Goal: Information Seeking & Learning: Find specific fact

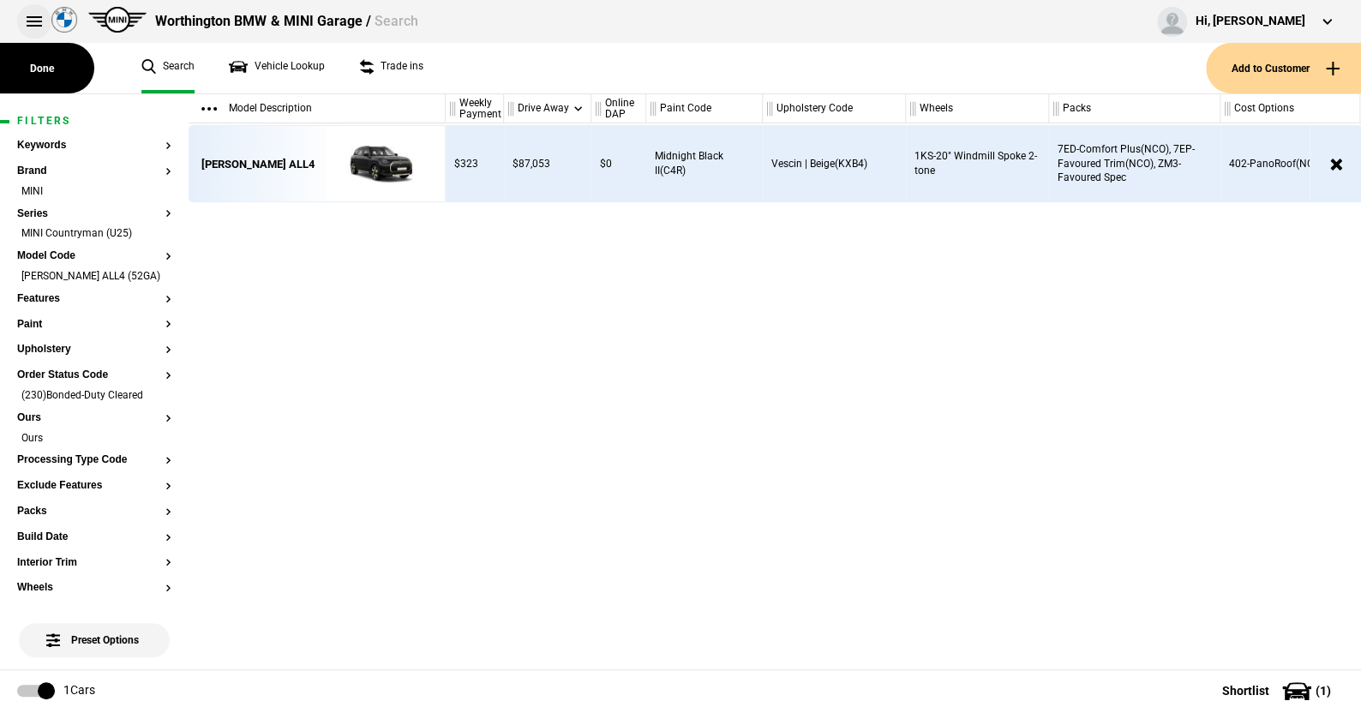
click at [27, 15] on button at bounding box center [34, 21] width 34 height 34
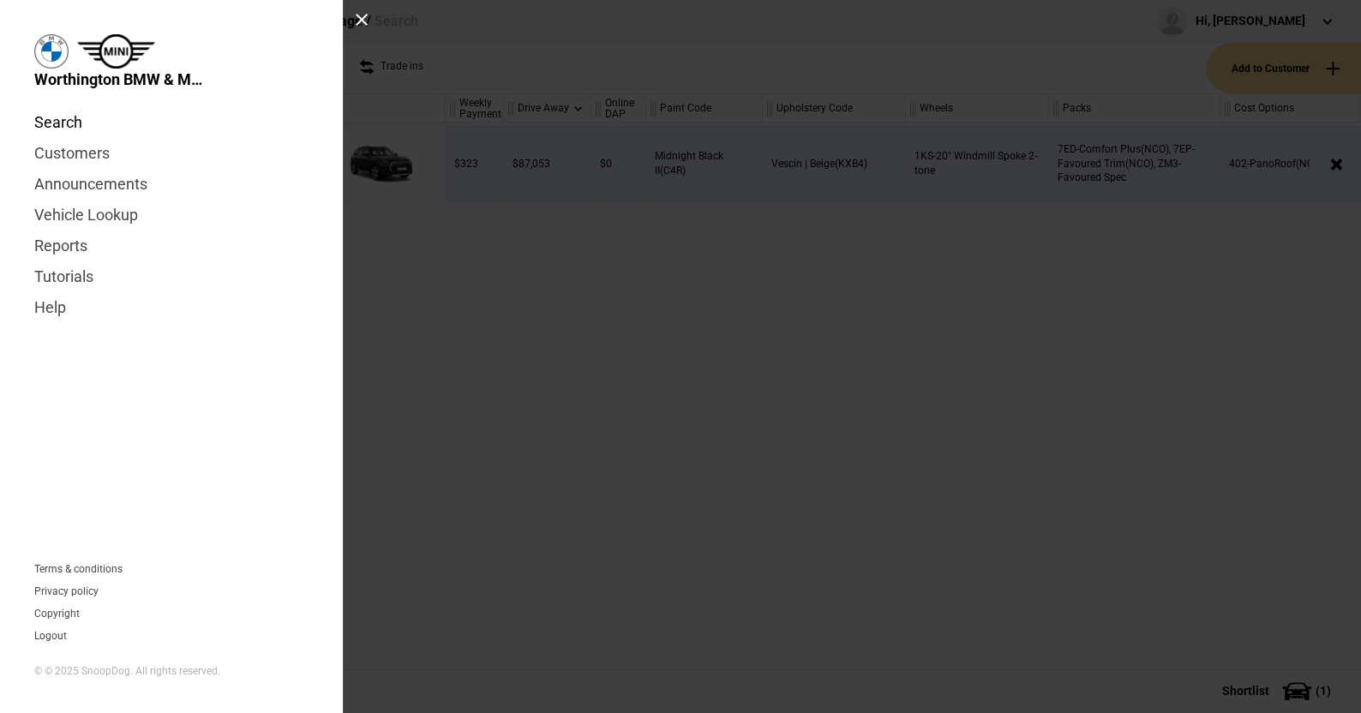
click at [56, 123] on link "Search" at bounding box center [171, 122] width 274 height 31
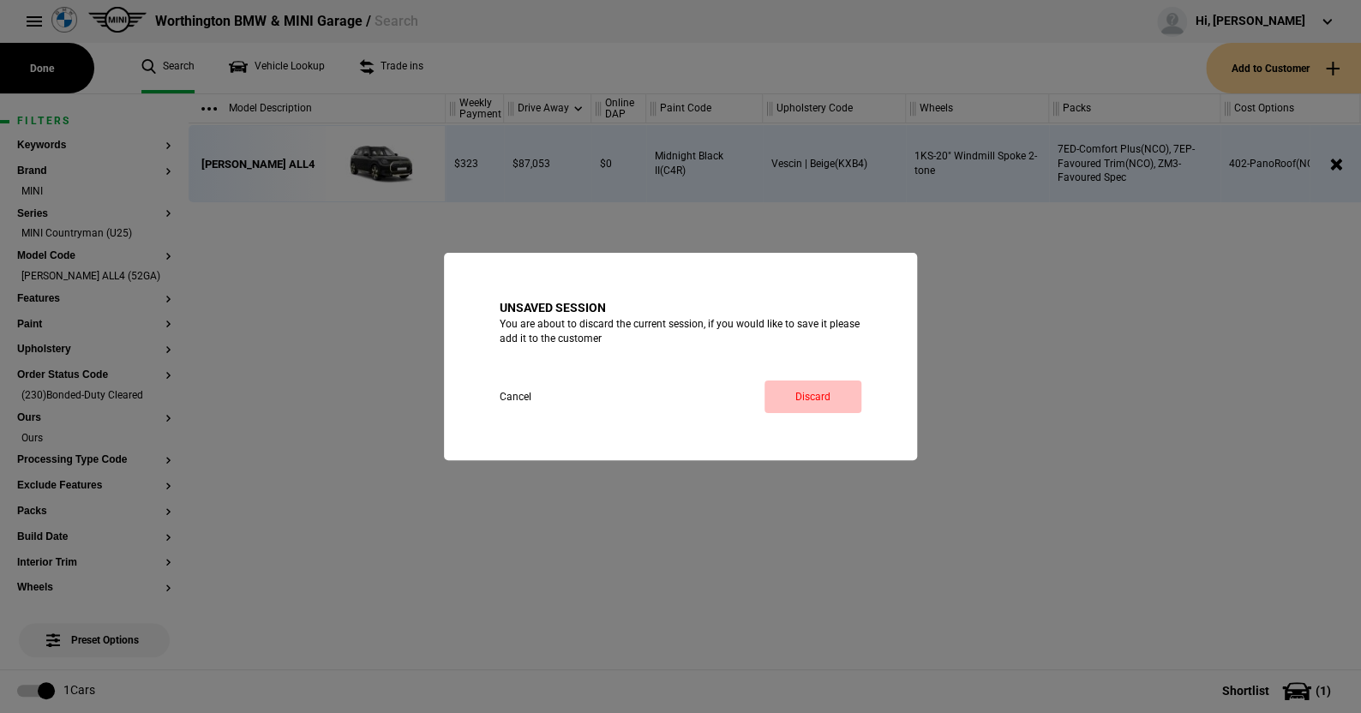
click at [822, 394] on link "Discard" at bounding box center [813, 397] width 97 height 33
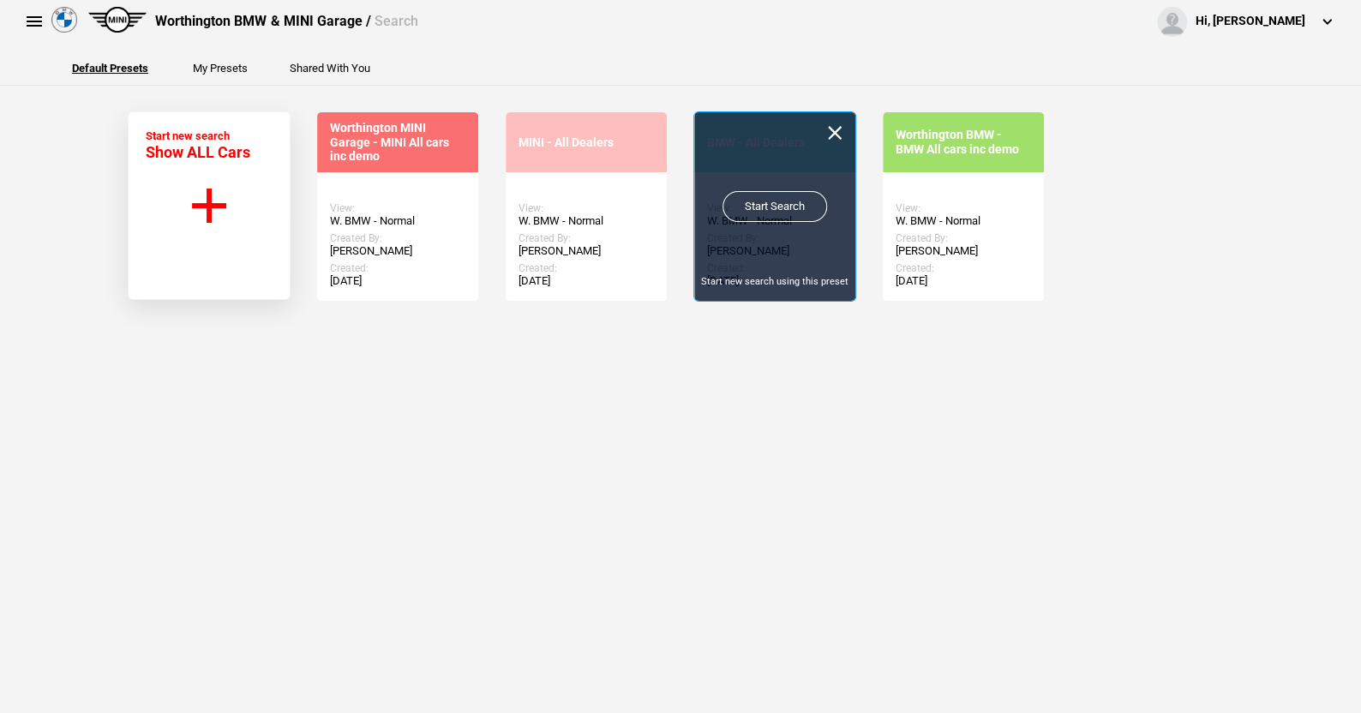
click at [759, 200] on link "Start Search" at bounding box center [775, 206] width 105 height 31
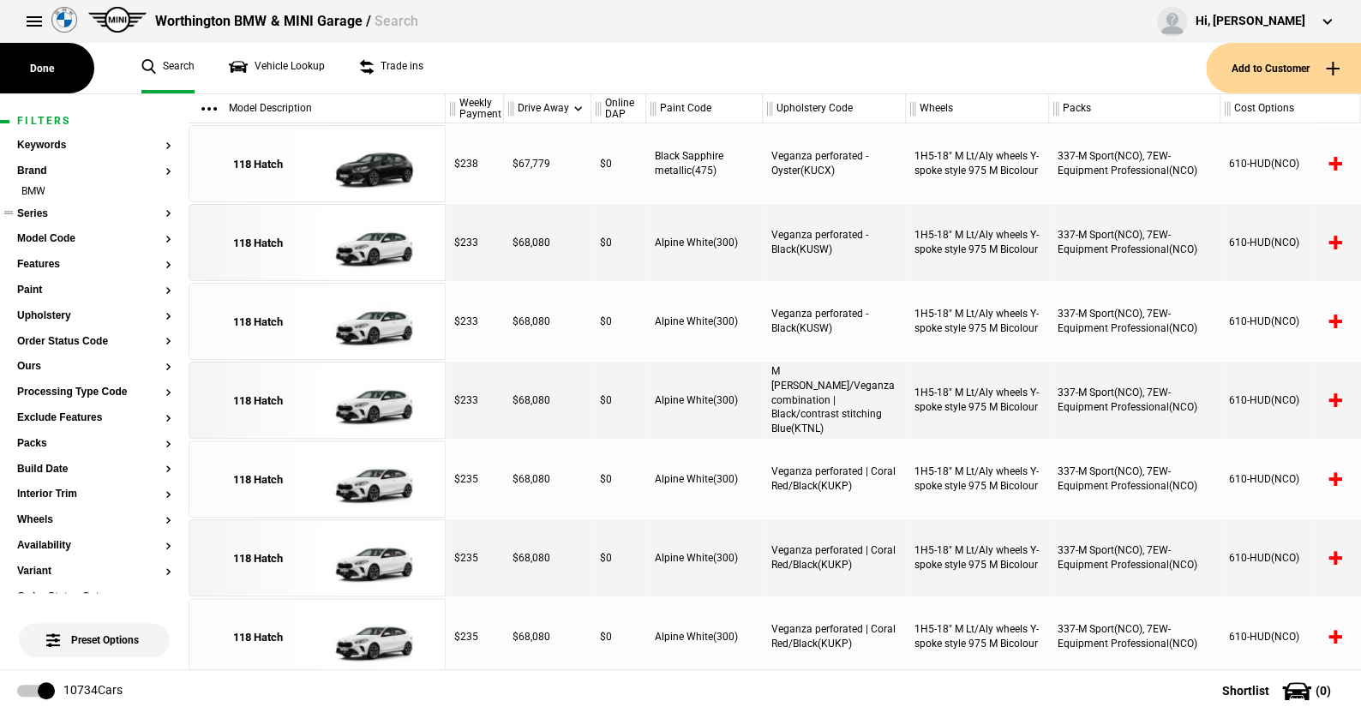
click at [39, 209] on button "Series" at bounding box center [94, 214] width 154 height 12
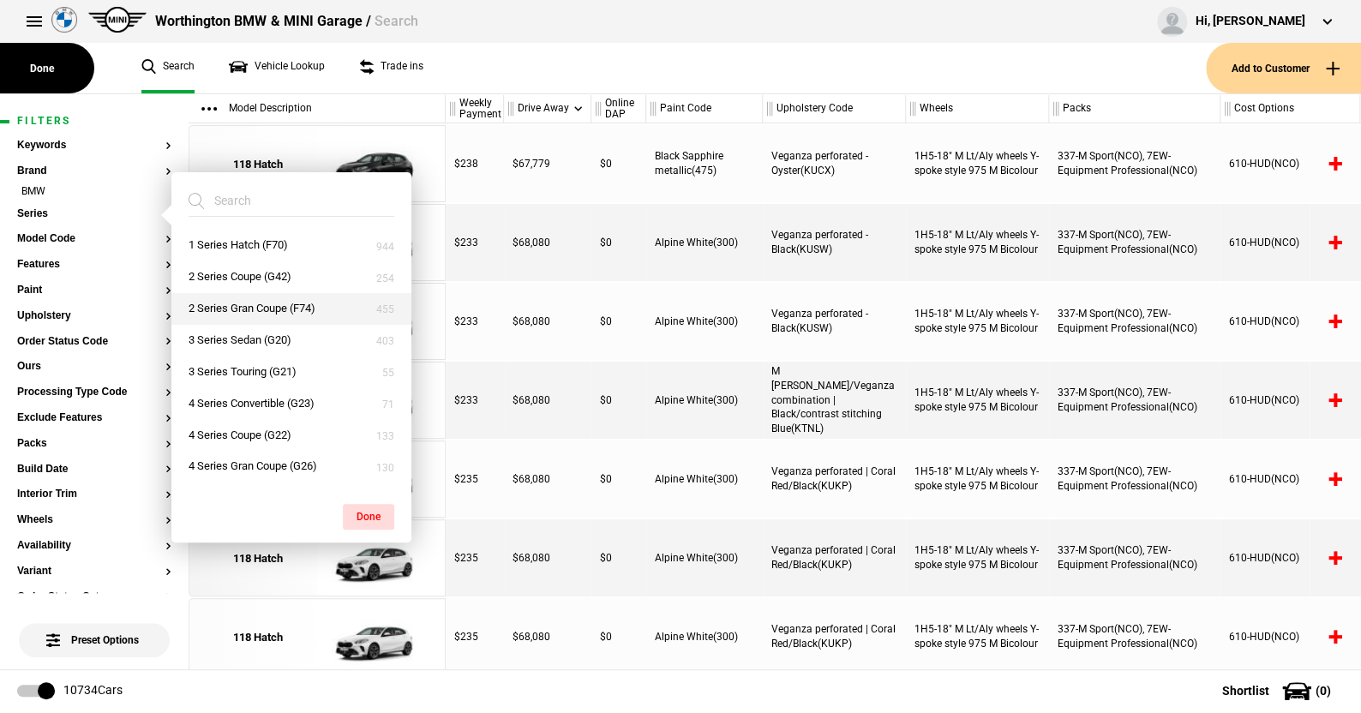
click at [225, 305] on button "2 Series Gran Coupe (F74)" at bounding box center [291, 309] width 240 height 32
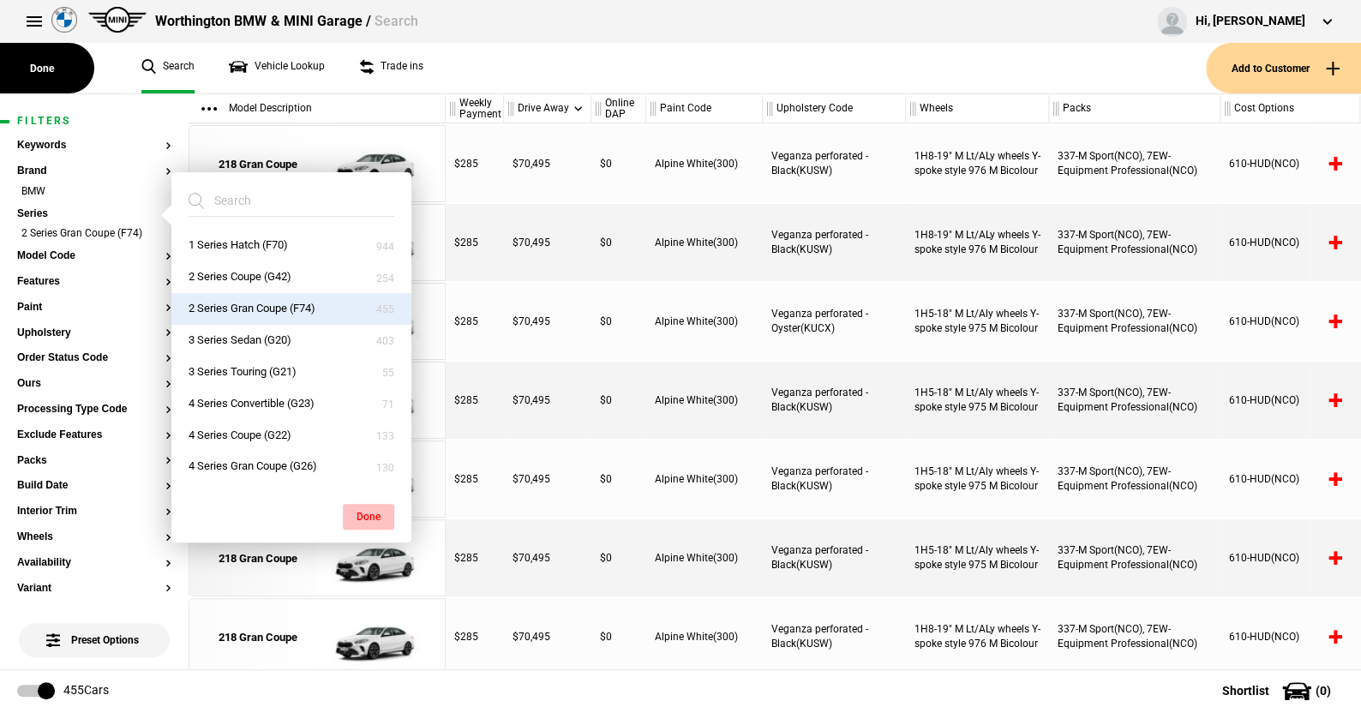
click at [368, 515] on button "Done" at bounding box center [368, 517] width 51 height 26
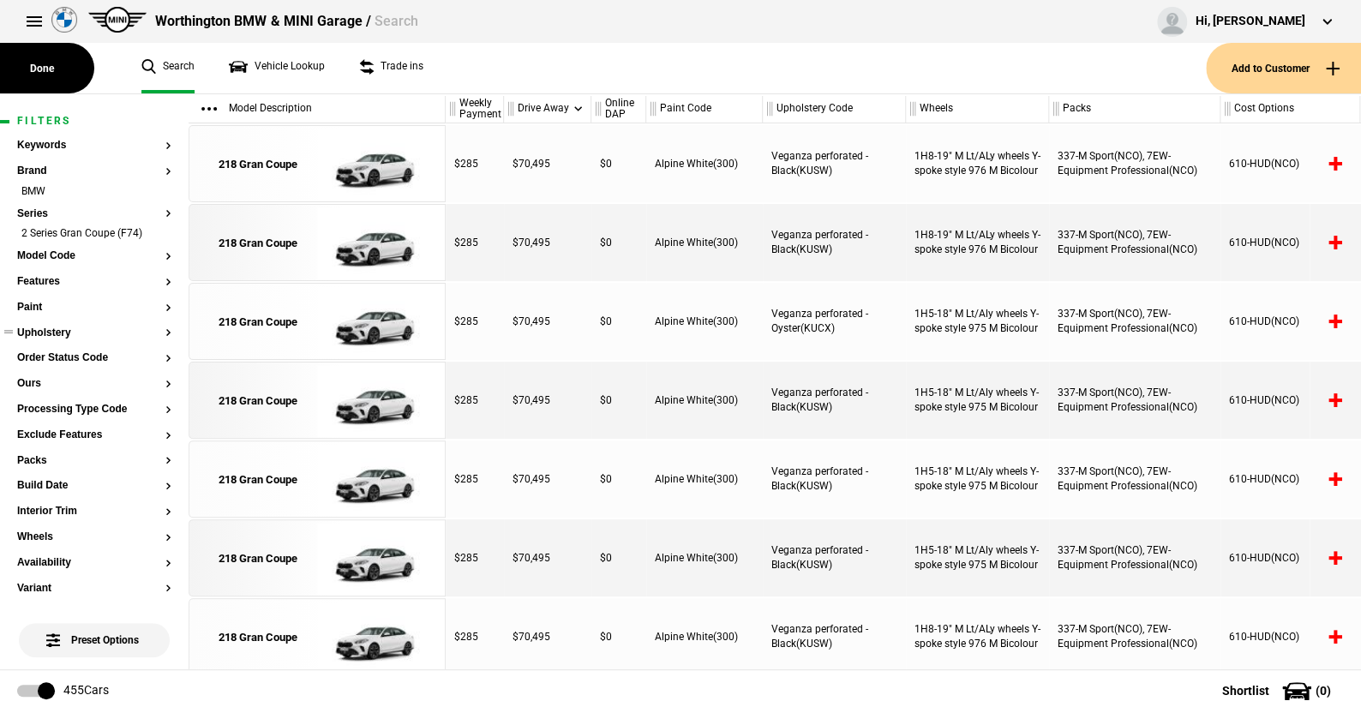
click at [52, 333] on button "Upholstery" at bounding box center [94, 333] width 154 height 12
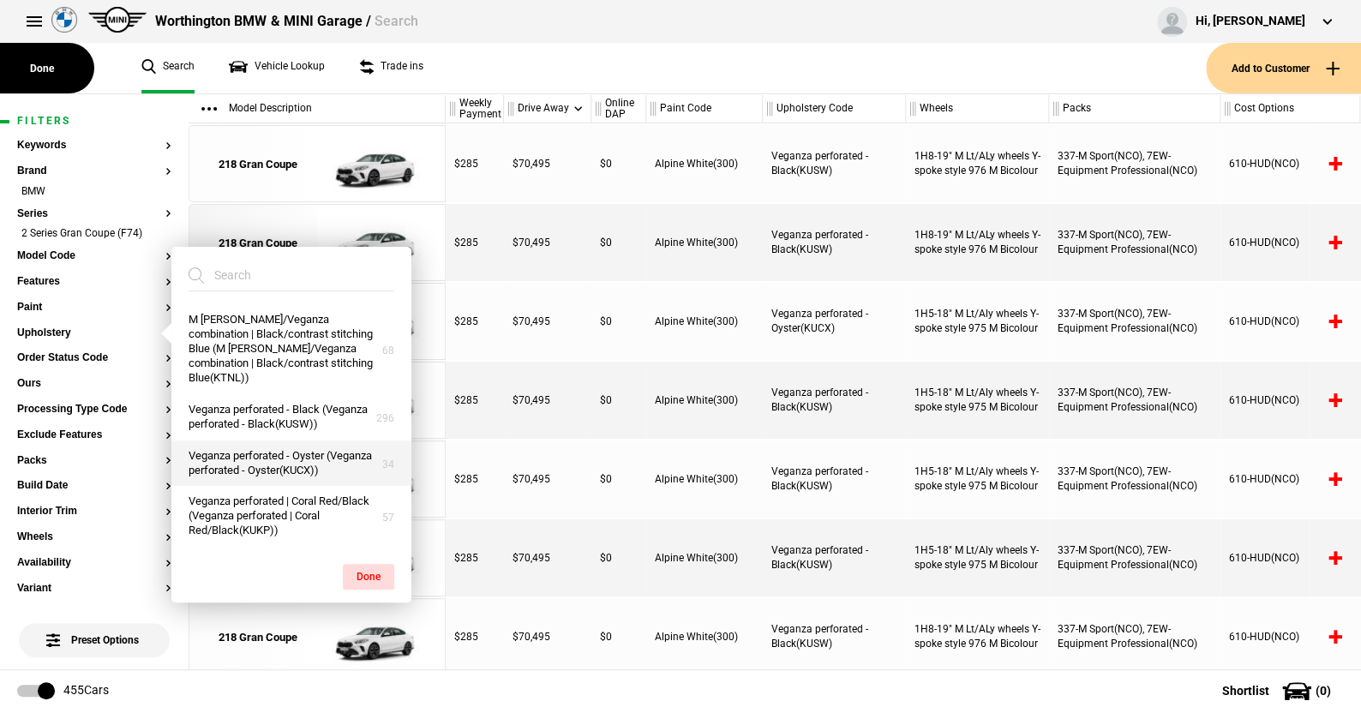
click at [267, 447] on button "Veganza perforated - Oyster (Veganza perforated - Oyster(KUCX))" at bounding box center [291, 464] width 240 height 46
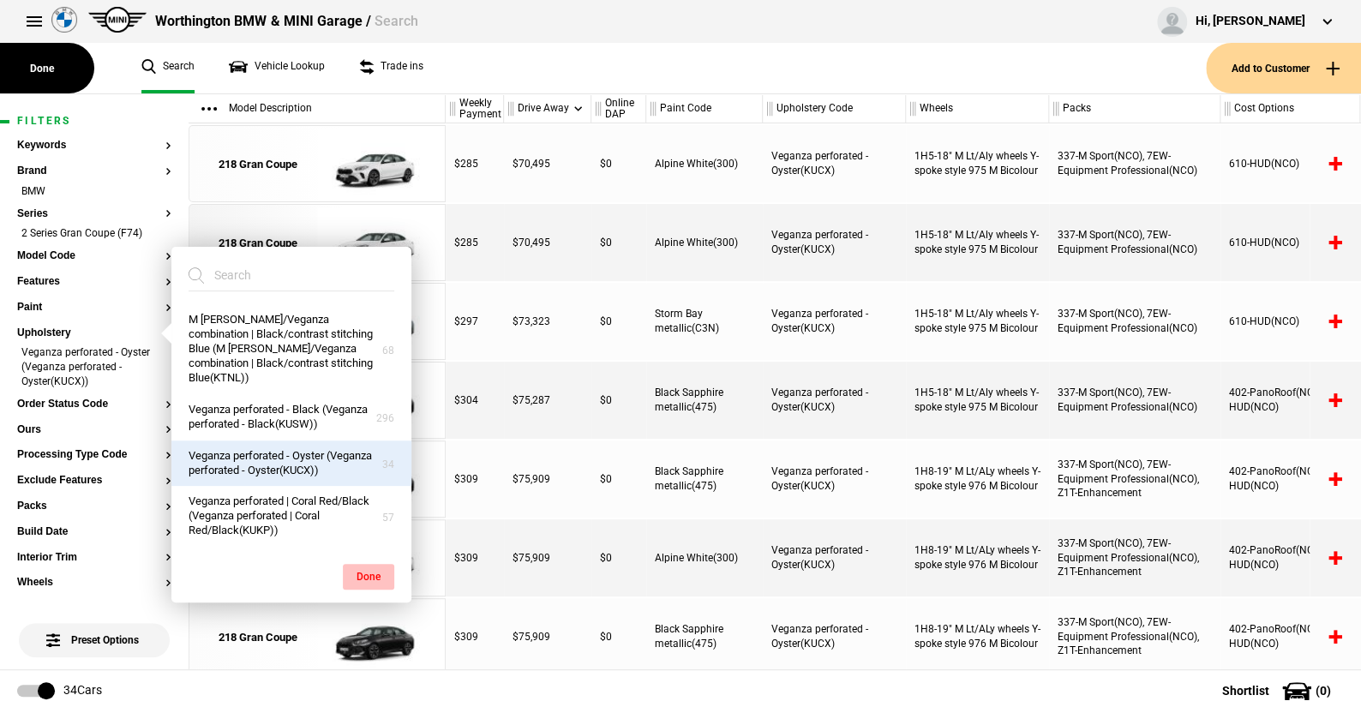
click at [371, 564] on button "Done" at bounding box center [368, 577] width 51 height 26
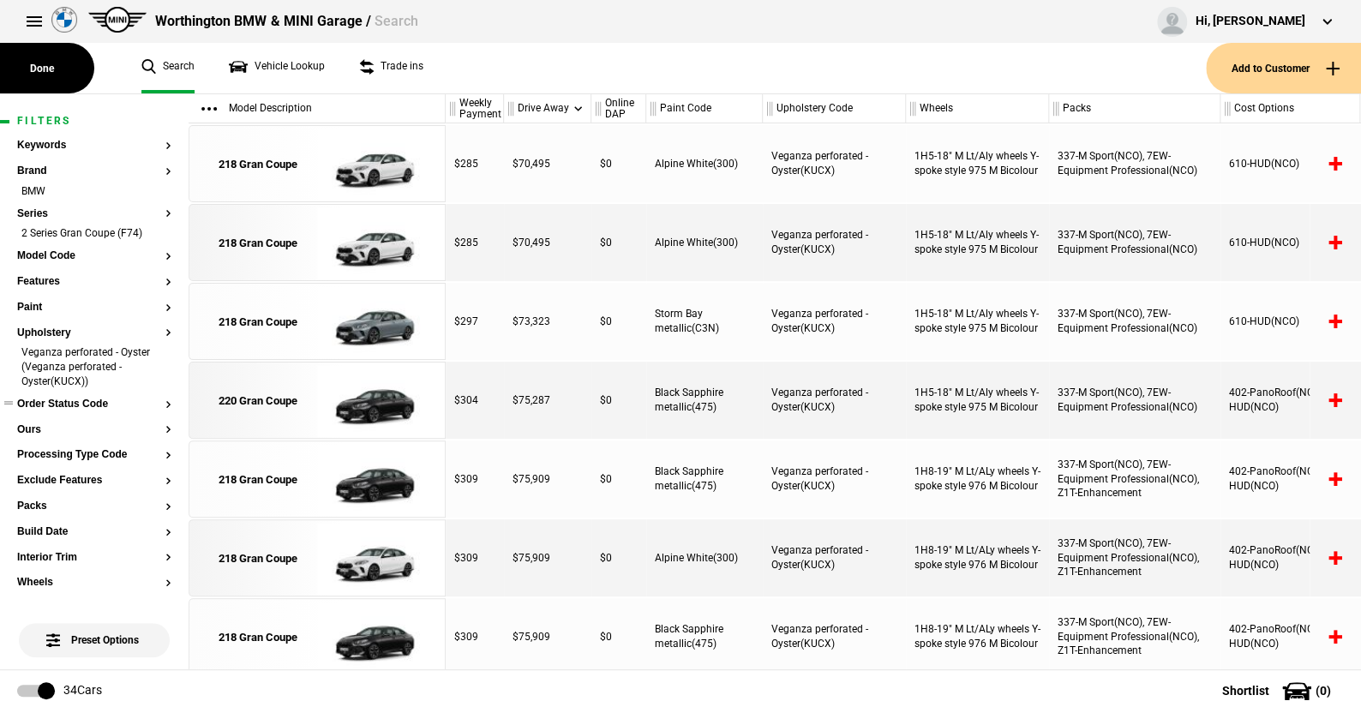
click at [90, 403] on button "Order Status Code" at bounding box center [94, 405] width 154 height 12
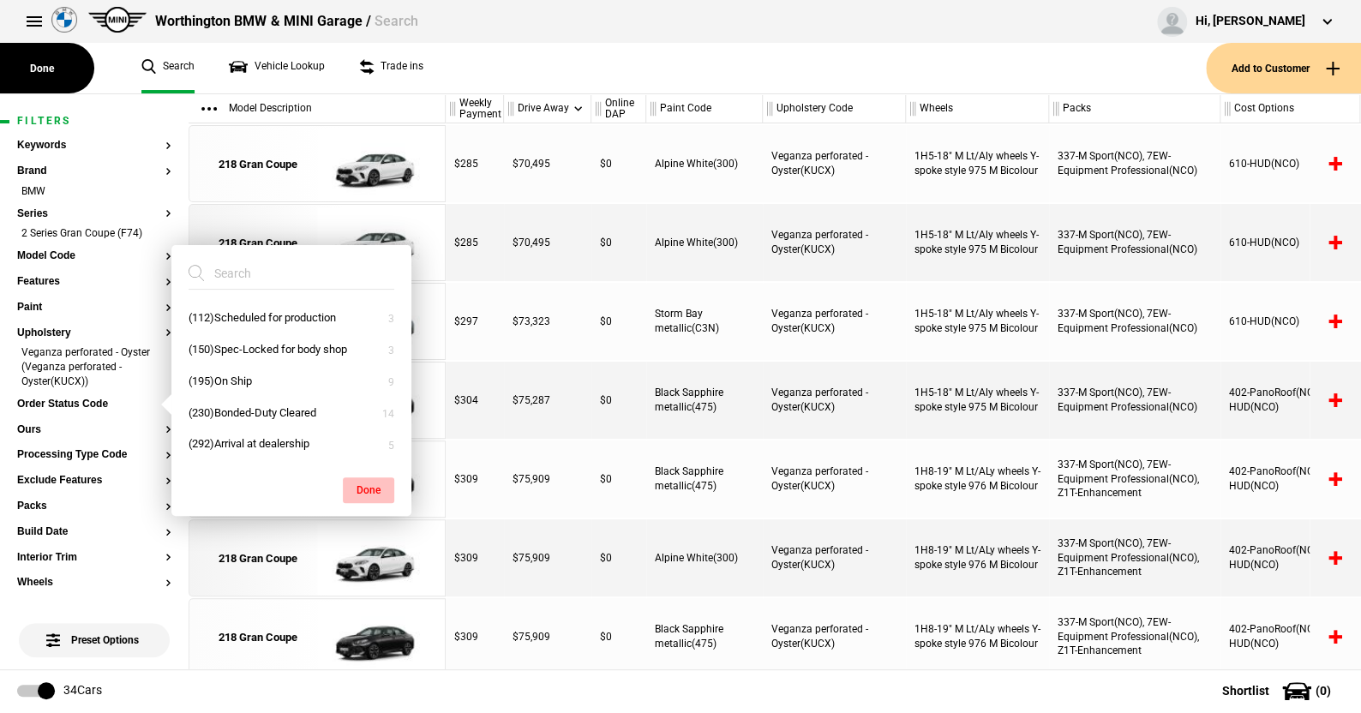
click at [366, 482] on button "Done" at bounding box center [368, 490] width 51 height 26
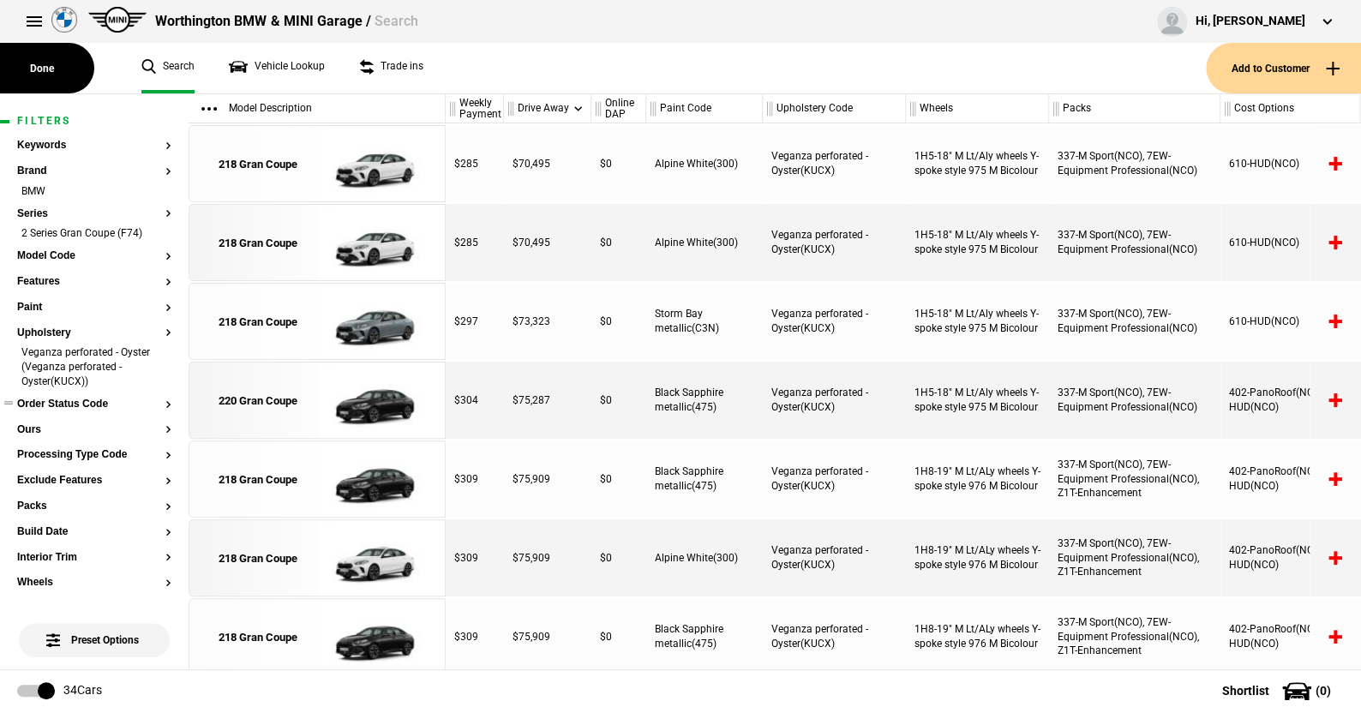
click at [98, 402] on button "Order Status Code" at bounding box center [94, 405] width 154 height 12
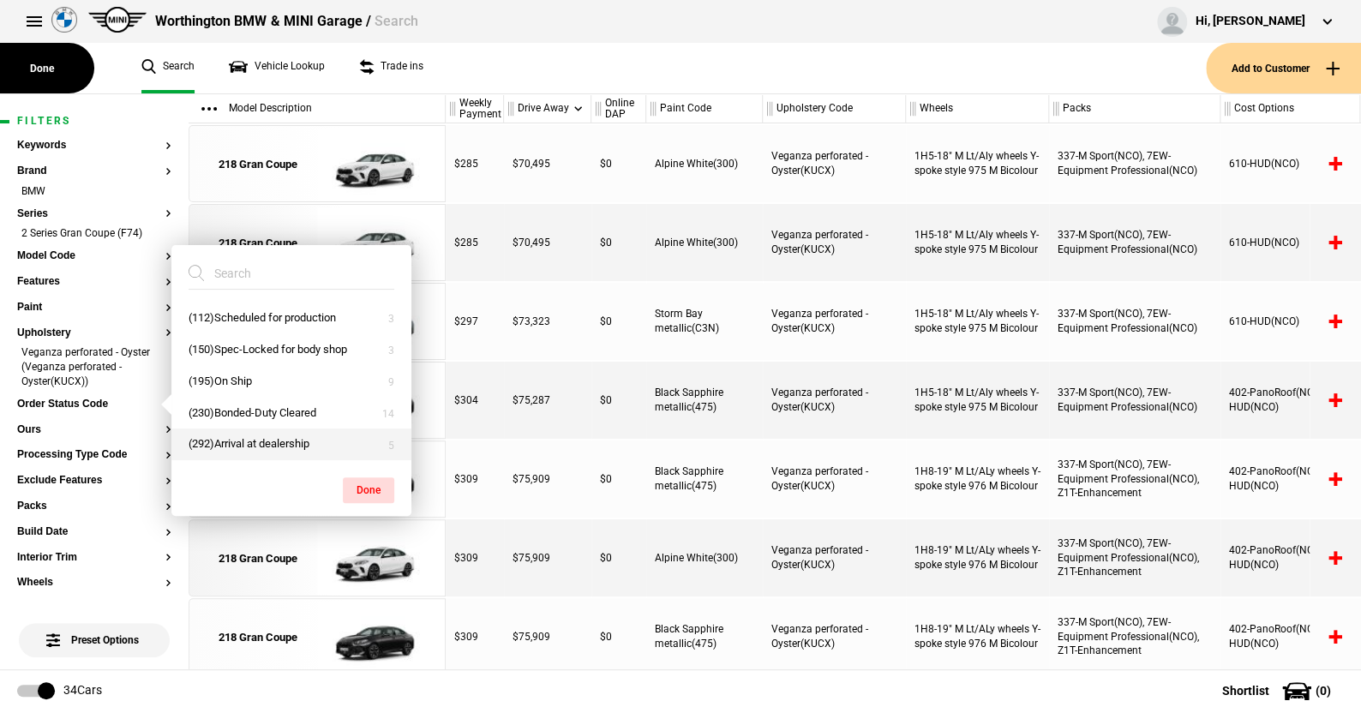
click at [230, 439] on button "(292)Arrival at dealership" at bounding box center [291, 445] width 240 height 32
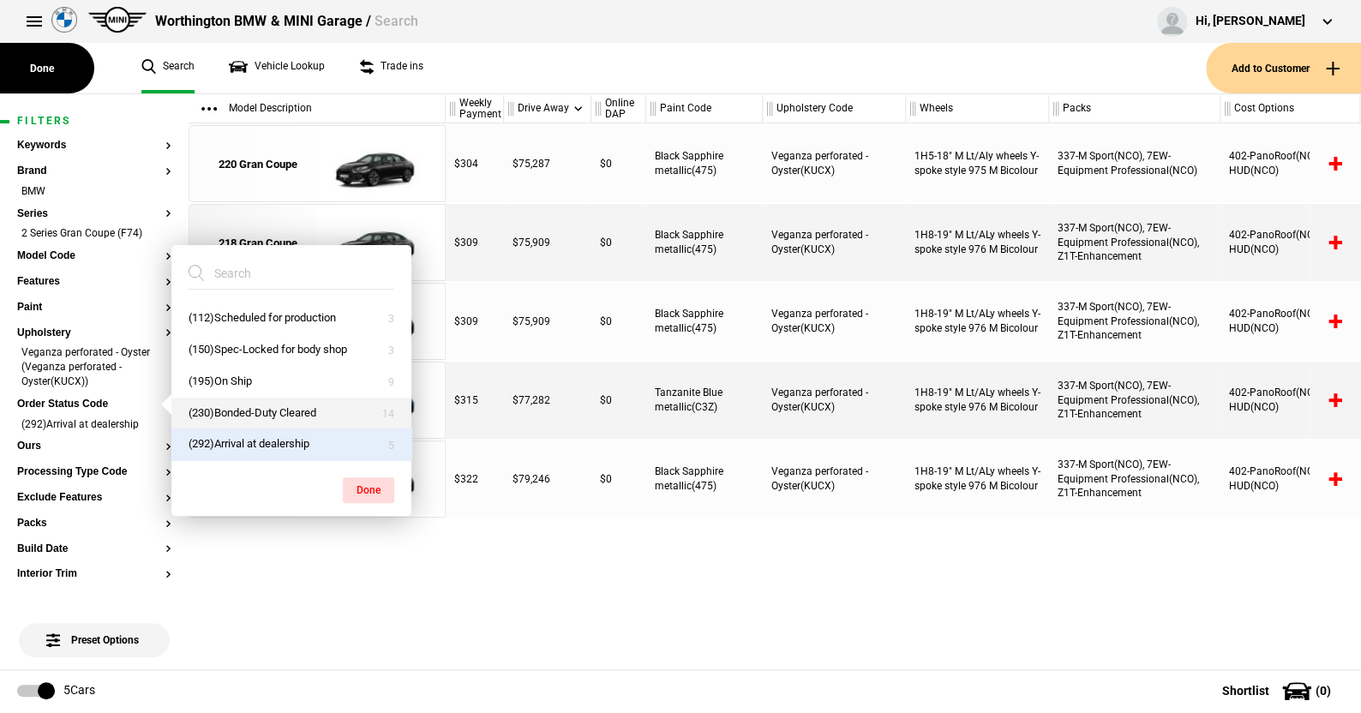
click at [230, 411] on button "(230)Bonded-Duty Cleared" at bounding box center [291, 414] width 240 height 32
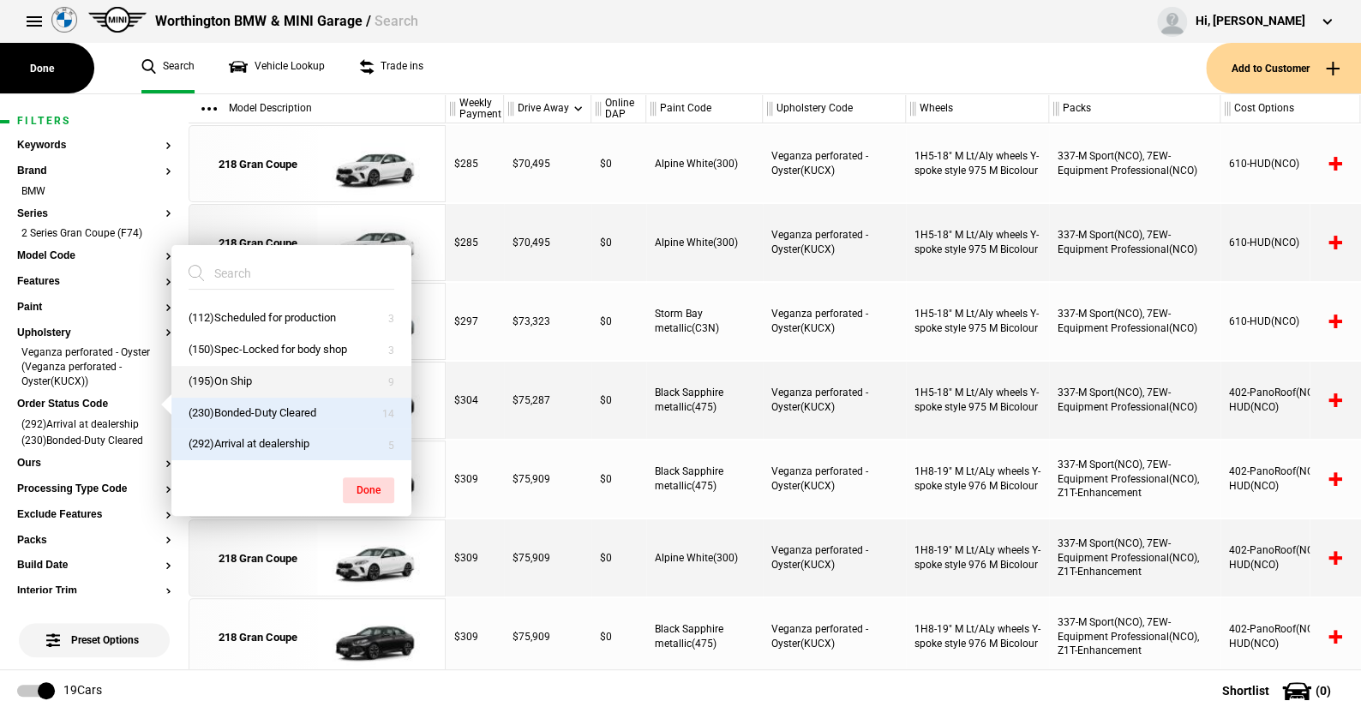
click at [225, 381] on button "(195)On Ship" at bounding box center [291, 382] width 240 height 32
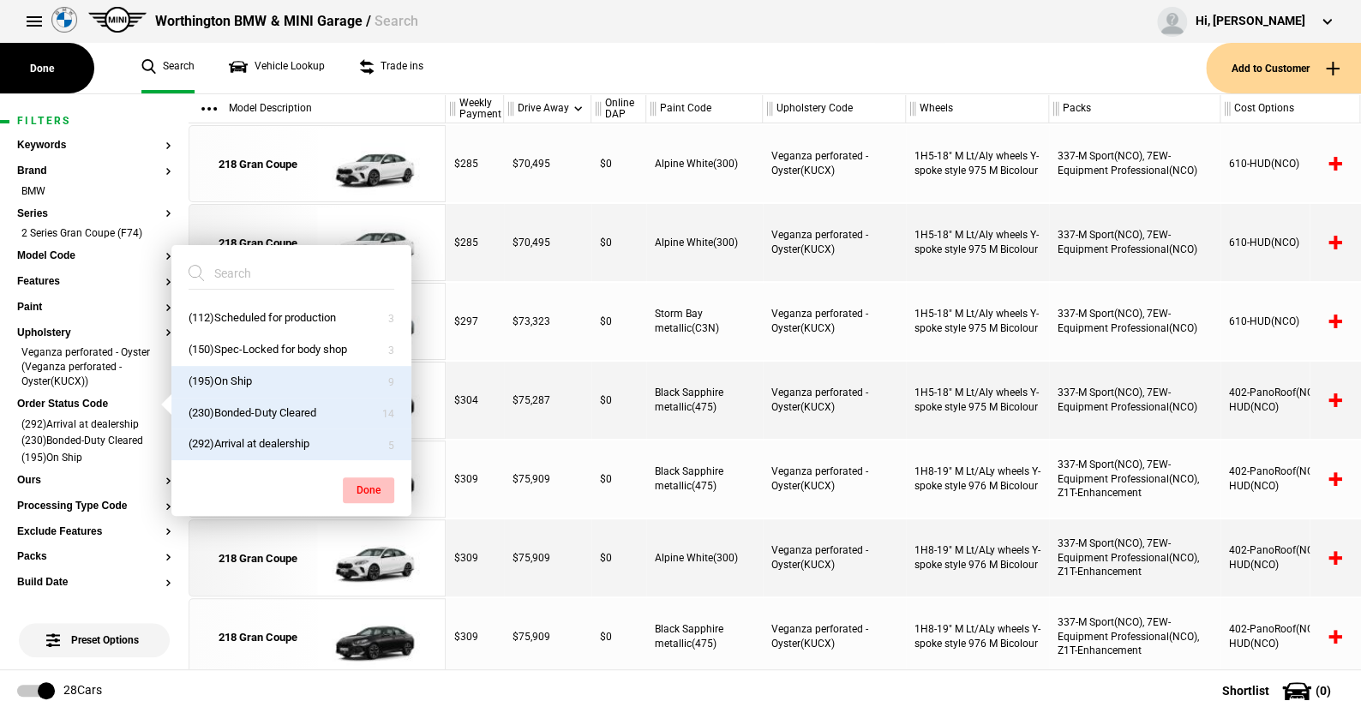
click at [375, 483] on button "Done" at bounding box center [368, 490] width 51 height 26
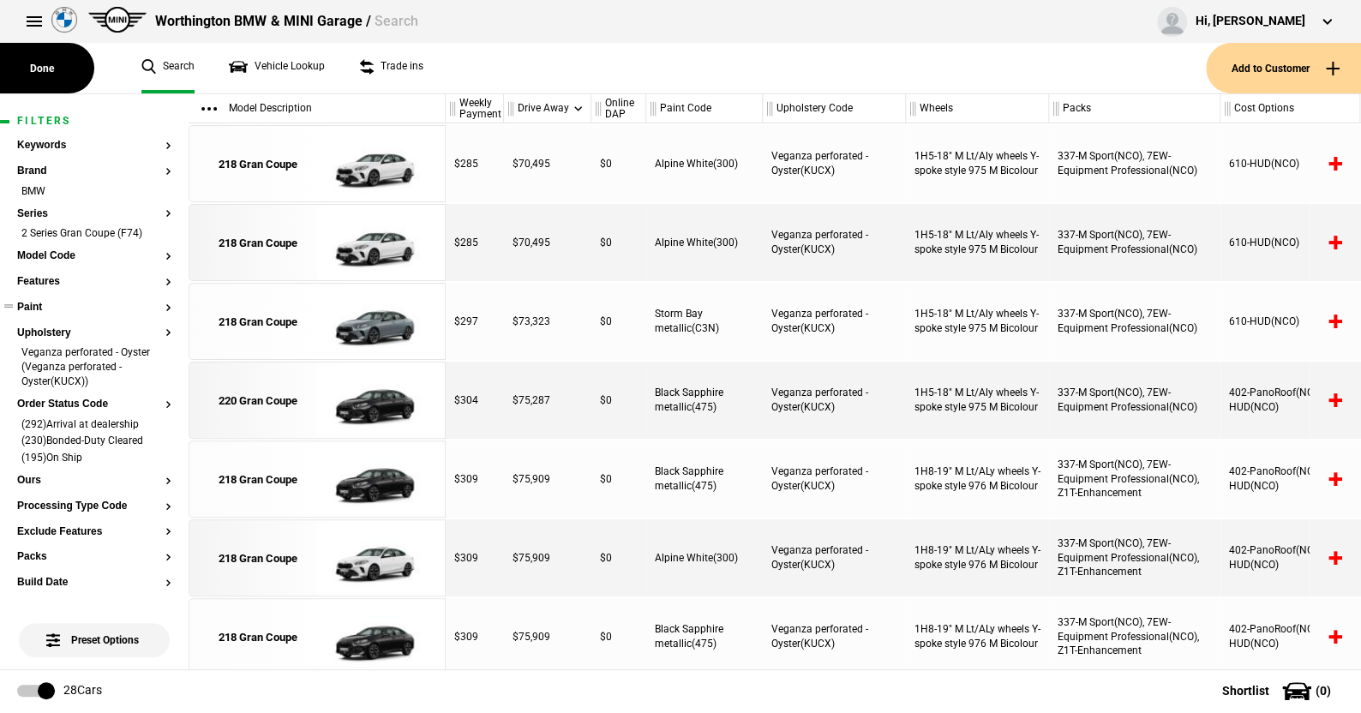
click at [33, 304] on button "Paint" at bounding box center [94, 308] width 154 height 12
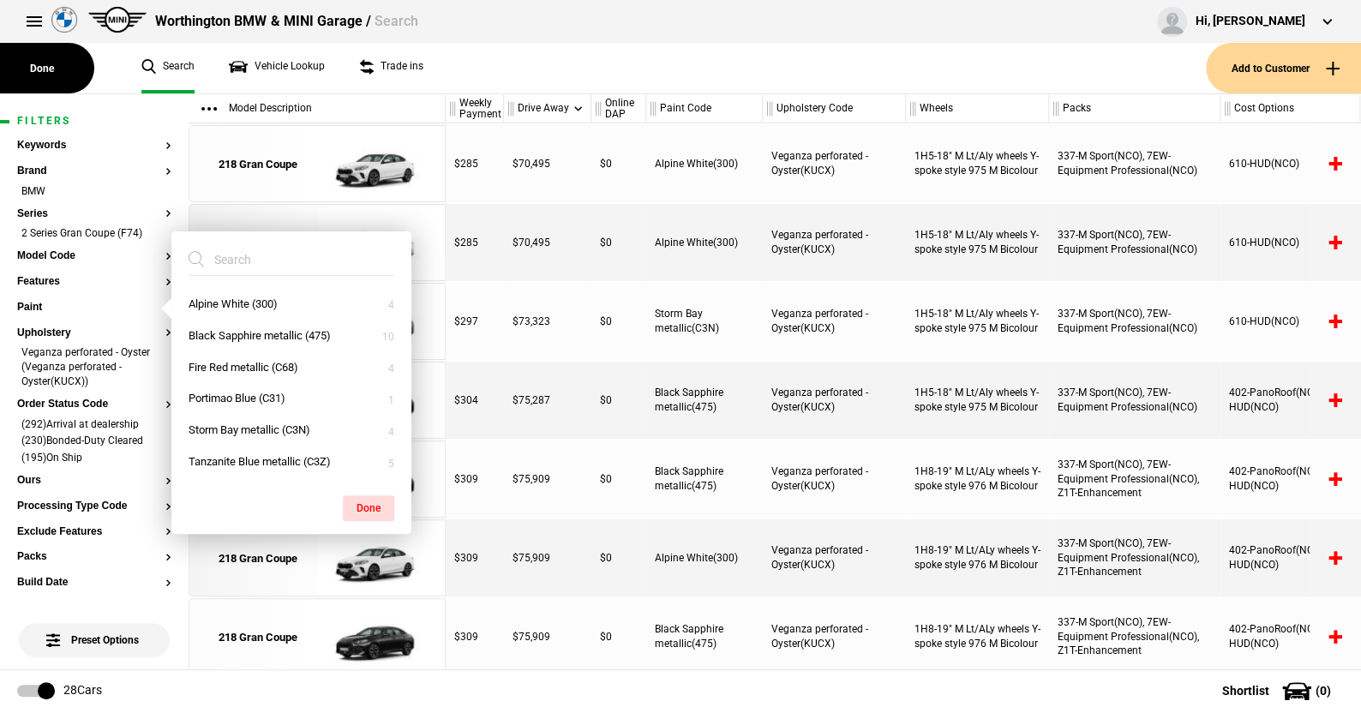
click at [513, 67] on ul "Search Vehicle Lookup Trade ins" at bounding box center [665, 68] width 1082 height 51
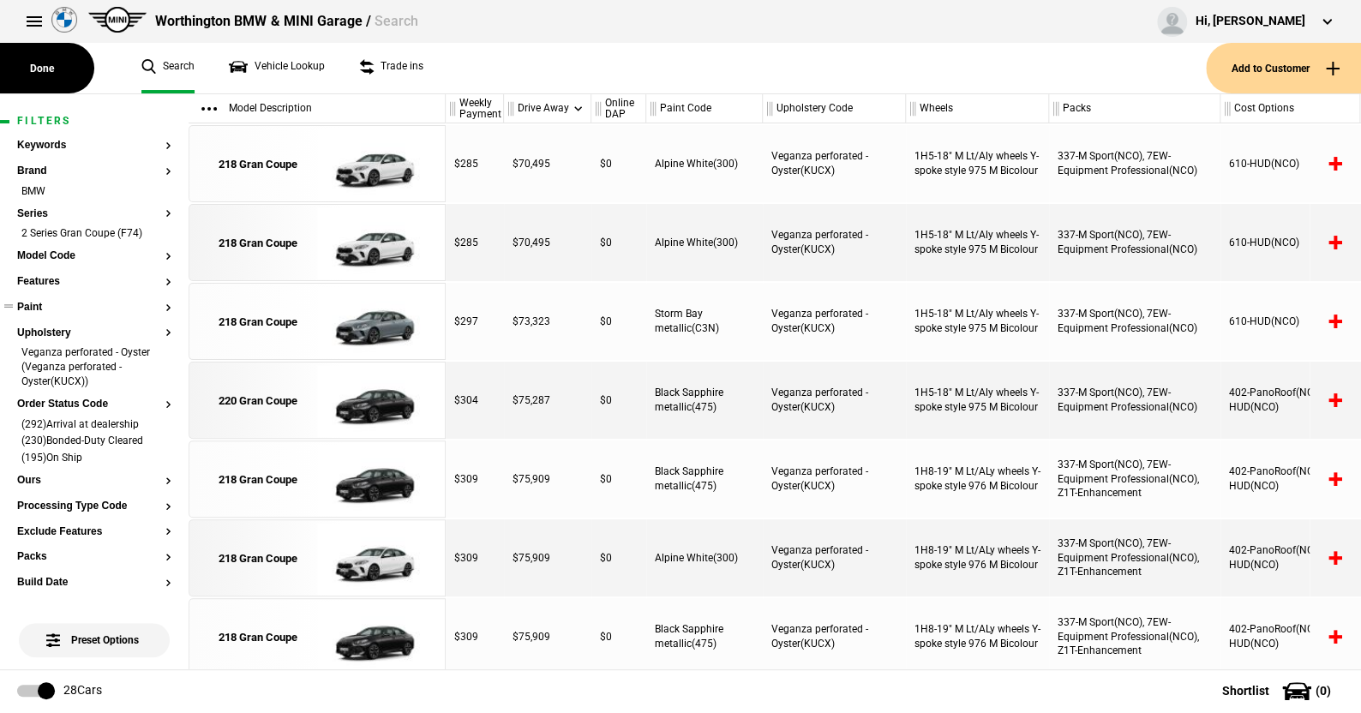
click at [33, 304] on button "Paint" at bounding box center [94, 308] width 154 height 12
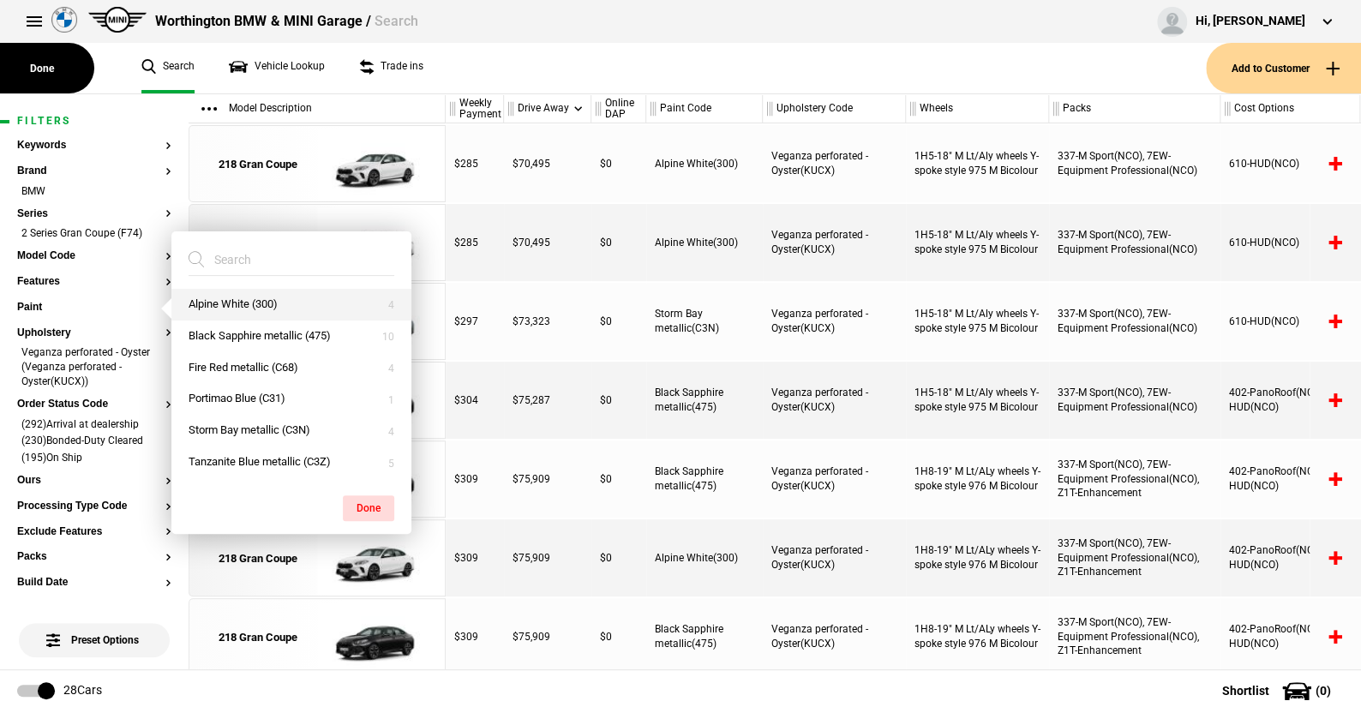
click at [217, 296] on button "Alpine White (300)" at bounding box center [291, 305] width 240 height 32
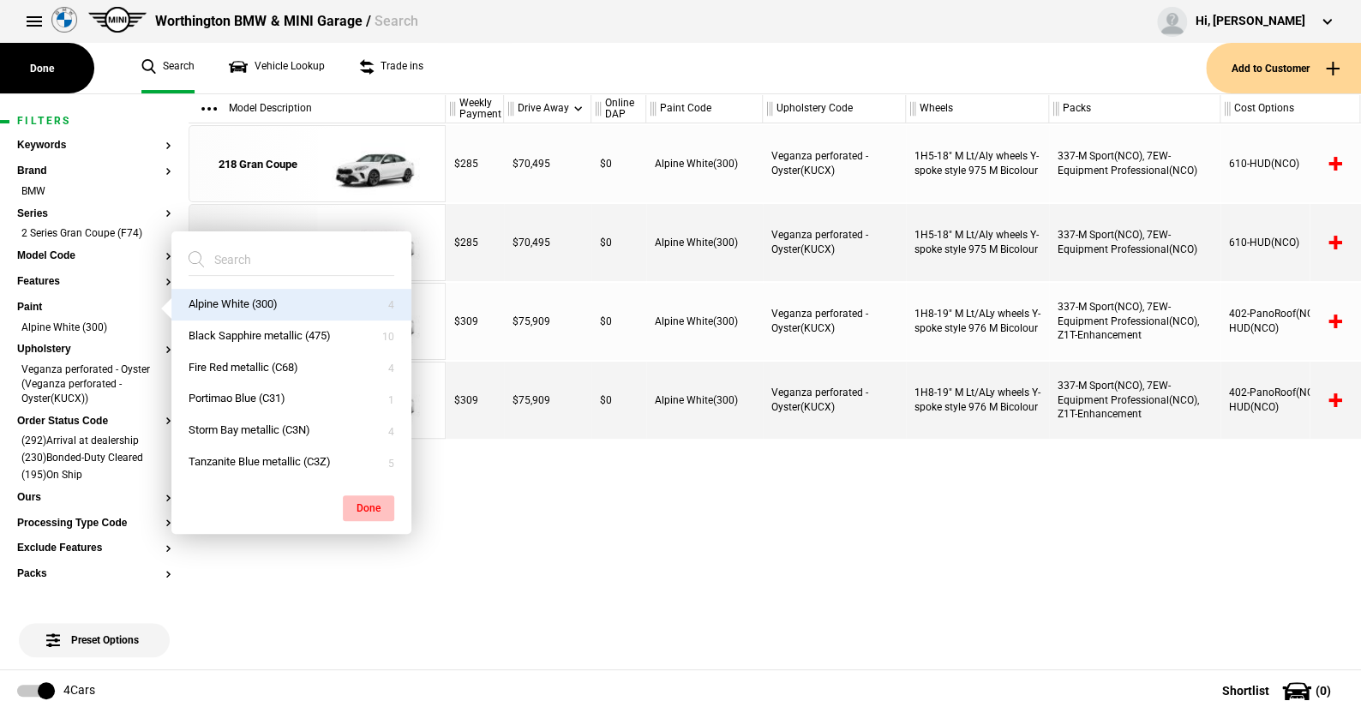
click at [371, 504] on button "Done" at bounding box center [368, 508] width 51 height 26
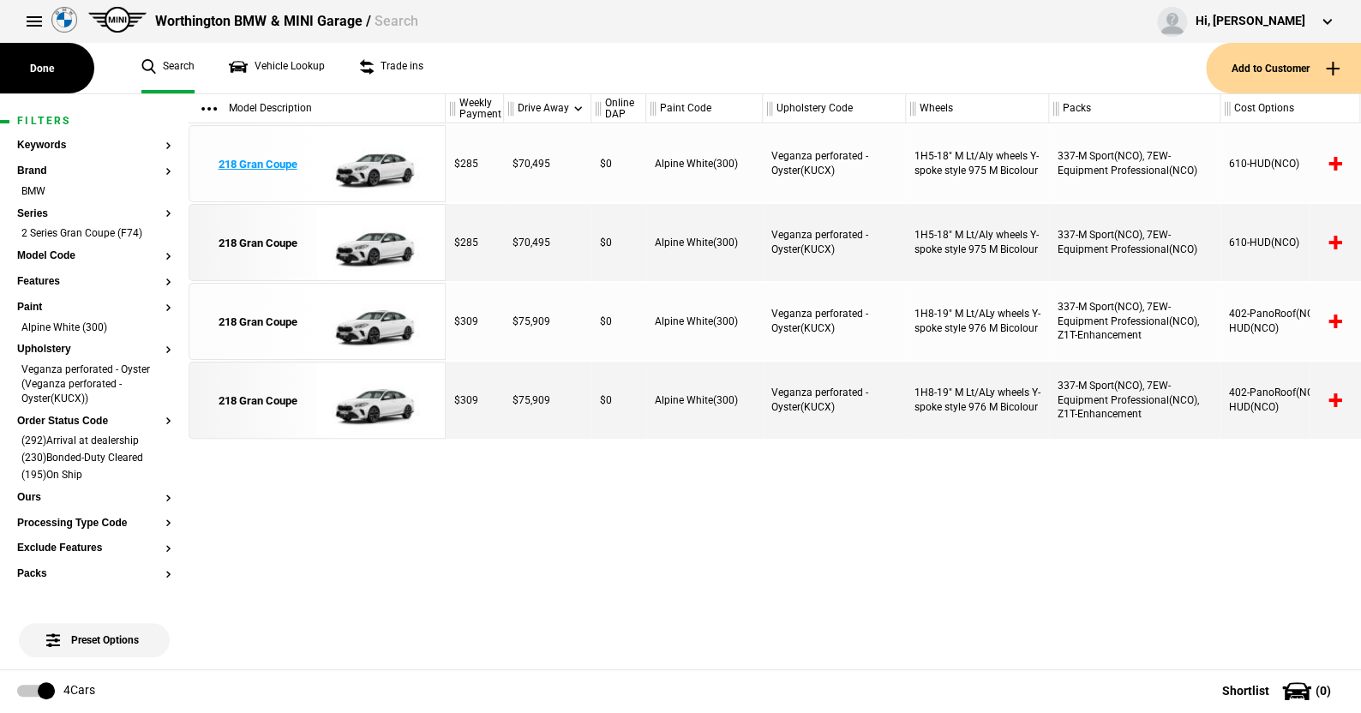
click at [387, 160] on img at bounding box center [376, 164] width 119 height 77
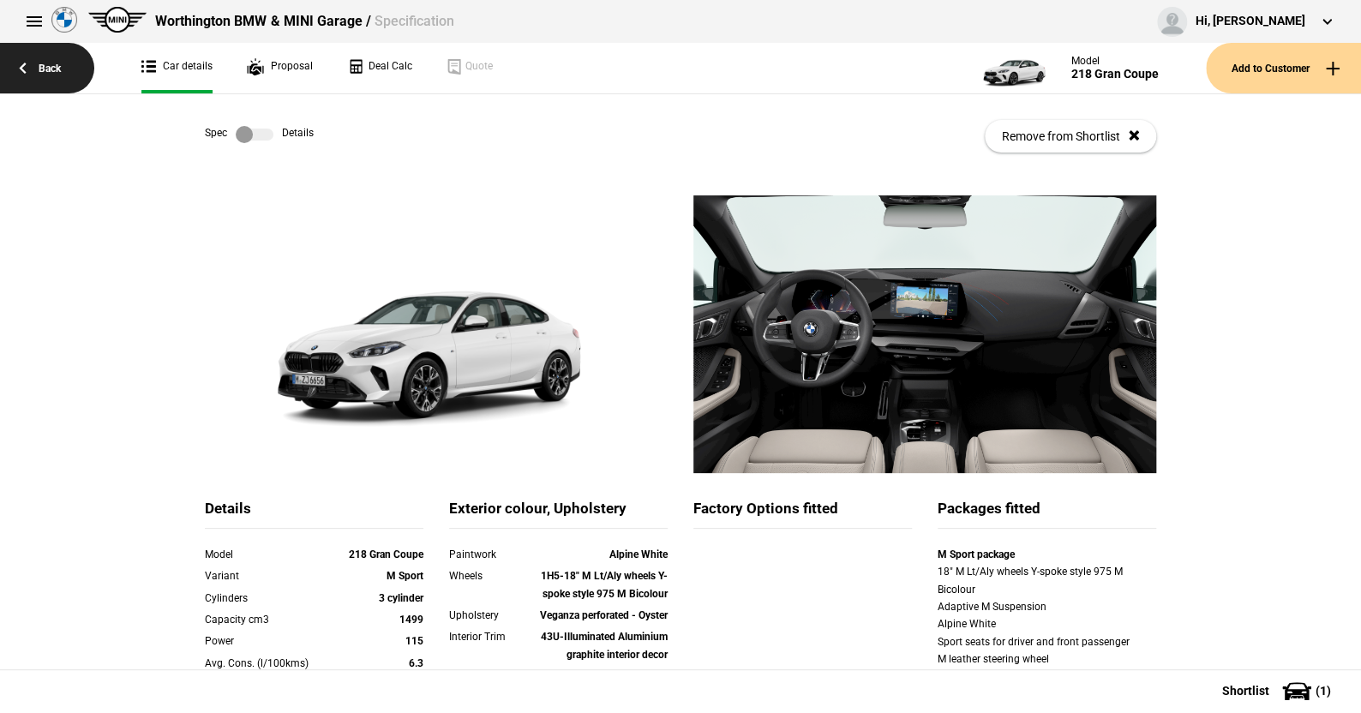
click at [46, 62] on link "Back" at bounding box center [47, 68] width 94 height 51
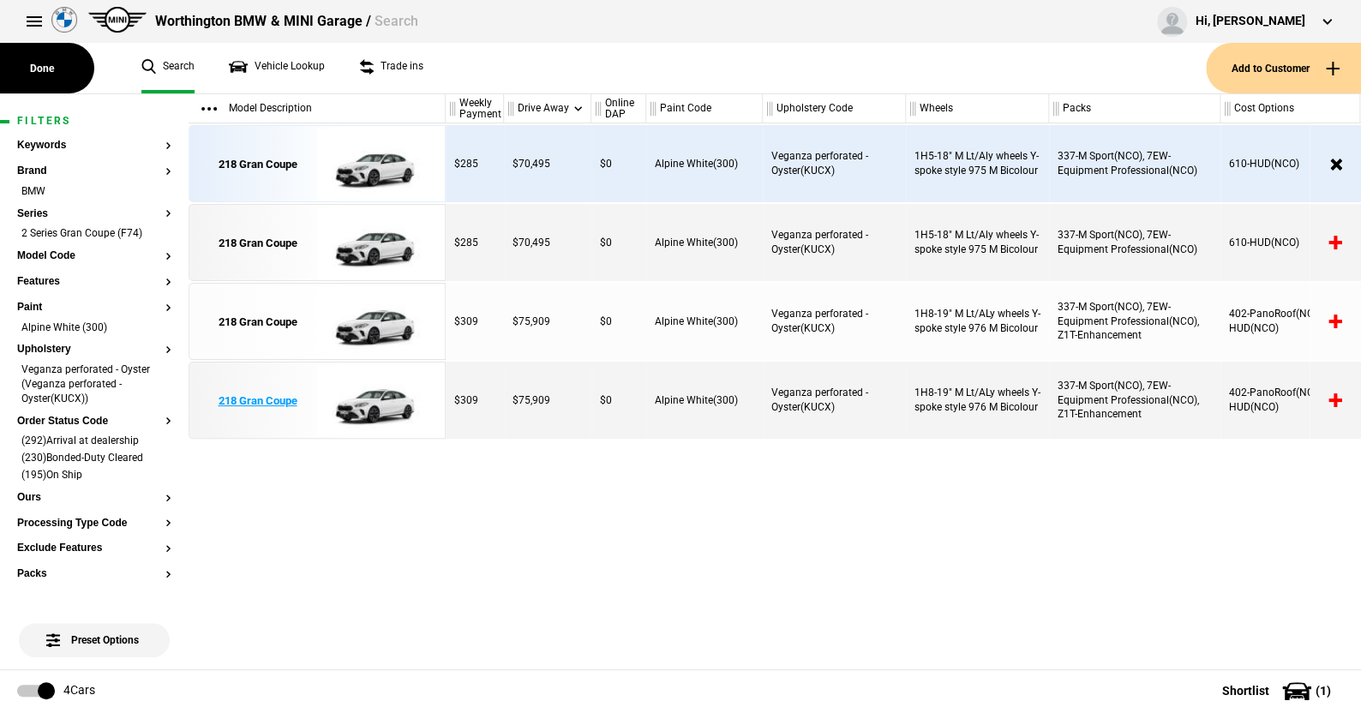
click at [379, 405] on img at bounding box center [376, 401] width 119 height 77
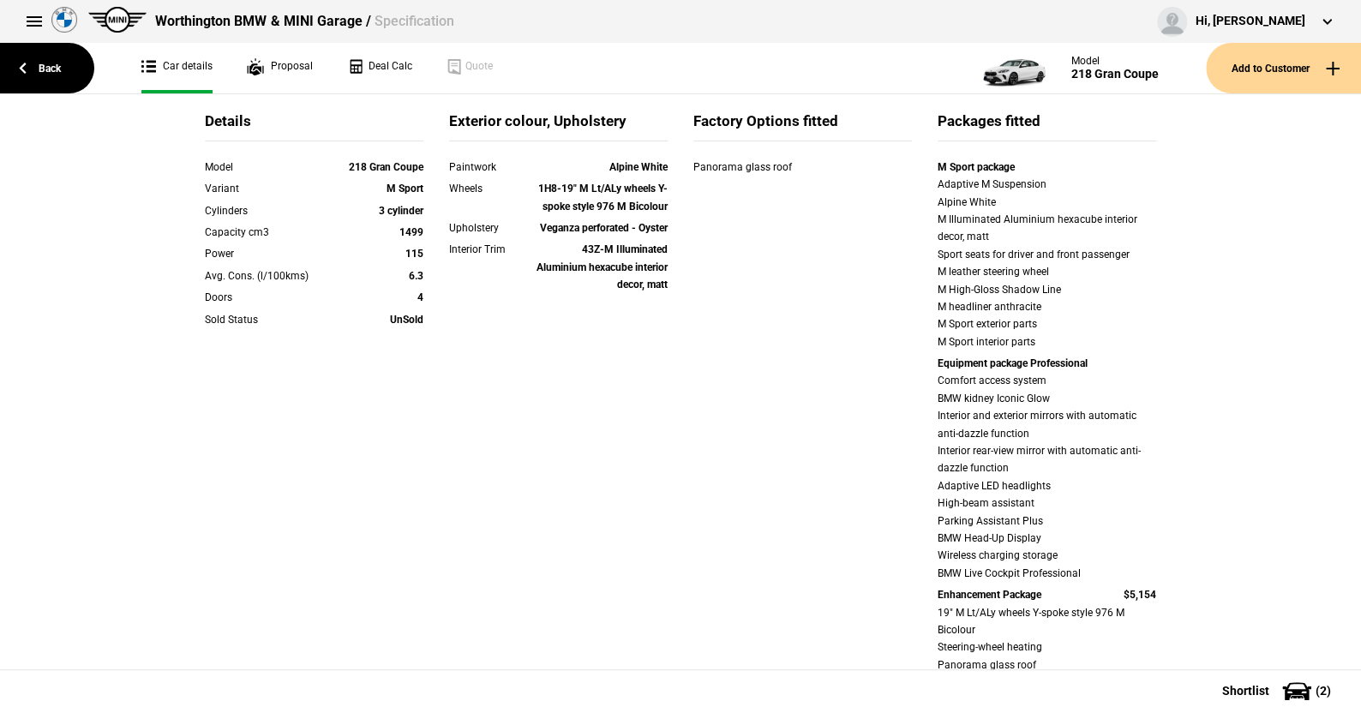
scroll to position [257, 0]
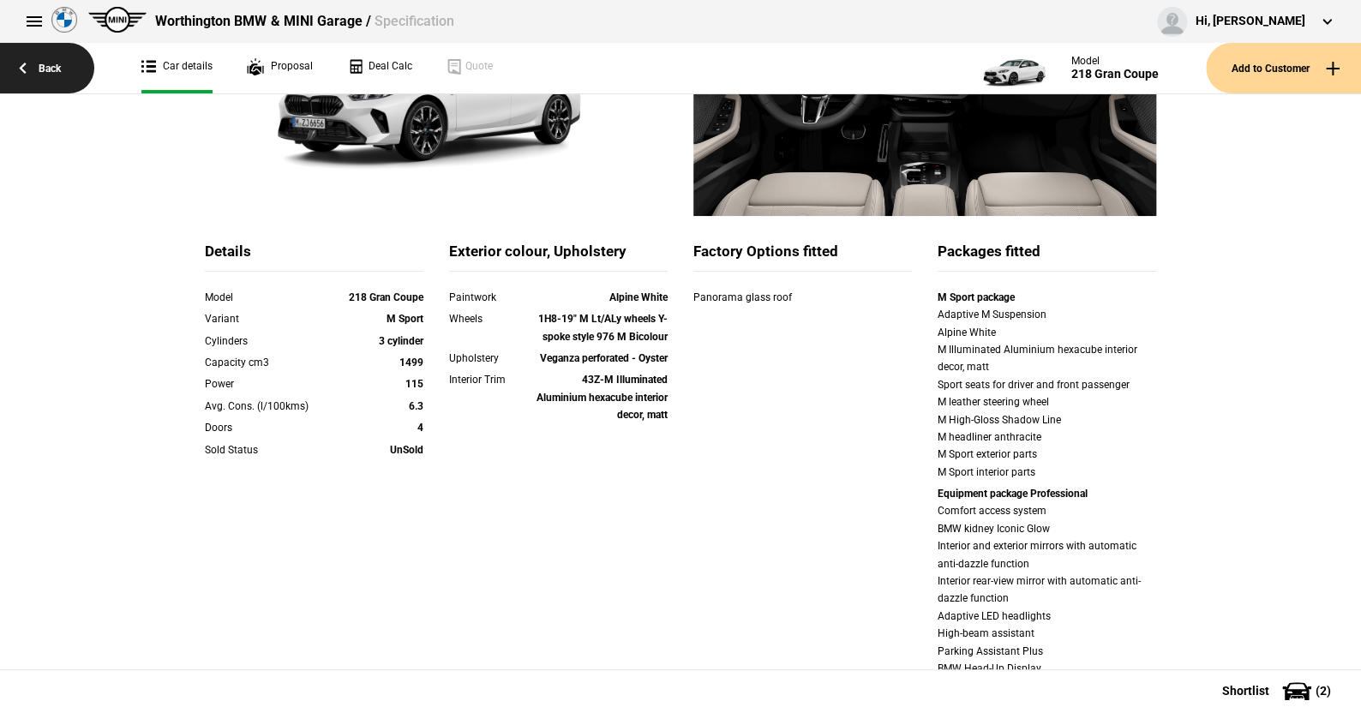
click at [51, 59] on link "Back" at bounding box center [47, 68] width 94 height 51
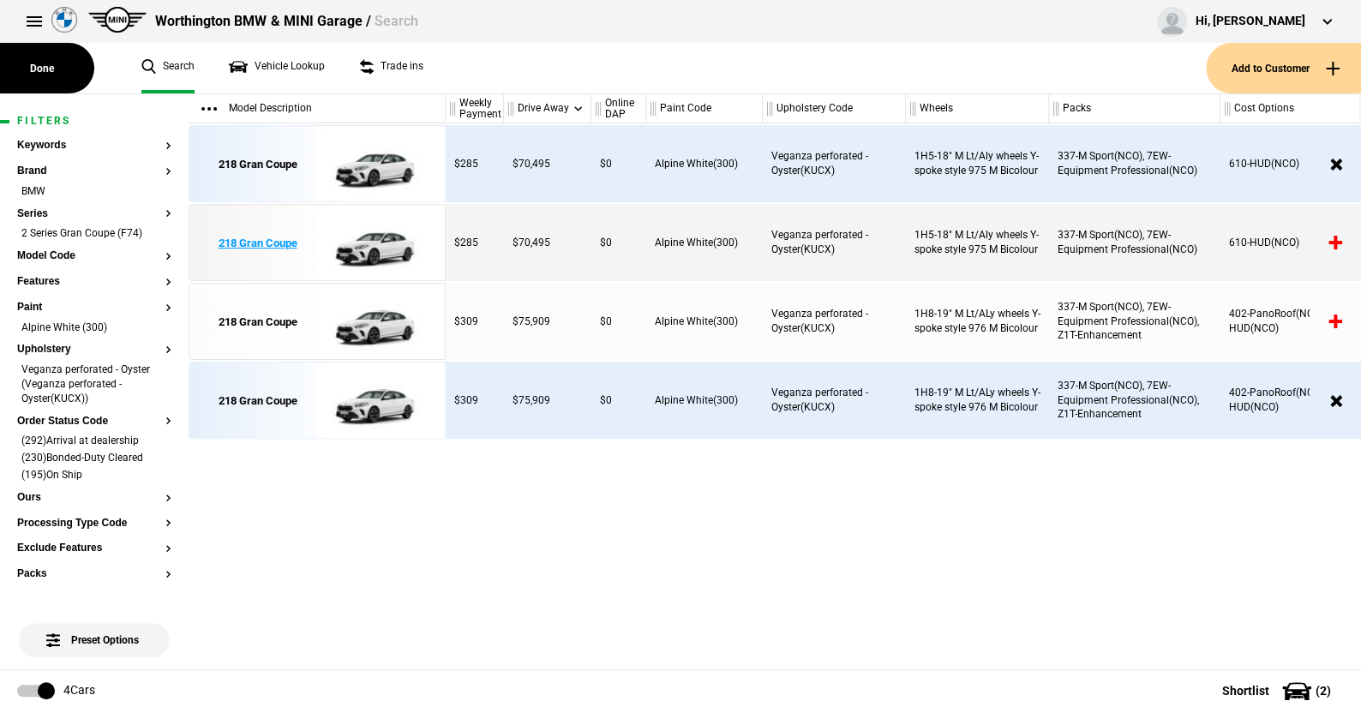
click at [368, 240] on img at bounding box center [376, 243] width 119 height 77
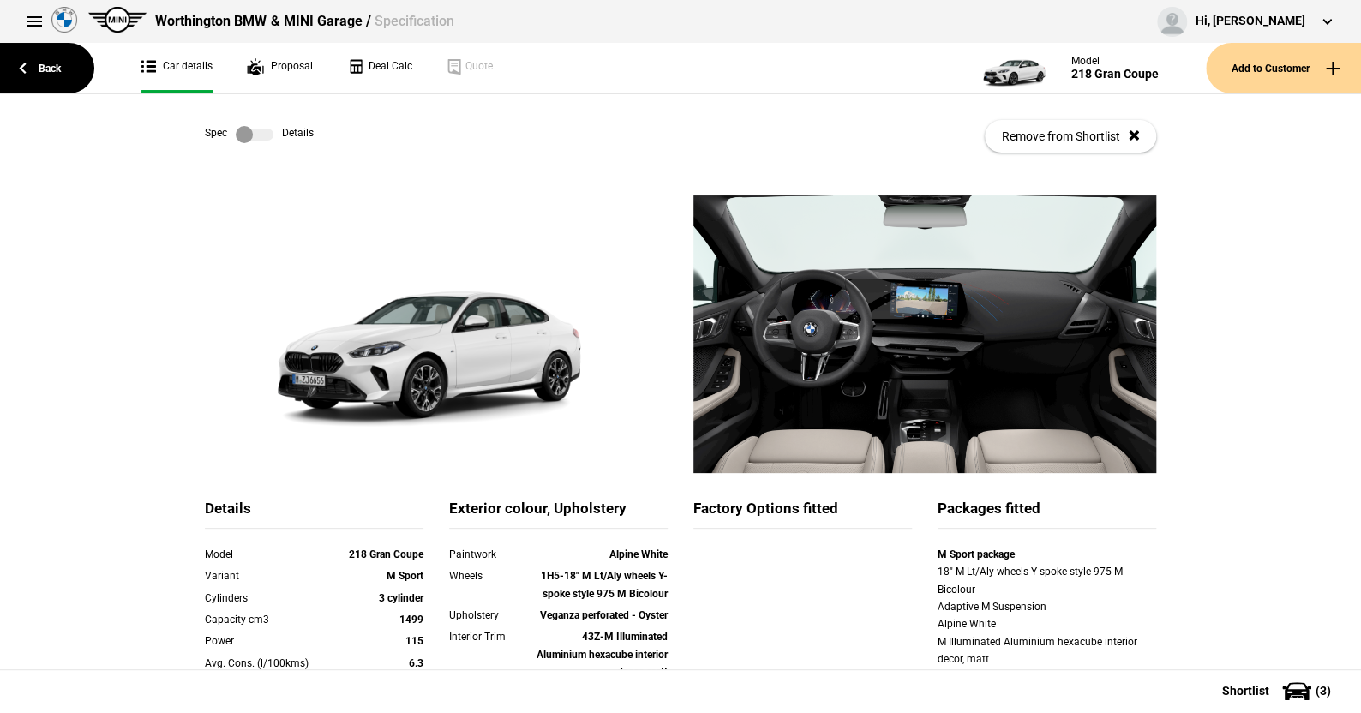
click at [261, 136] on label at bounding box center [255, 134] width 38 height 17
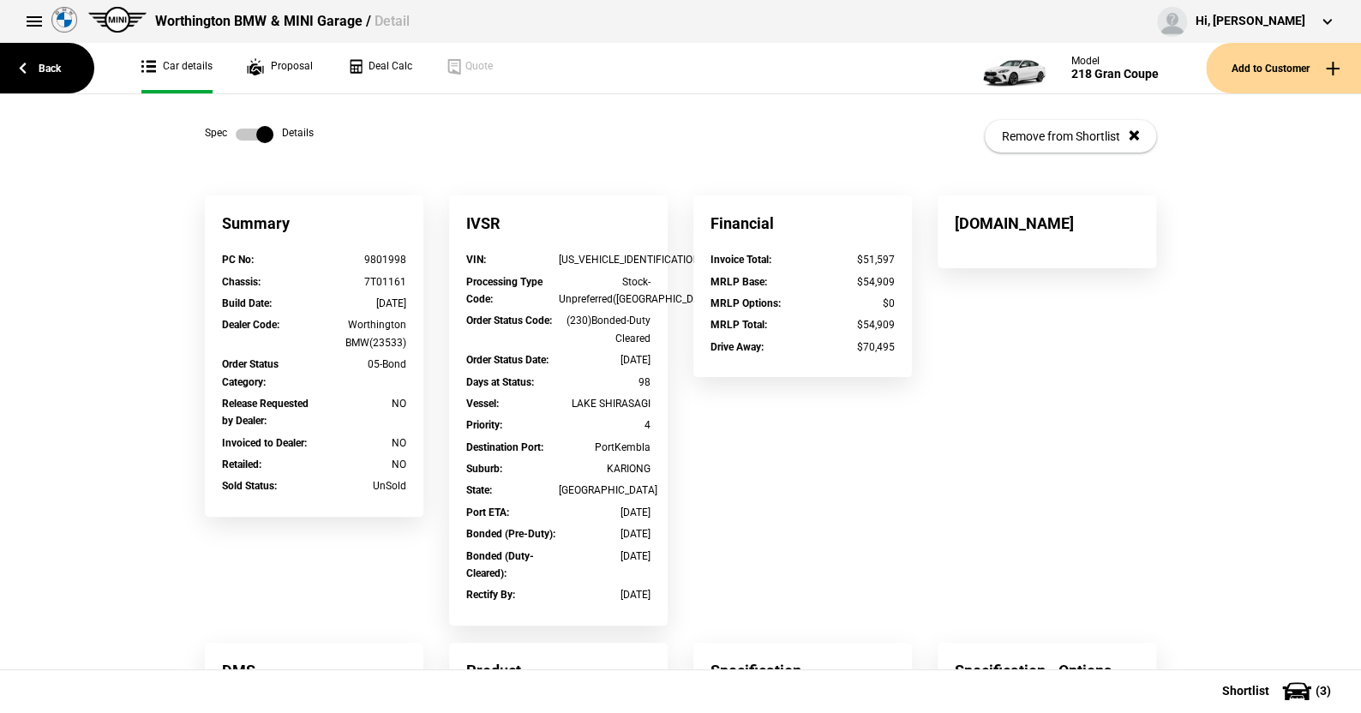
click at [237, 135] on label at bounding box center [255, 134] width 38 height 17
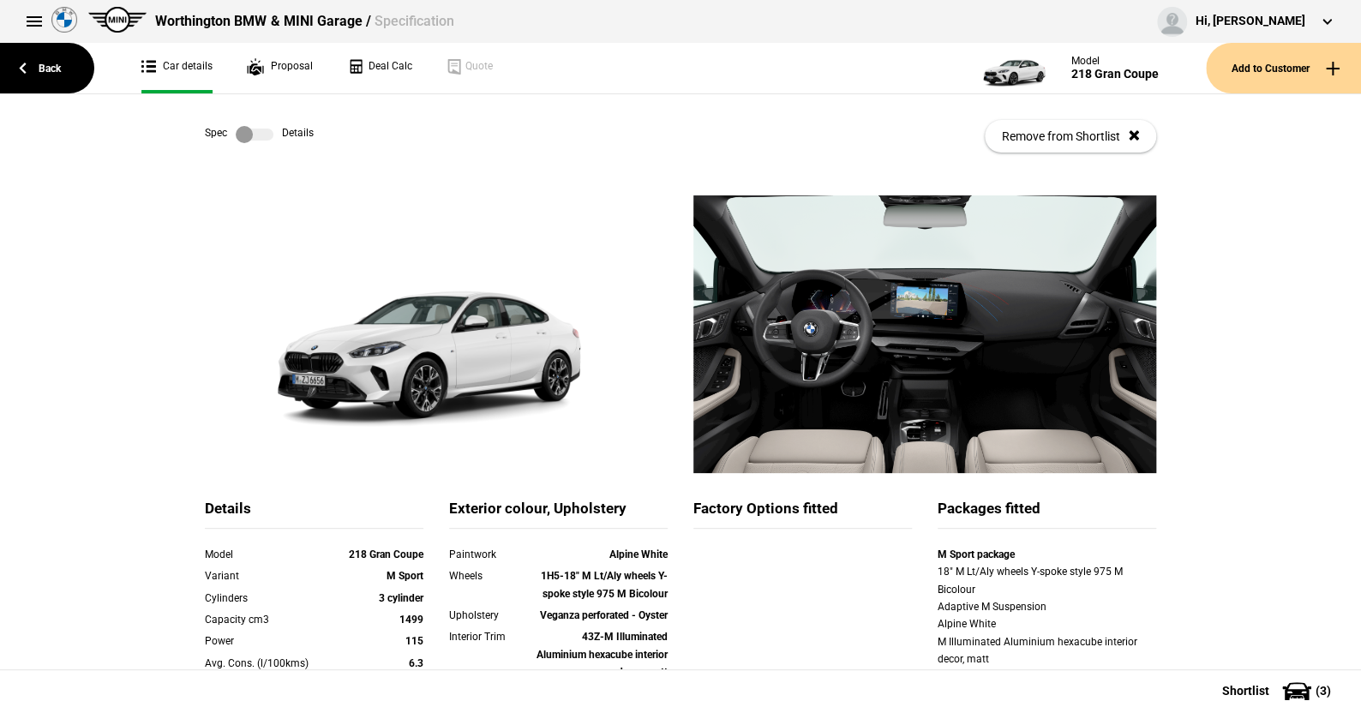
click at [256, 131] on label at bounding box center [255, 134] width 38 height 17
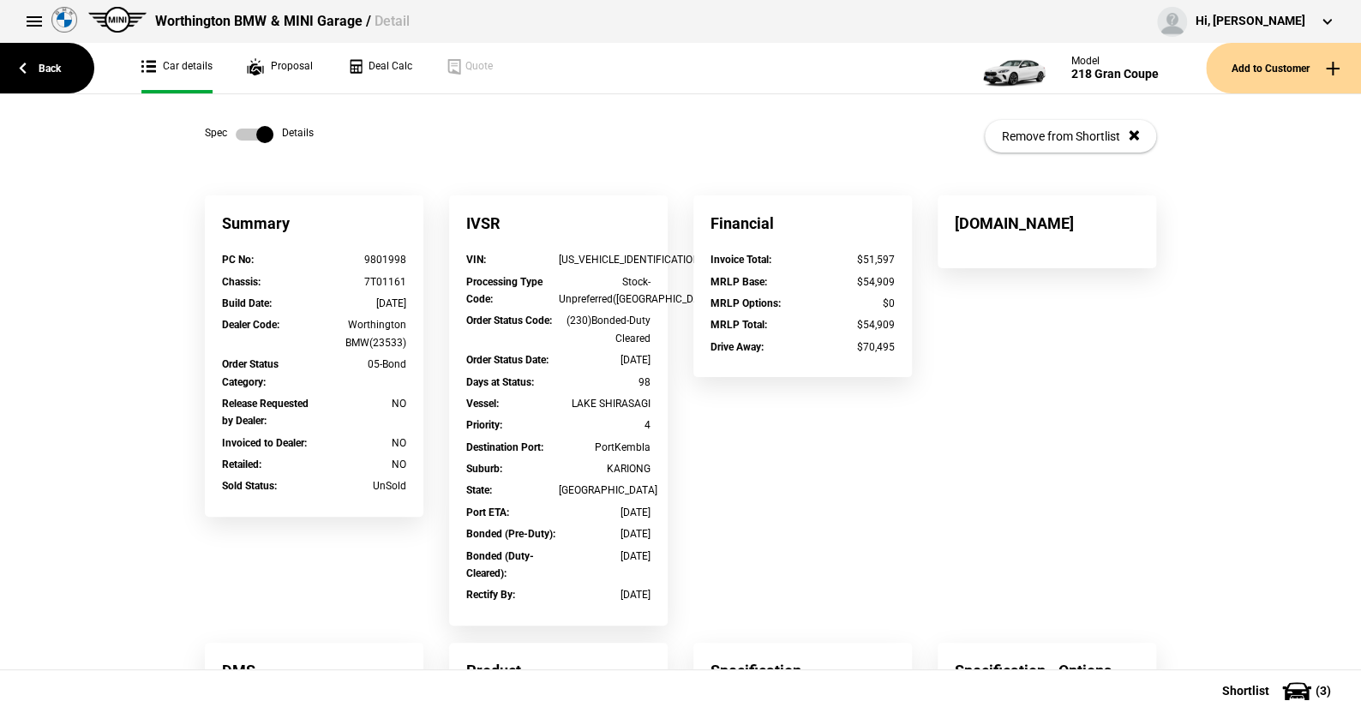
click at [236, 129] on label at bounding box center [255, 134] width 38 height 17
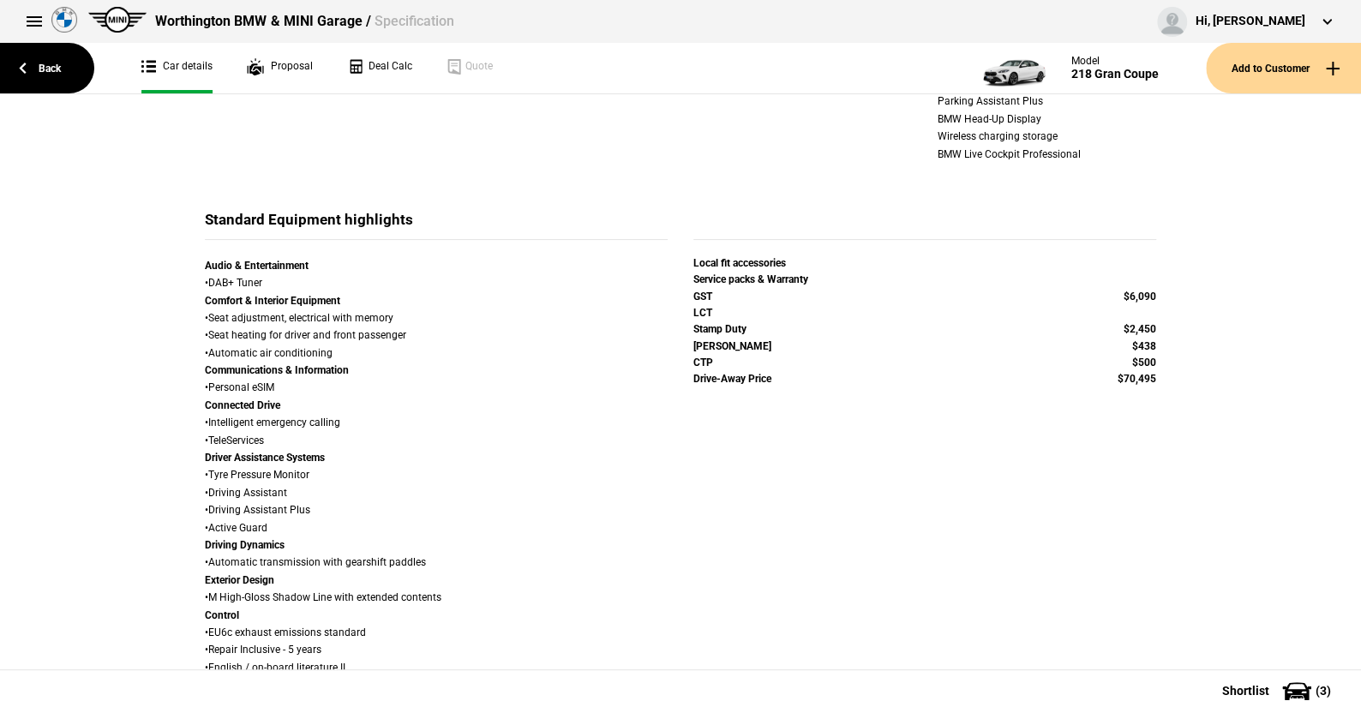
scroll to position [943, 0]
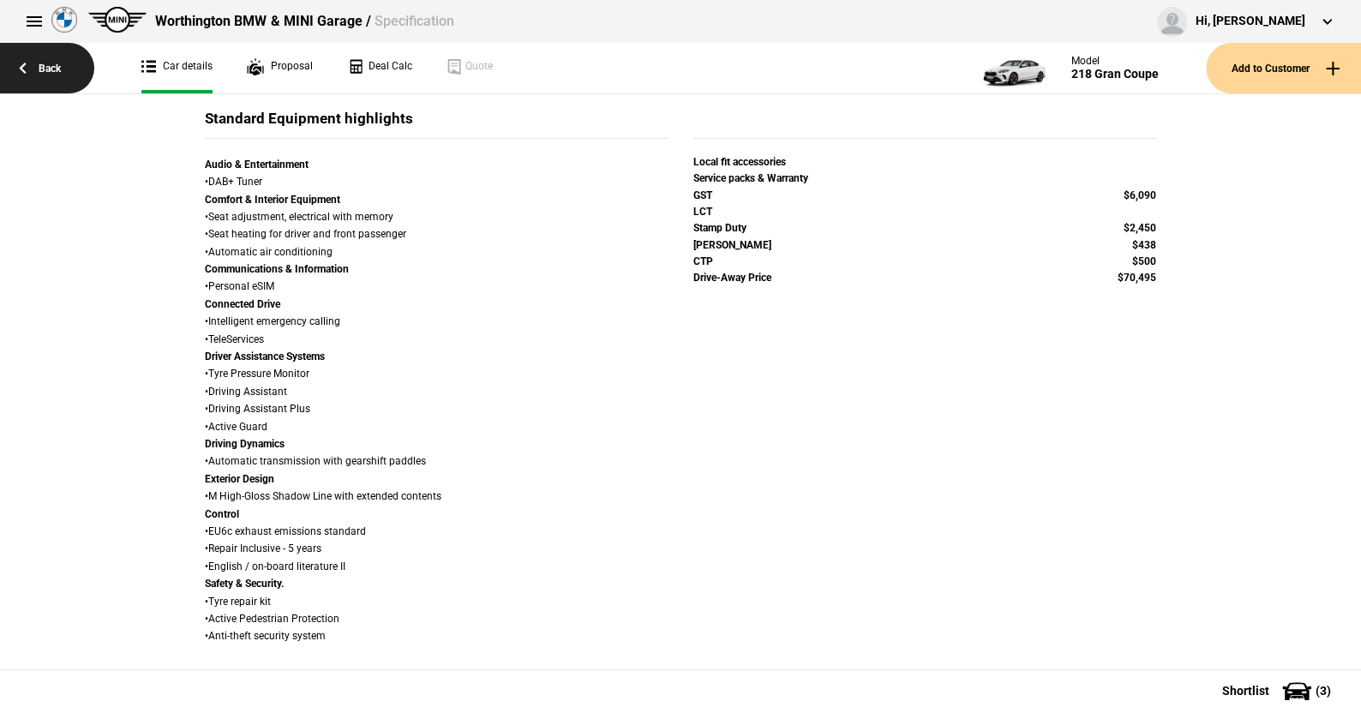
click at [53, 59] on link "Back" at bounding box center [47, 68] width 94 height 51
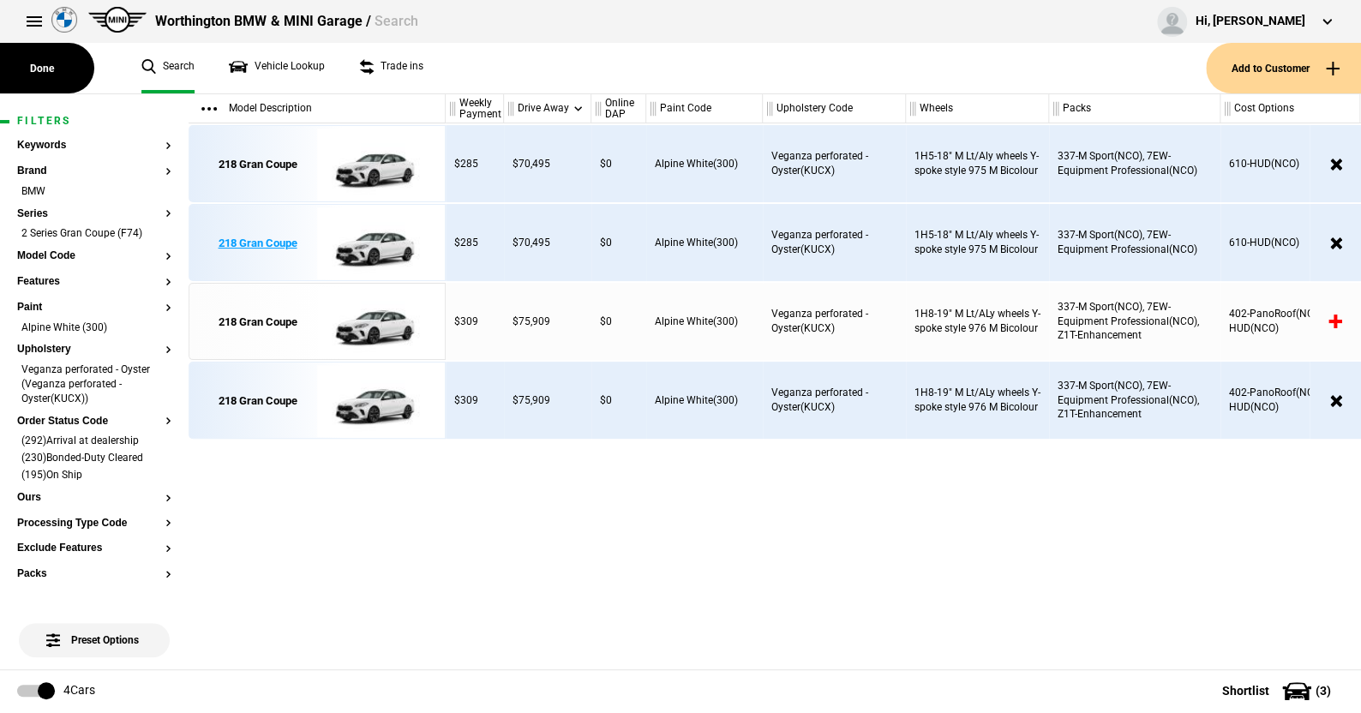
click at [383, 244] on img at bounding box center [376, 243] width 119 height 77
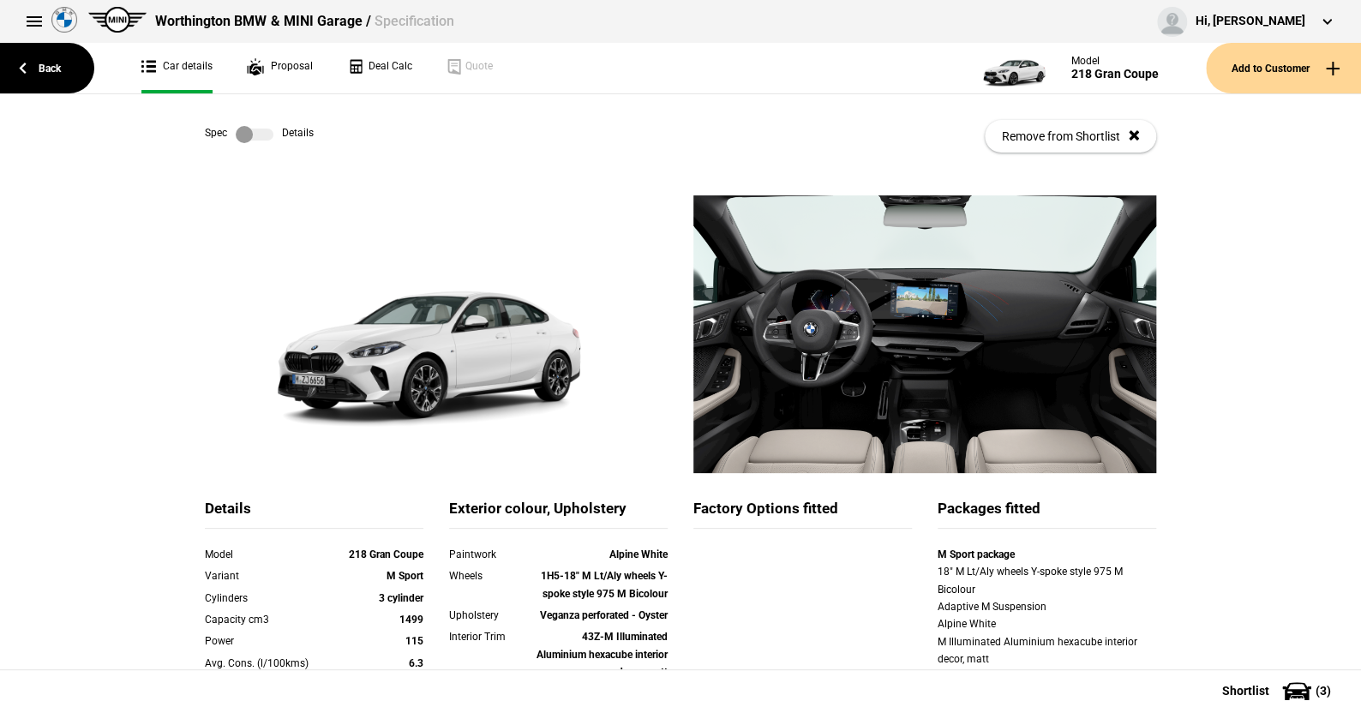
click at [267, 132] on link at bounding box center [254, 134] width 55 height 17
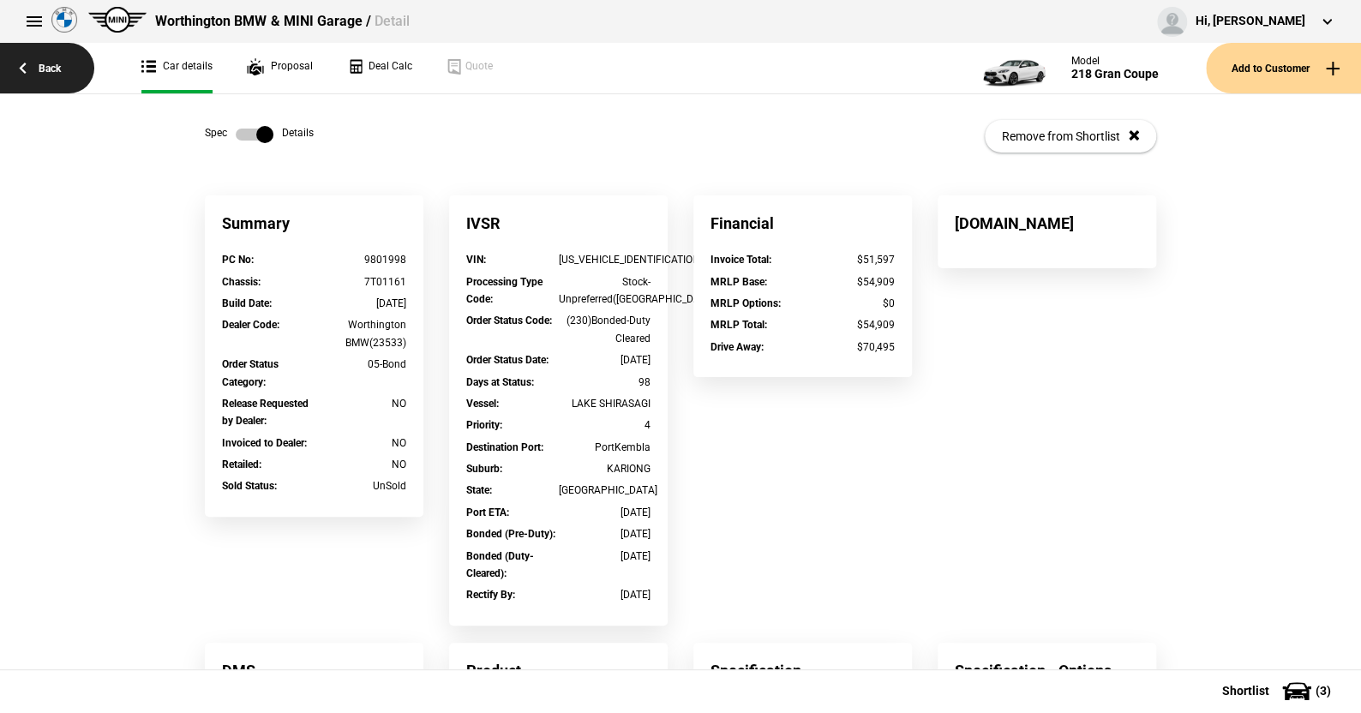
click at [57, 63] on link "Back" at bounding box center [47, 68] width 94 height 51
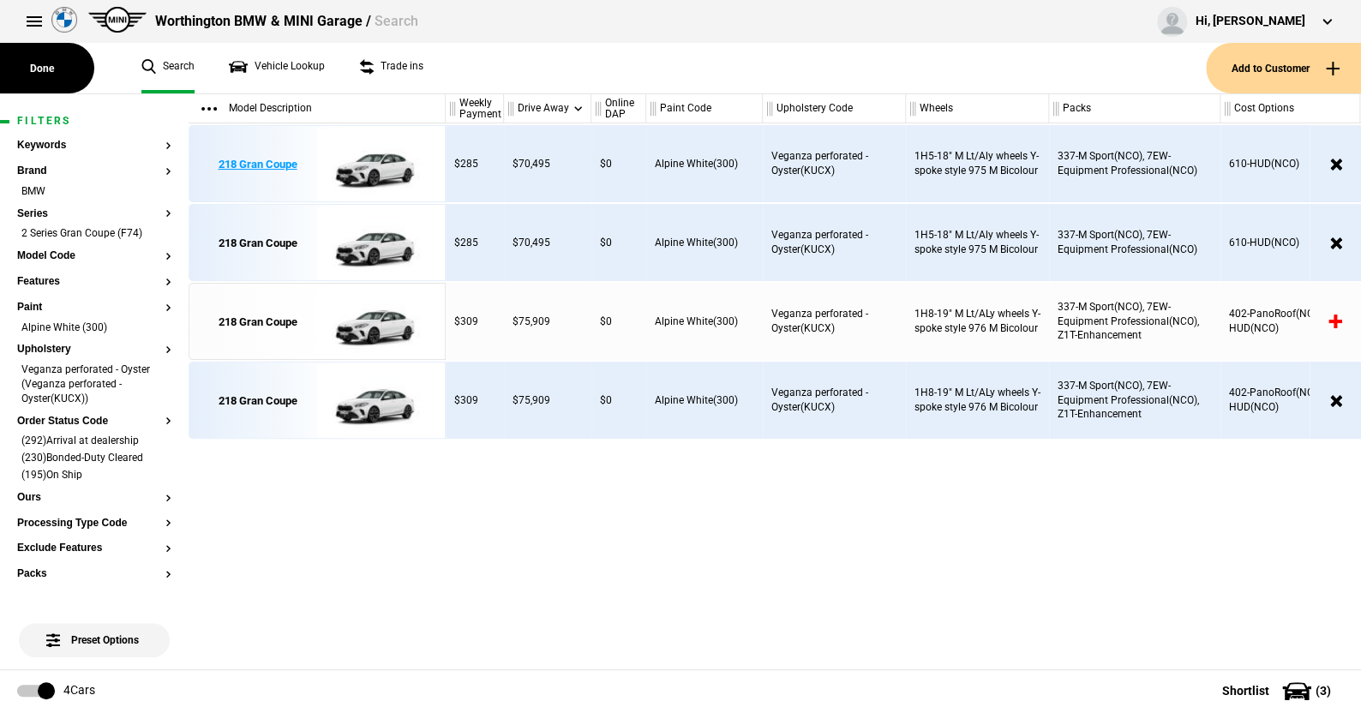
click at [383, 163] on img at bounding box center [376, 164] width 119 height 77
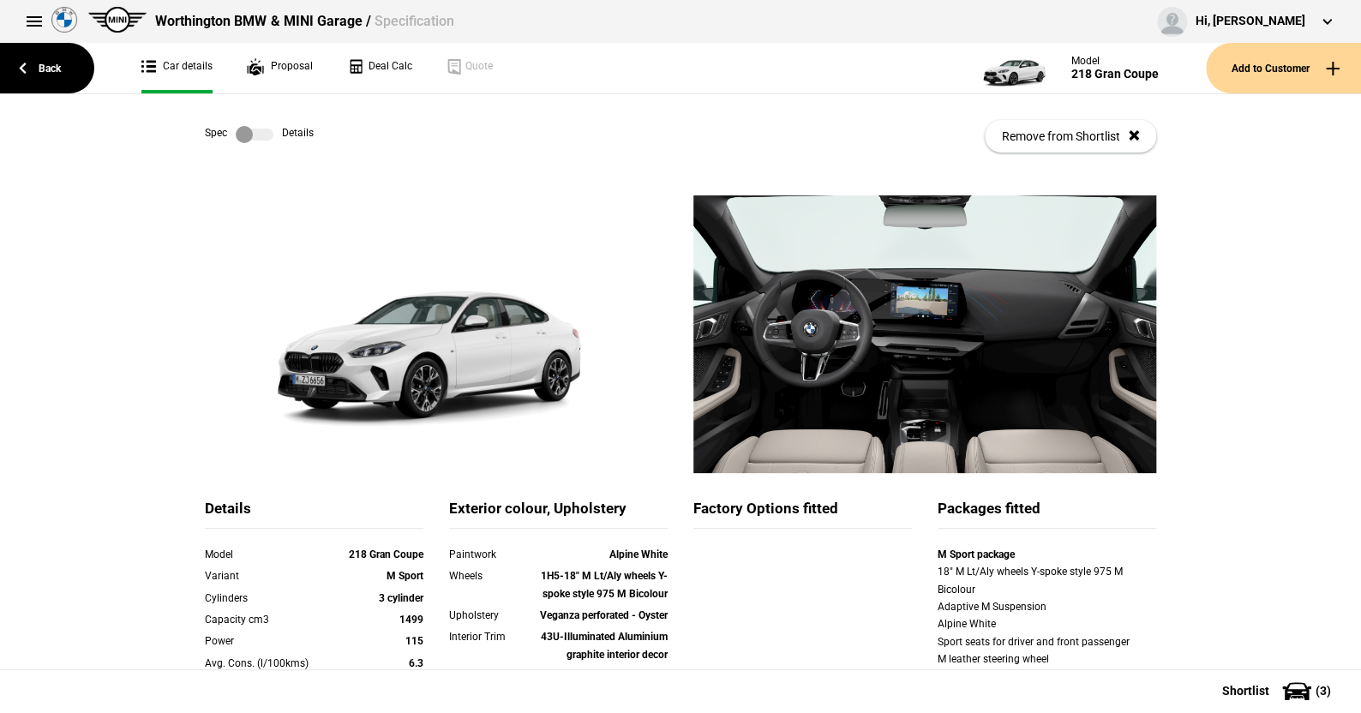
click at [259, 133] on label at bounding box center [255, 134] width 38 height 17
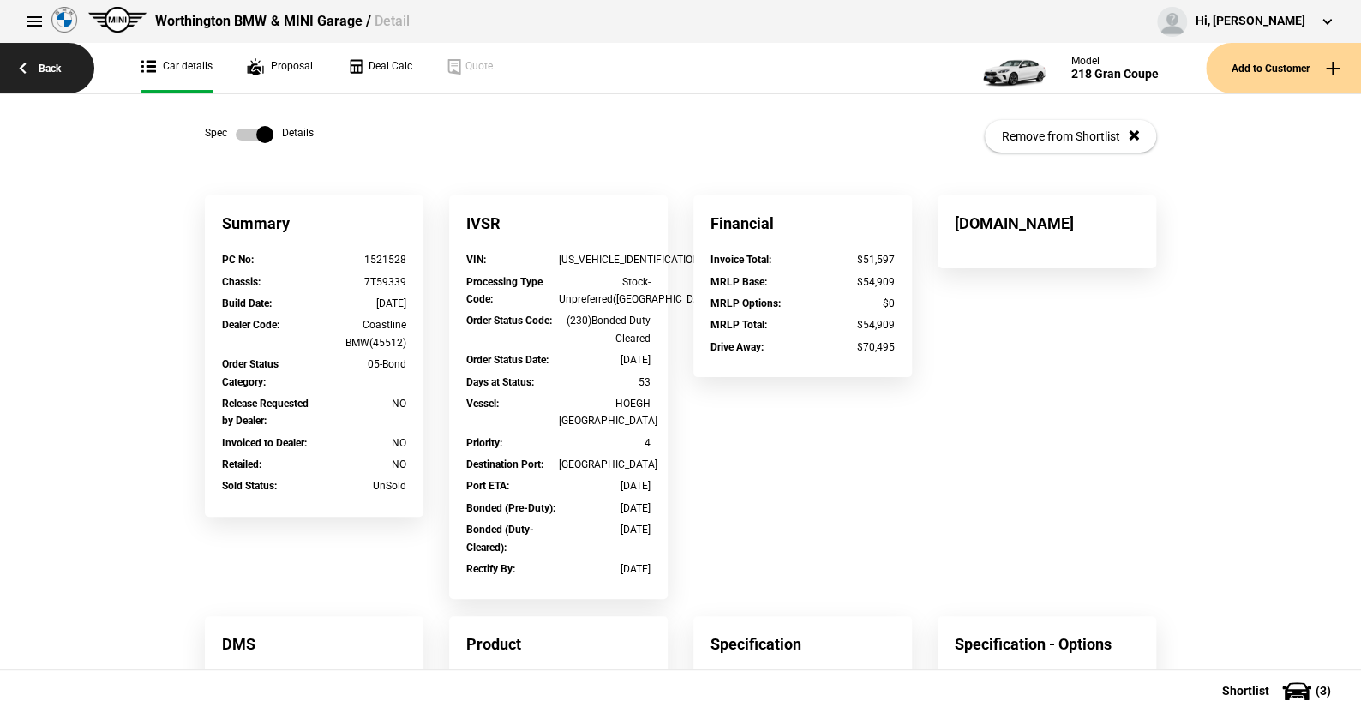
click at [52, 64] on link "Back" at bounding box center [47, 68] width 94 height 51
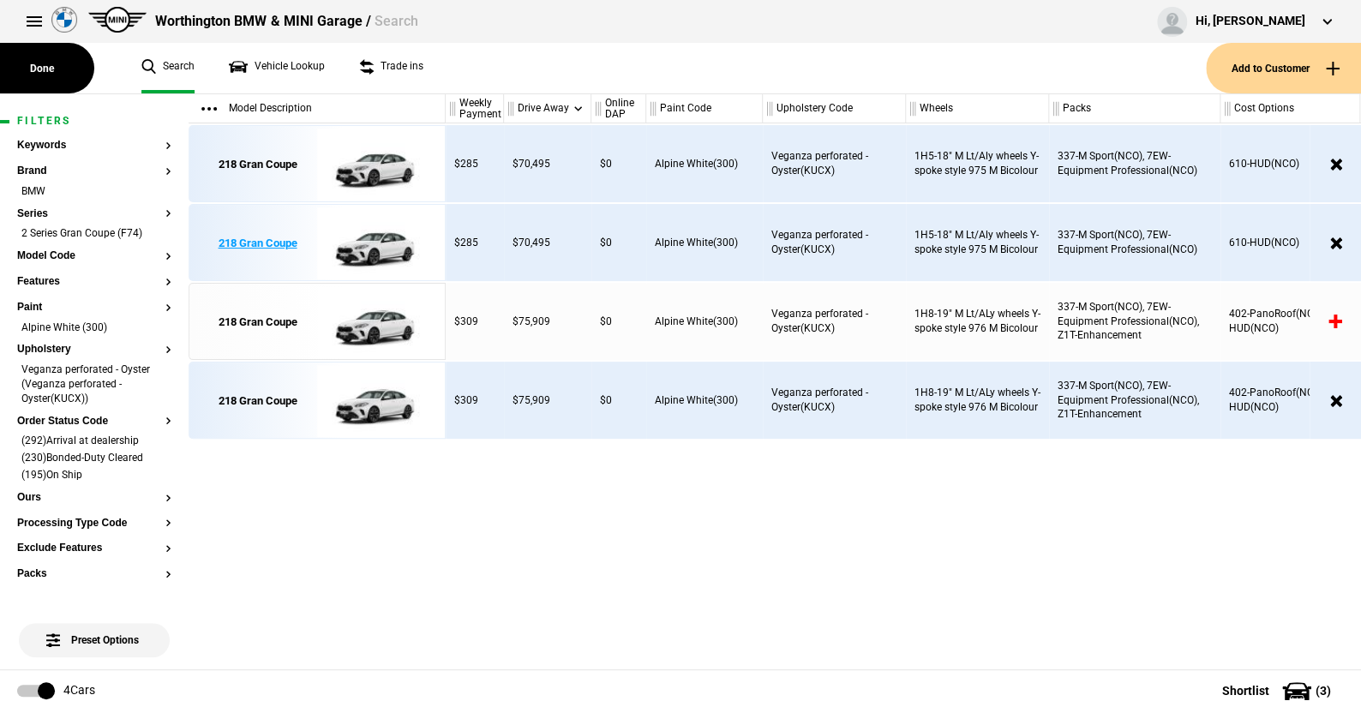
click at [392, 240] on img at bounding box center [376, 243] width 119 height 77
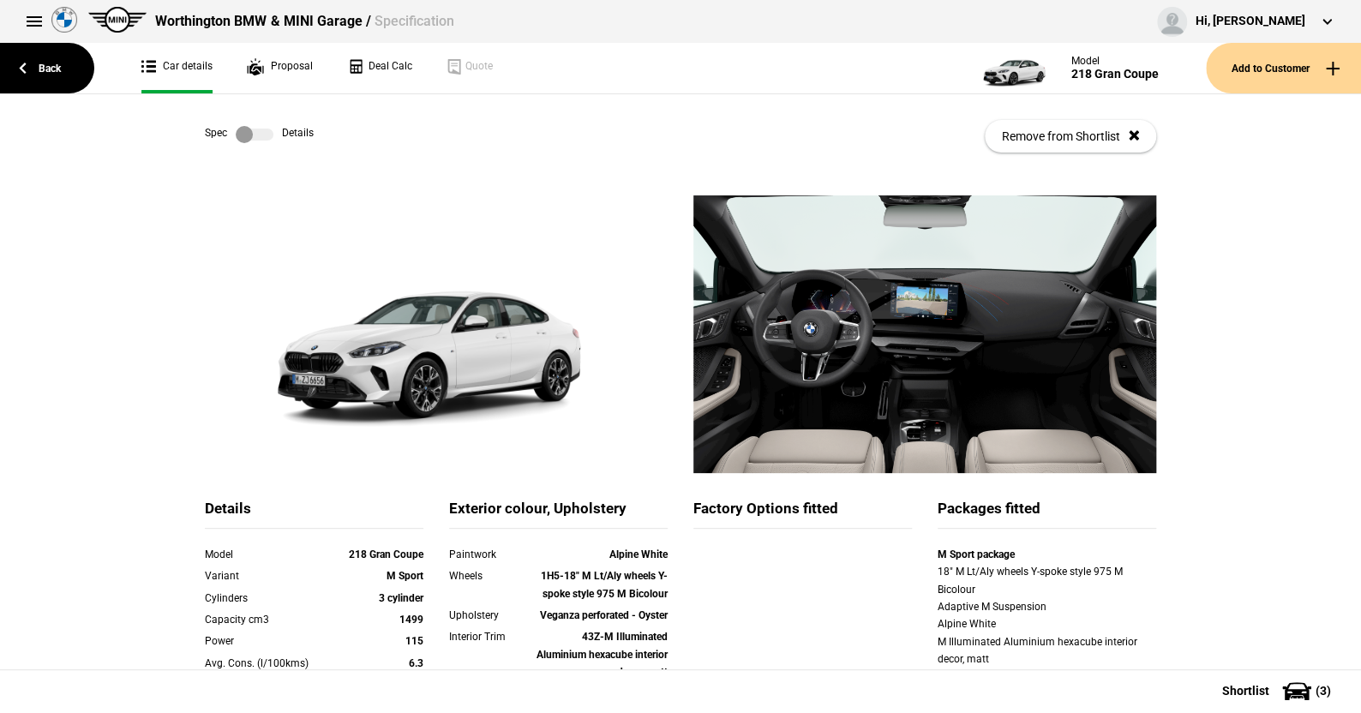
click at [261, 136] on label at bounding box center [255, 134] width 38 height 17
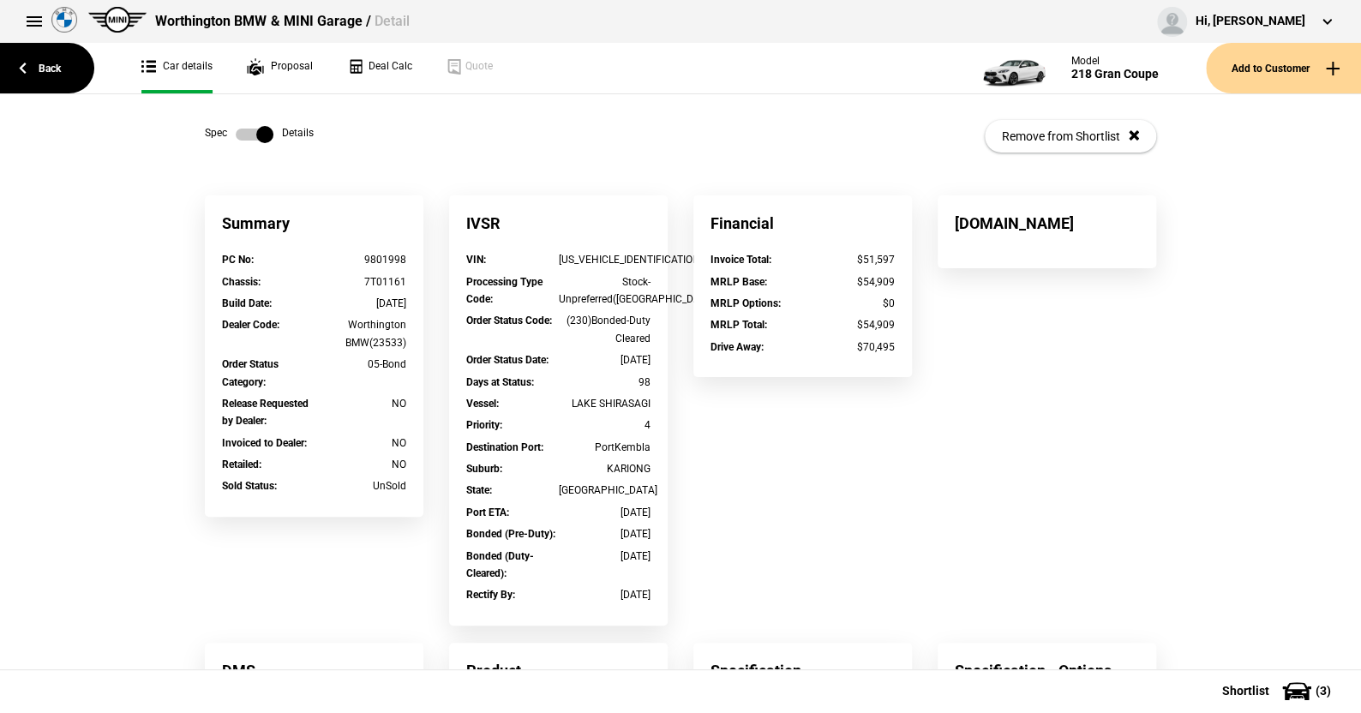
click at [236, 138] on label at bounding box center [255, 134] width 38 height 17
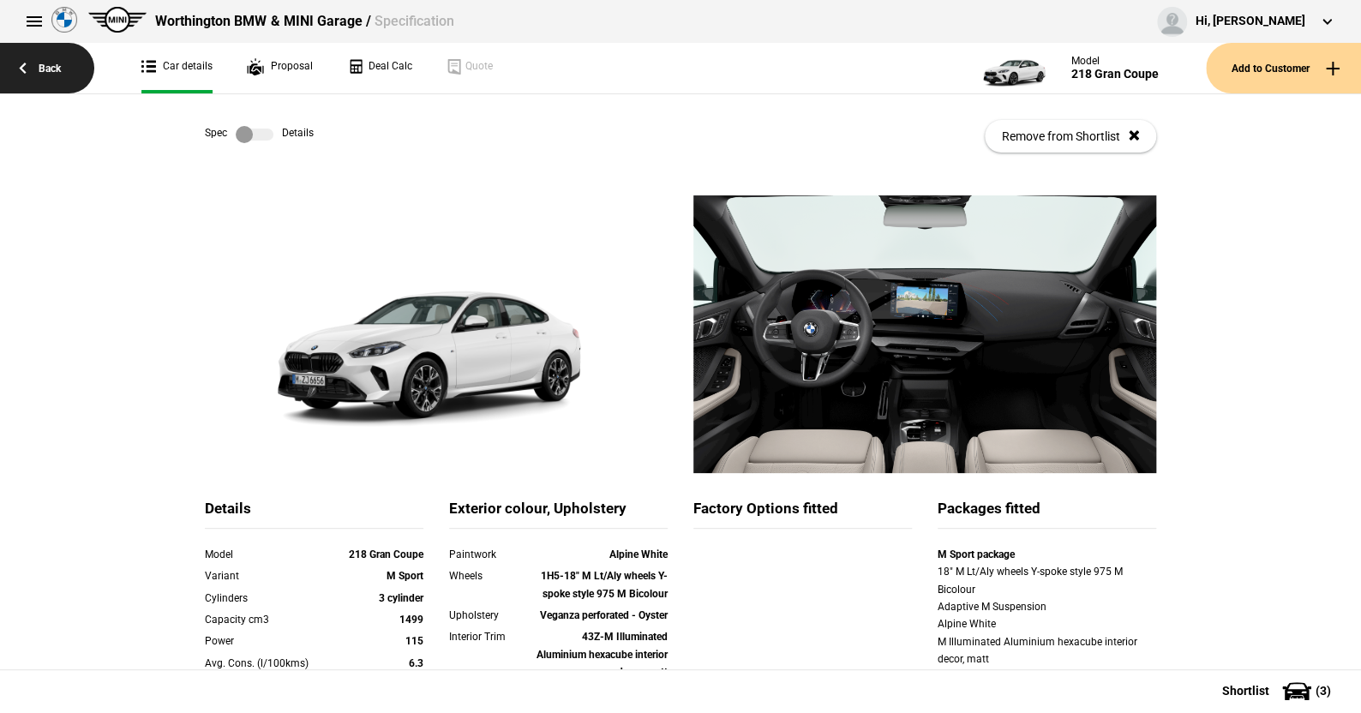
click at [52, 68] on link "Back" at bounding box center [47, 68] width 94 height 51
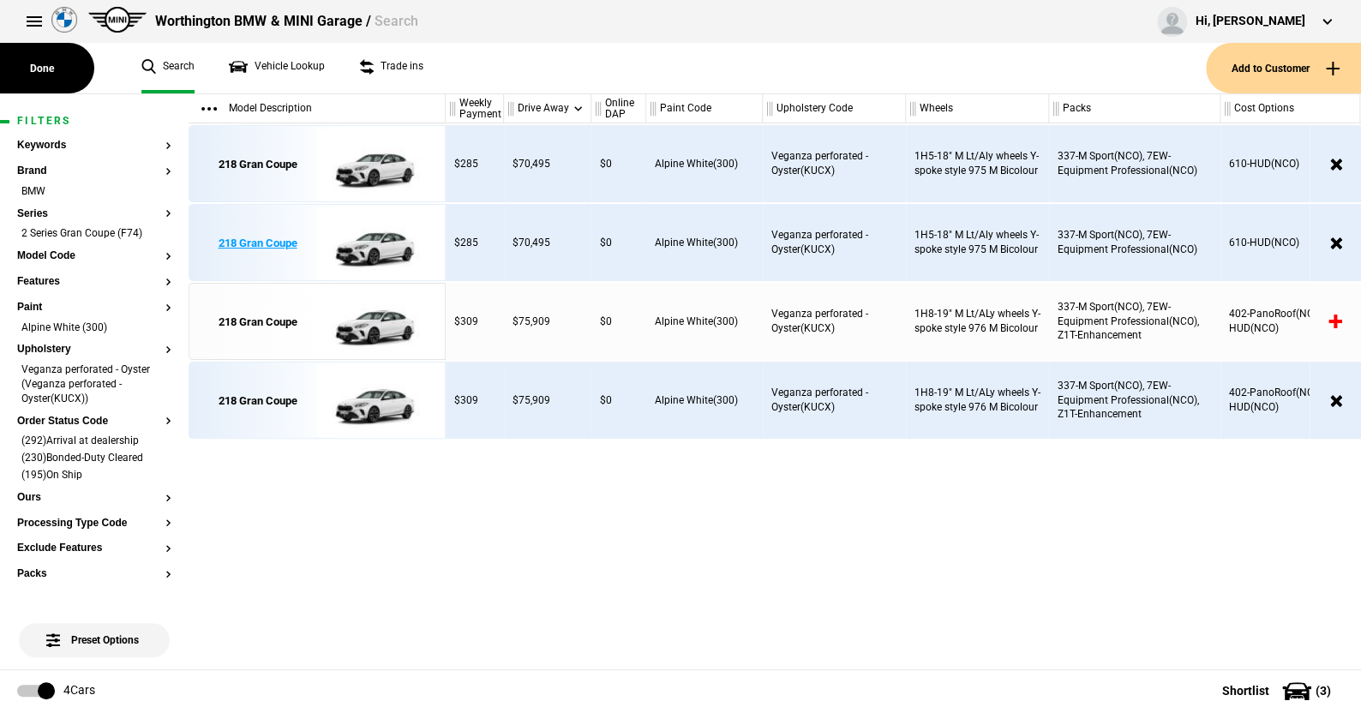
click at [385, 240] on img at bounding box center [376, 243] width 119 height 77
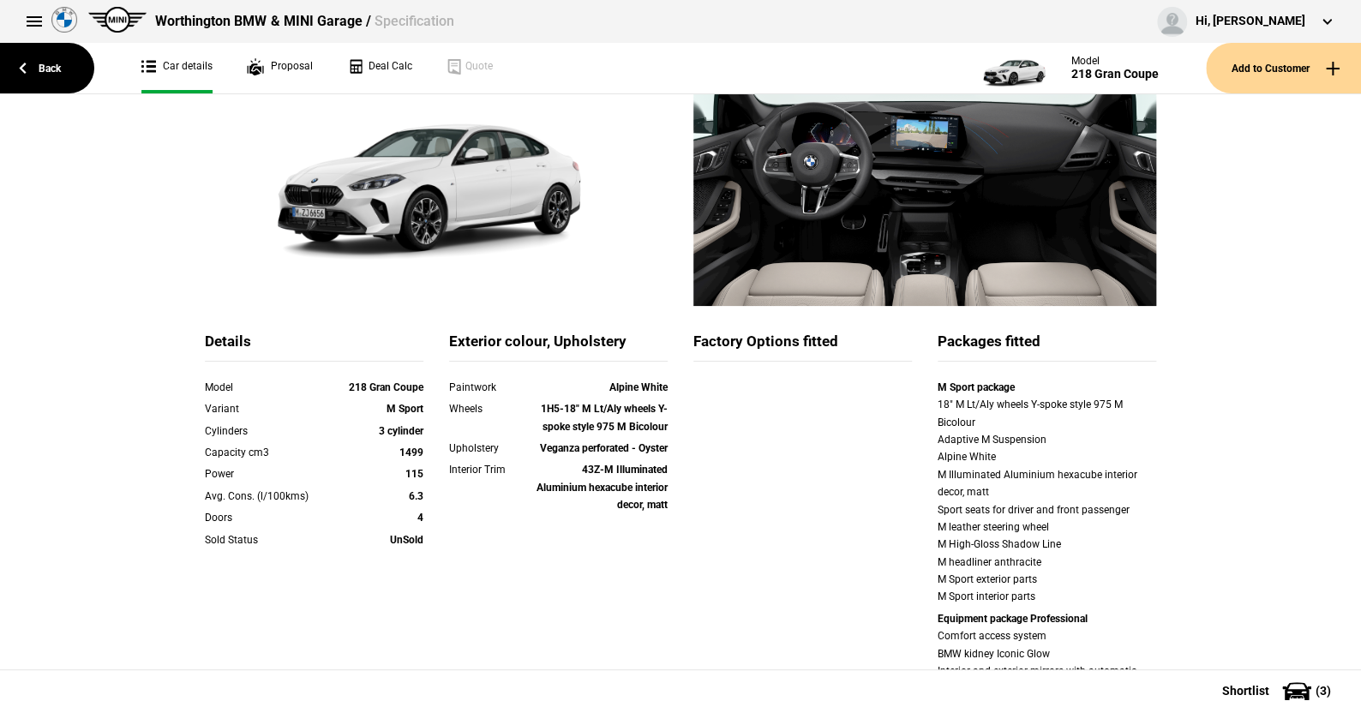
scroll to position [171, 0]
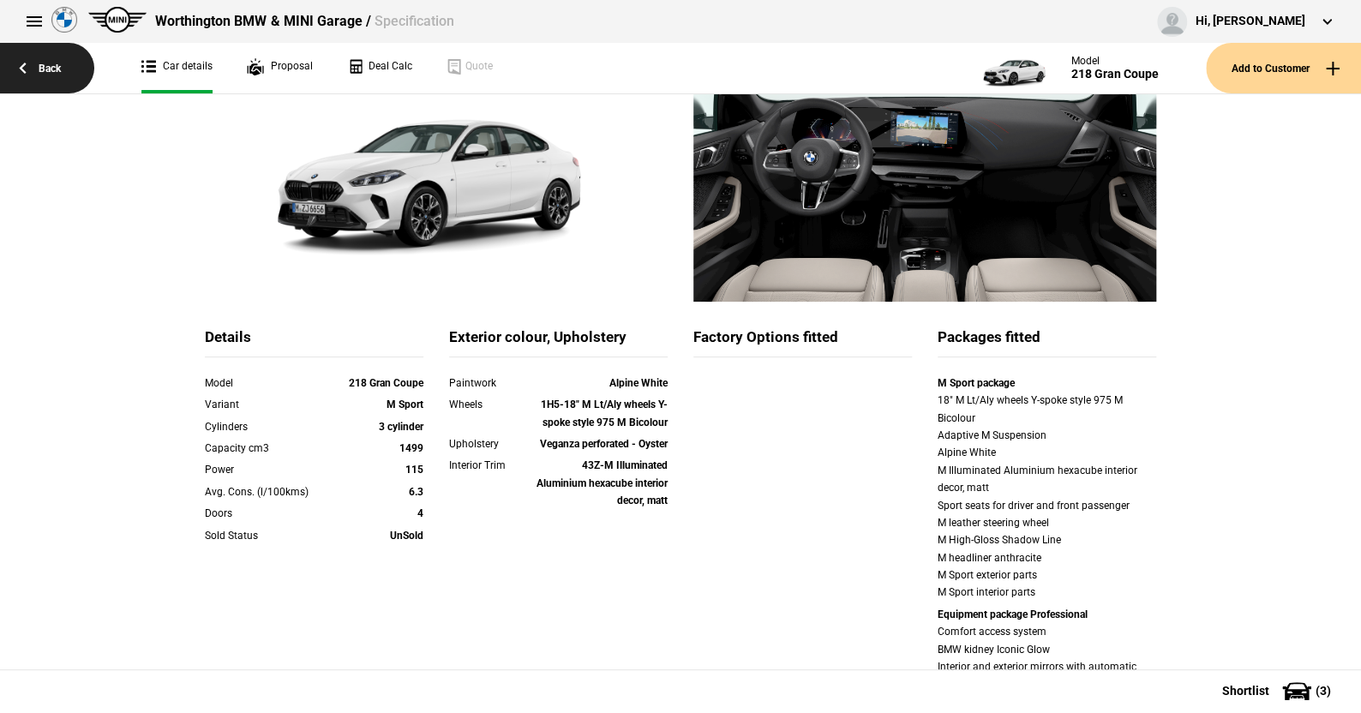
click at [57, 68] on link "Back" at bounding box center [47, 68] width 94 height 51
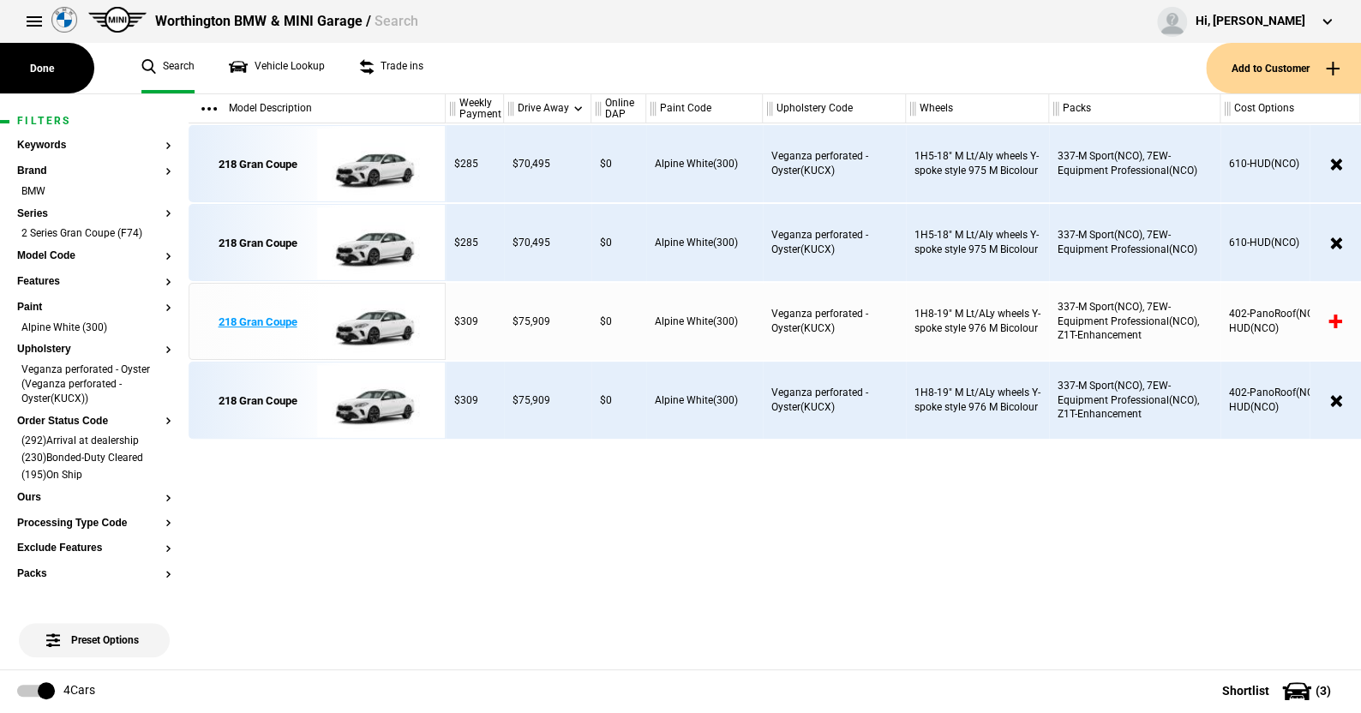
click at [383, 321] on img at bounding box center [376, 322] width 119 height 77
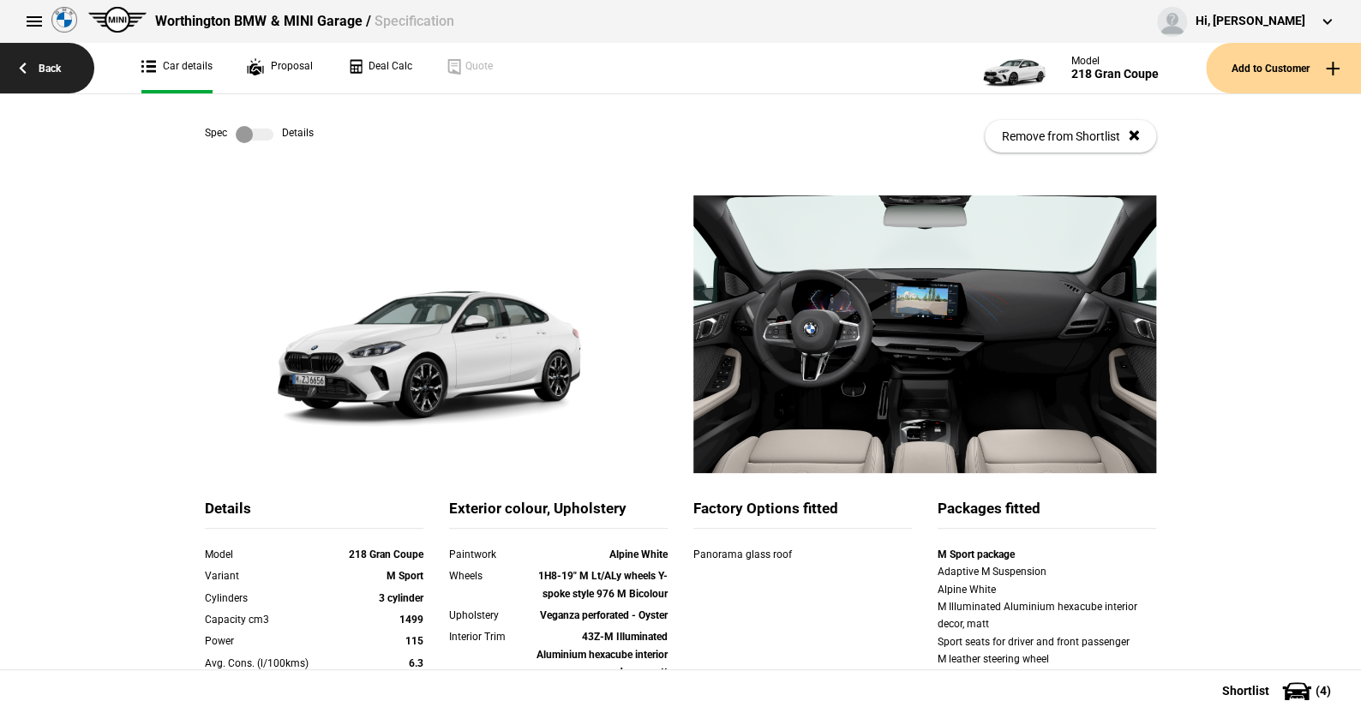
click at [53, 69] on link "Back" at bounding box center [47, 68] width 94 height 51
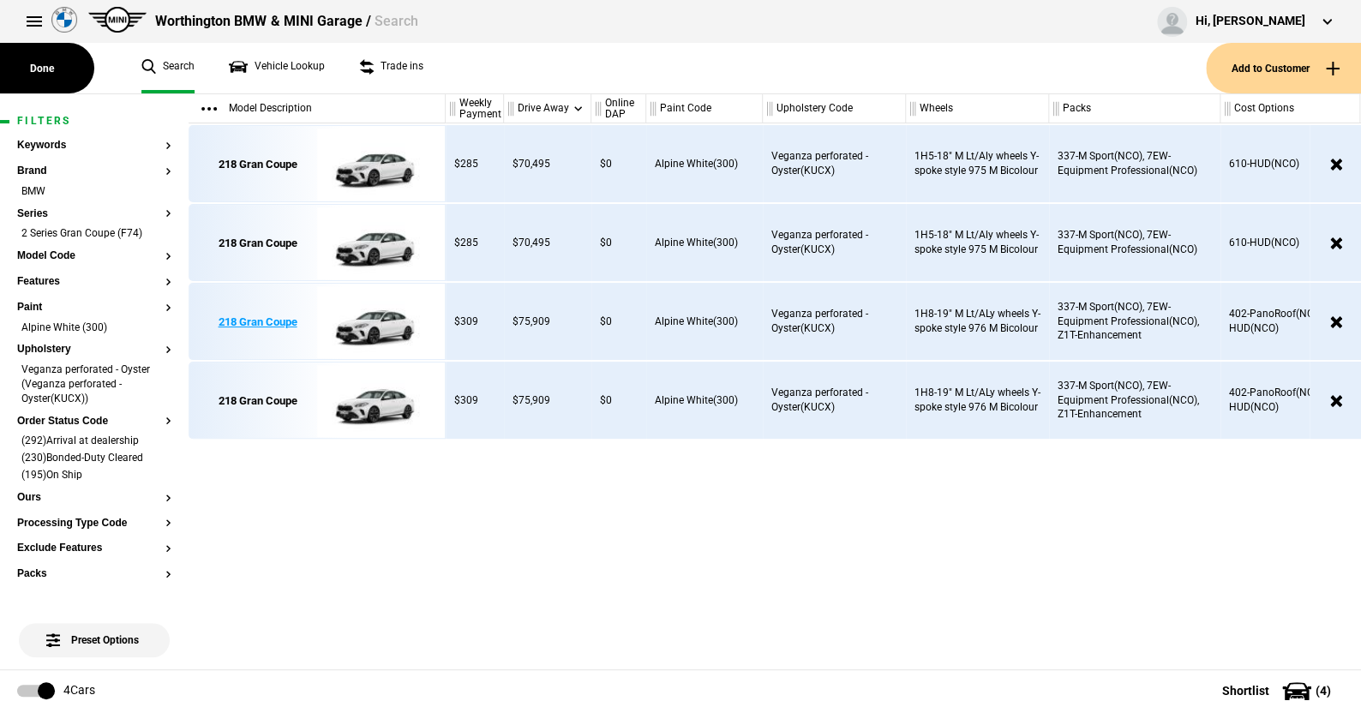
click at [386, 308] on img at bounding box center [376, 322] width 119 height 77
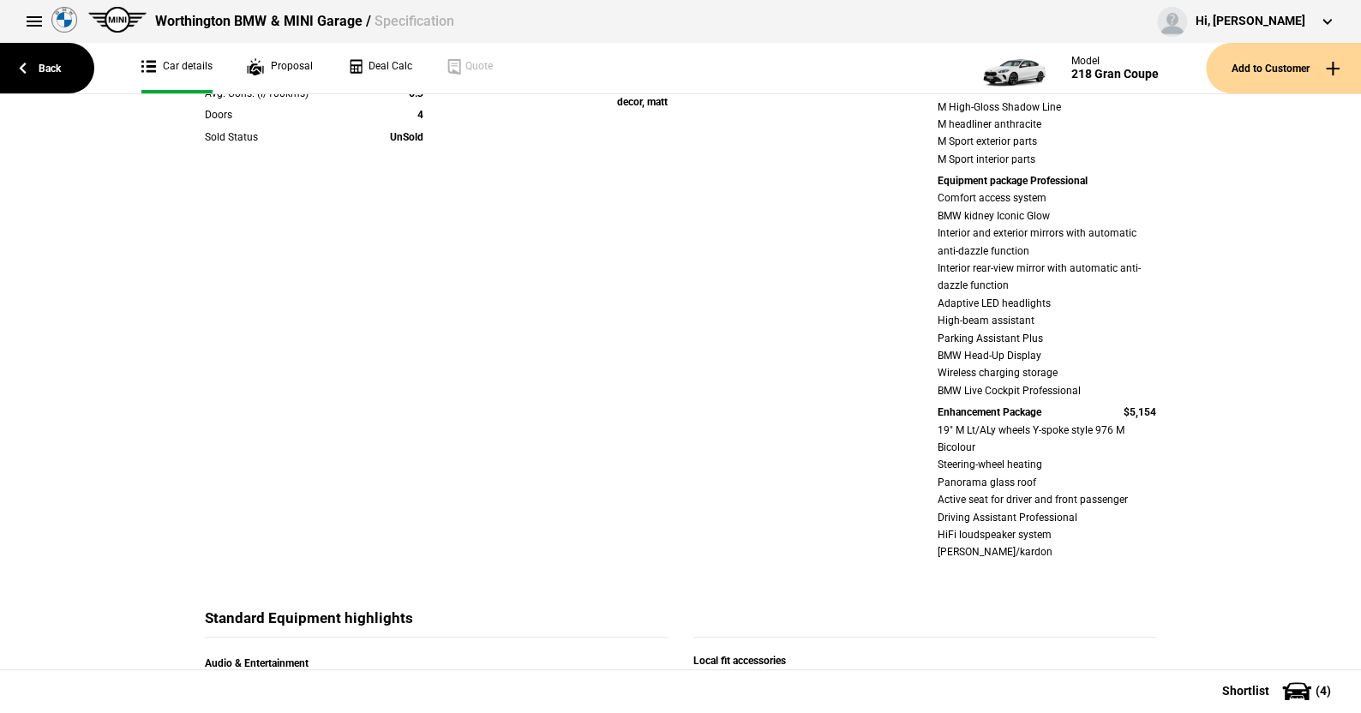
scroll to position [600, 0]
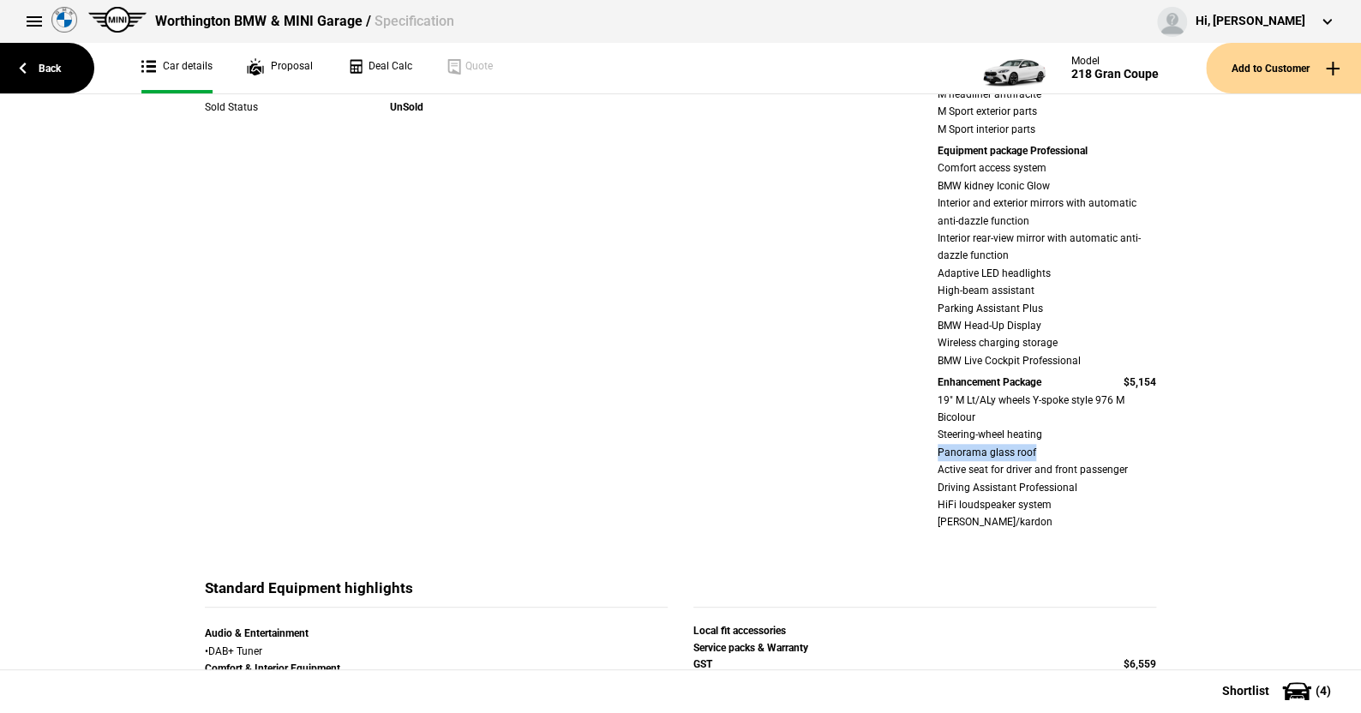
drag, startPoint x: 914, startPoint y: 451, endPoint x: 1052, endPoint y: 455, distance: 138.1
click at [1052, 455] on div "Details Model 218 Gran Coupe Variant M Sport Cylinders 3 cylinder Capacity cm3 …" at bounding box center [680, 239] width 977 height 680
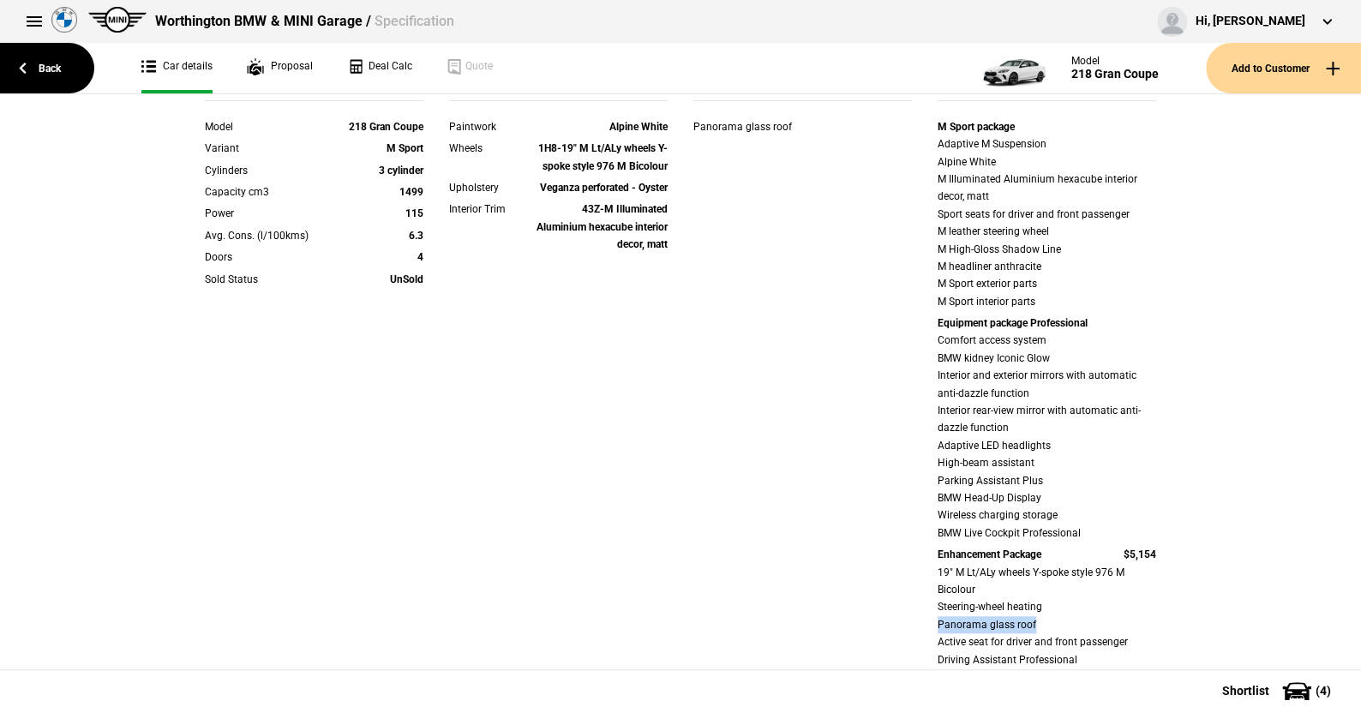
scroll to position [0, 0]
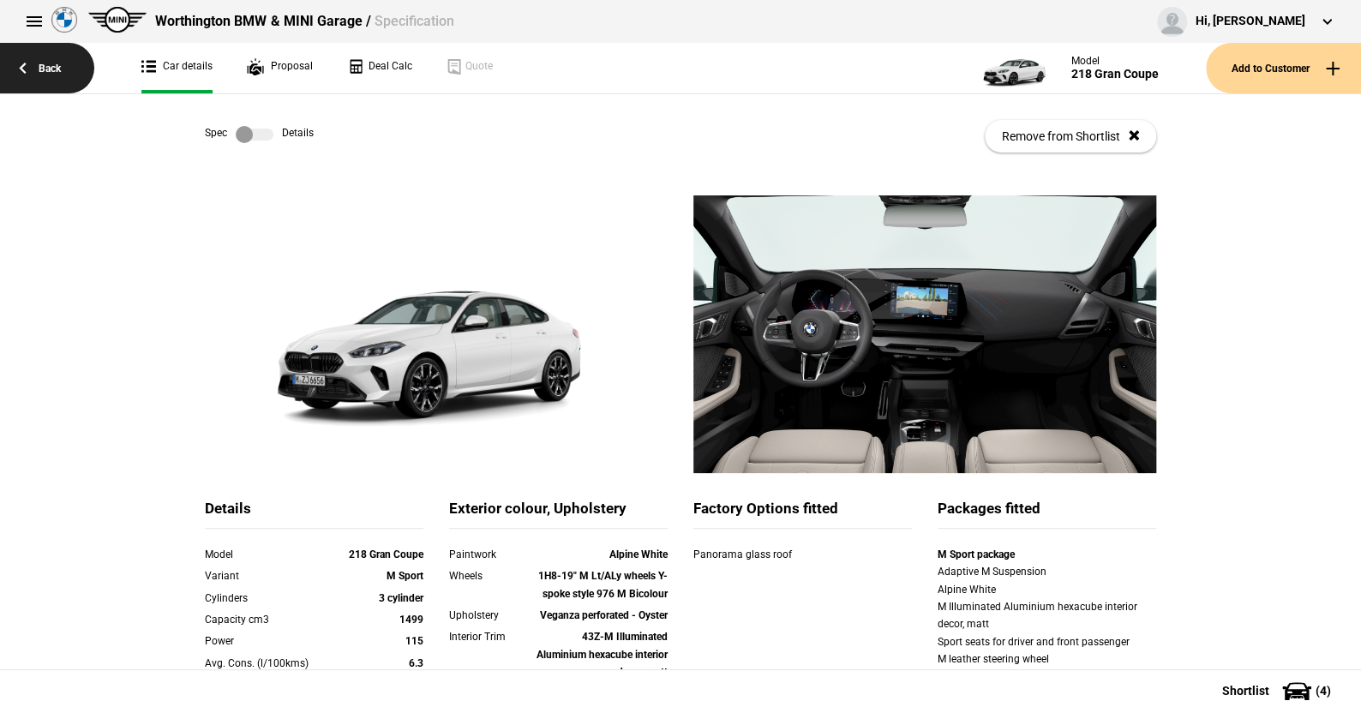
click at [52, 64] on link "Back" at bounding box center [47, 68] width 94 height 51
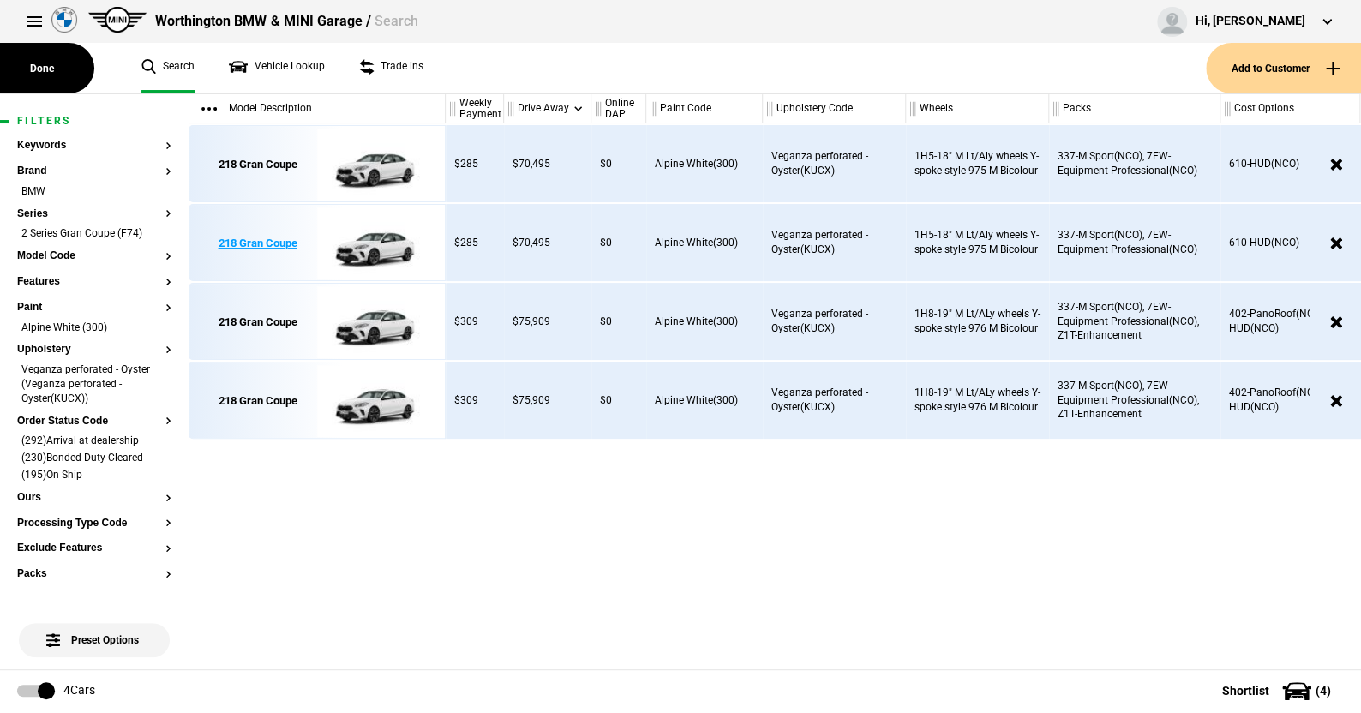
click at [390, 243] on img at bounding box center [376, 243] width 119 height 77
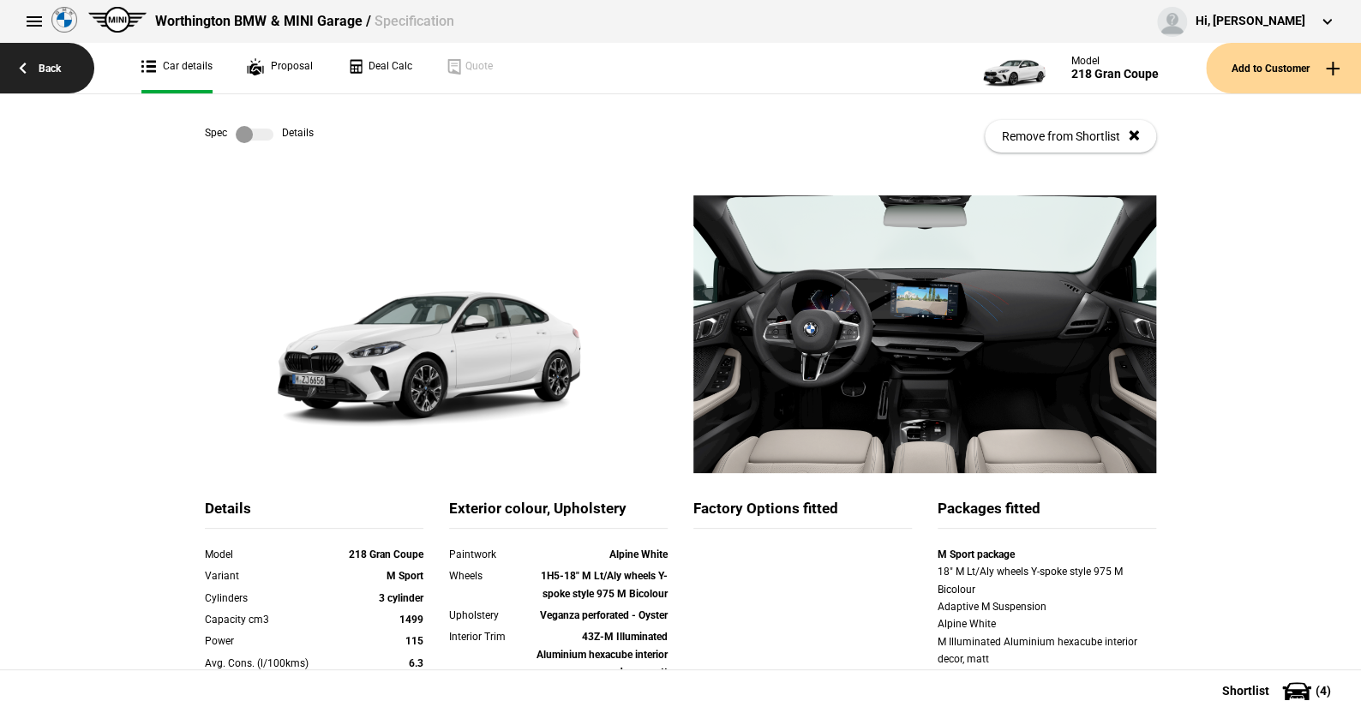
click at [57, 59] on link "Back" at bounding box center [47, 68] width 94 height 51
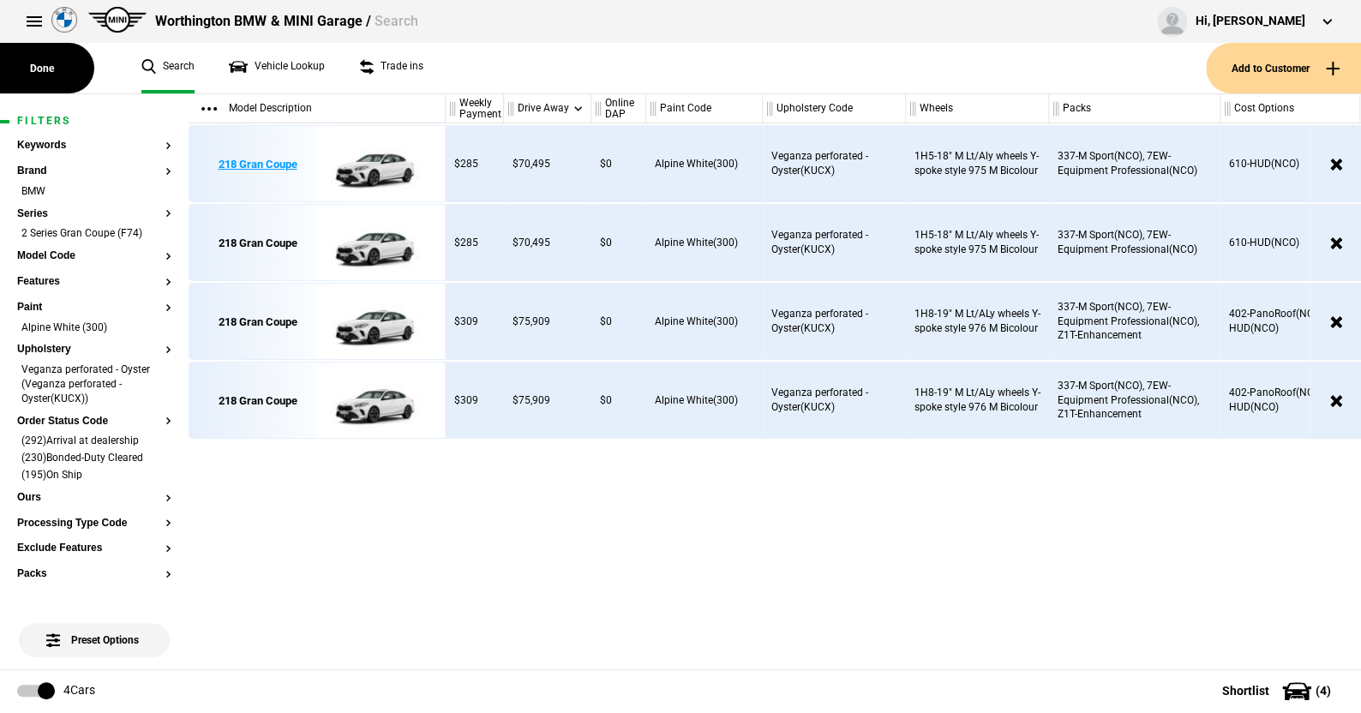
click at [379, 161] on img at bounding box center [376, 164] width 119 height 77
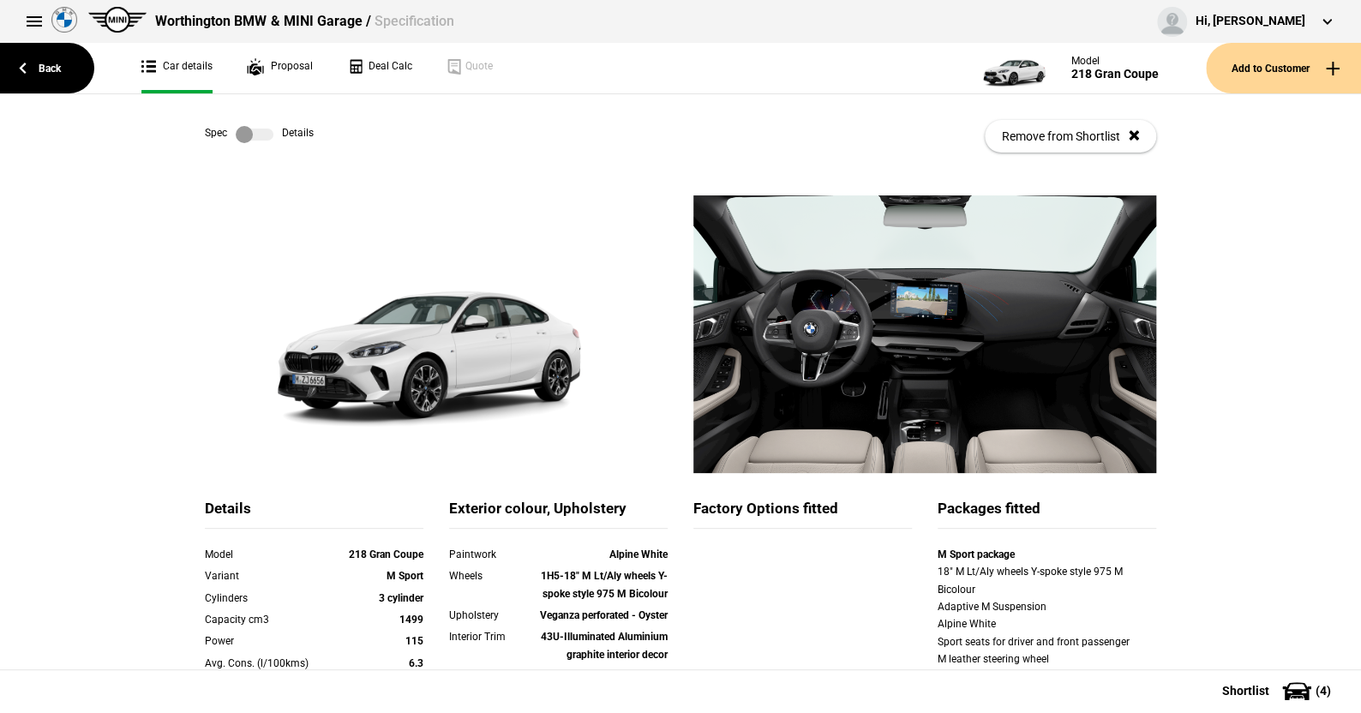
click at [265, 135] on label at bounding box center [255, 134] width 38 height 17
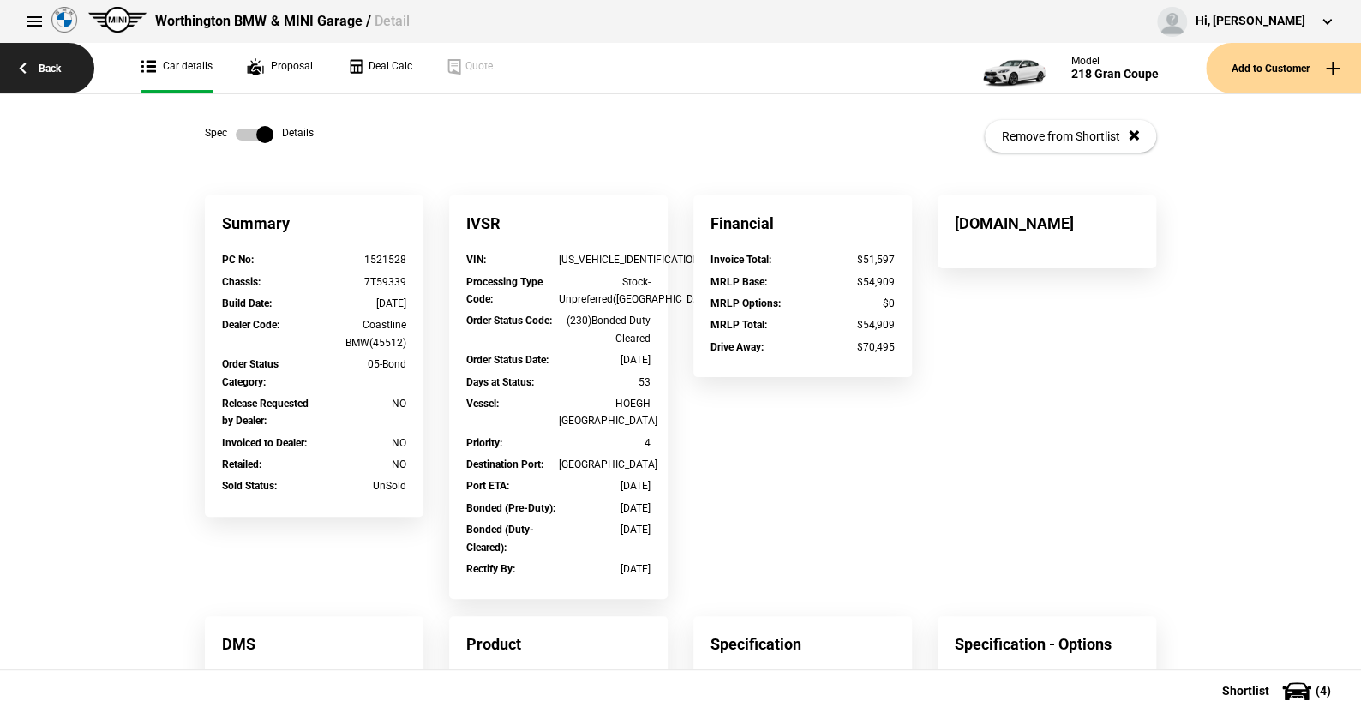
drag, startPoint x: 65, startPoint y: 66, endPoint x: 52, endPoint y: 65, distance: 12.9
click at [52, 65] on link "Back" at bounding box center [47, 68] width 94 height 51
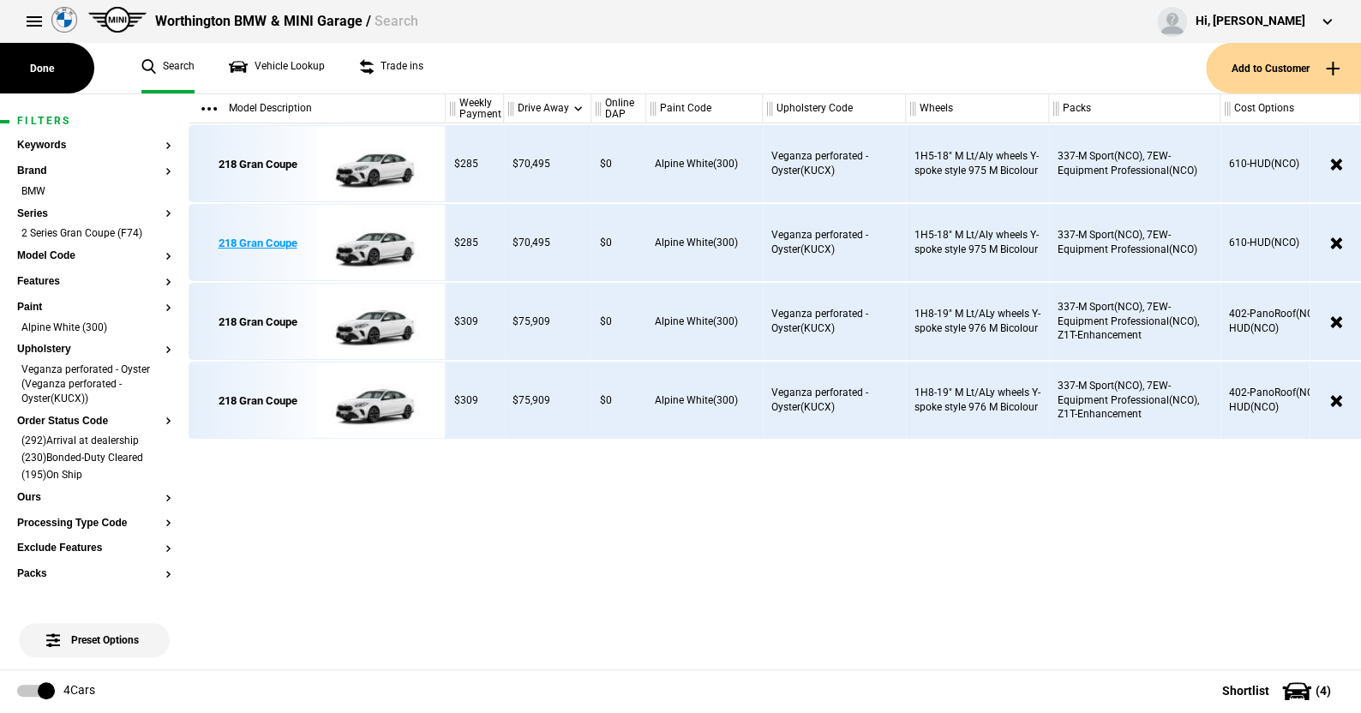
click at [390, 243] on img at bounding box center [376, 243] width 119 height 77
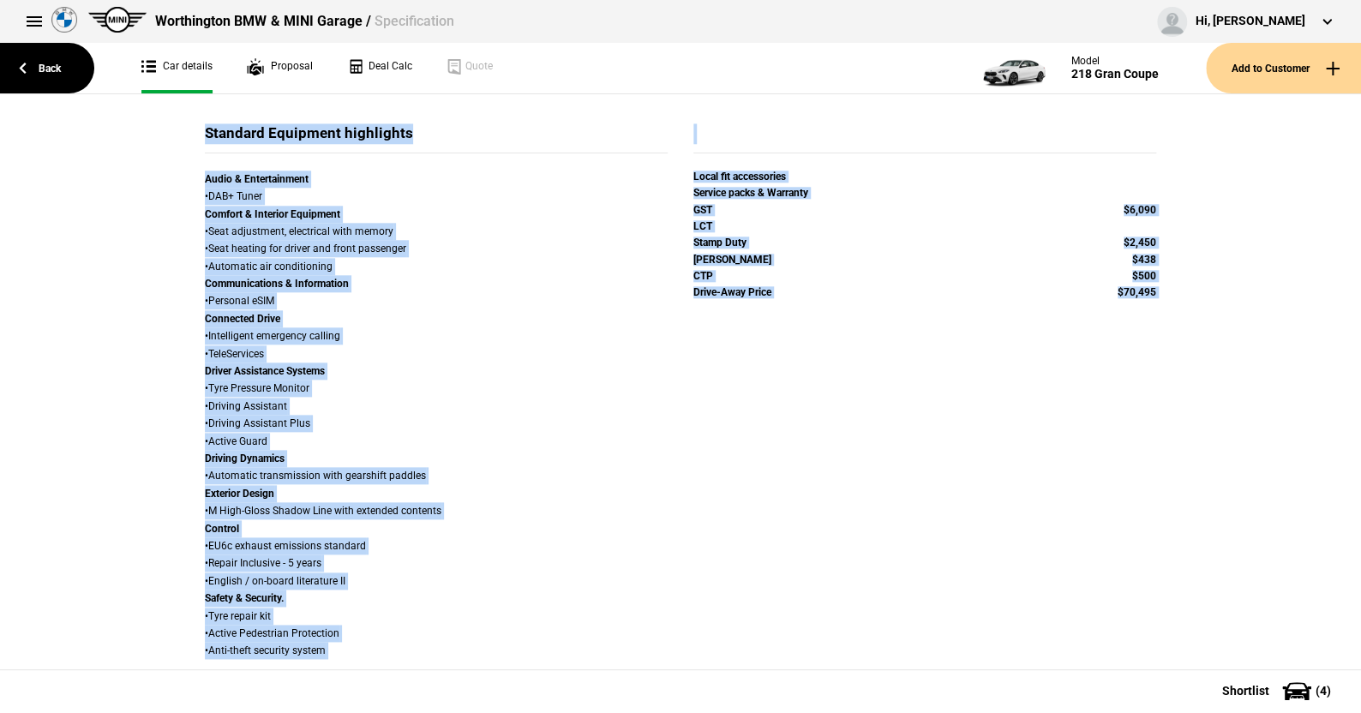
scroll to position [965, 0]
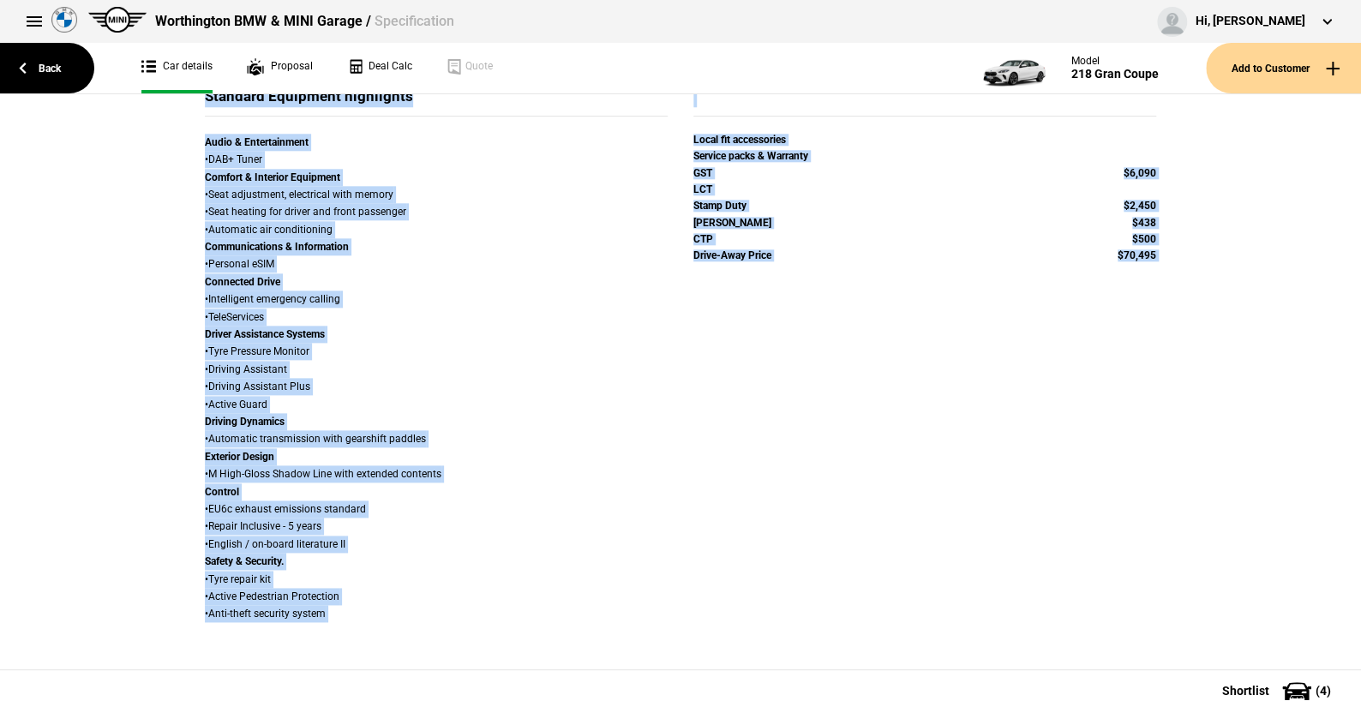
drag, startPoint x: 159, startPoint y: 145, endPoint x: 1202, endPoint y: 690, distance: 1176.3
click at [1202, 690] on div "Back Car details Proposal Deal Calc Quote Model 218 Gran Coupe Add to Customer …" at bounding box center [680, 403] width 1361 height 618
copy div "Details Remove from Shortlist Details Model 218 Gran Coupe Variant M Sport Cyli…"
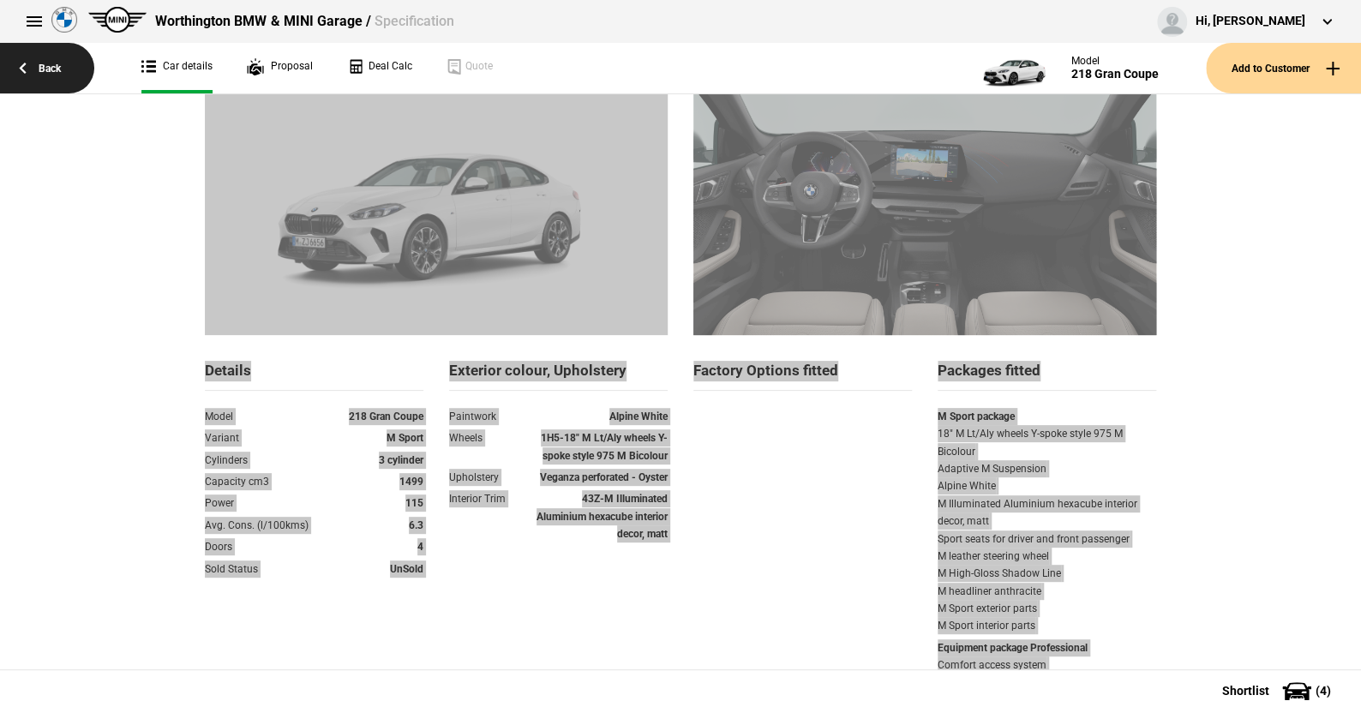
scroll to position [0, 0]
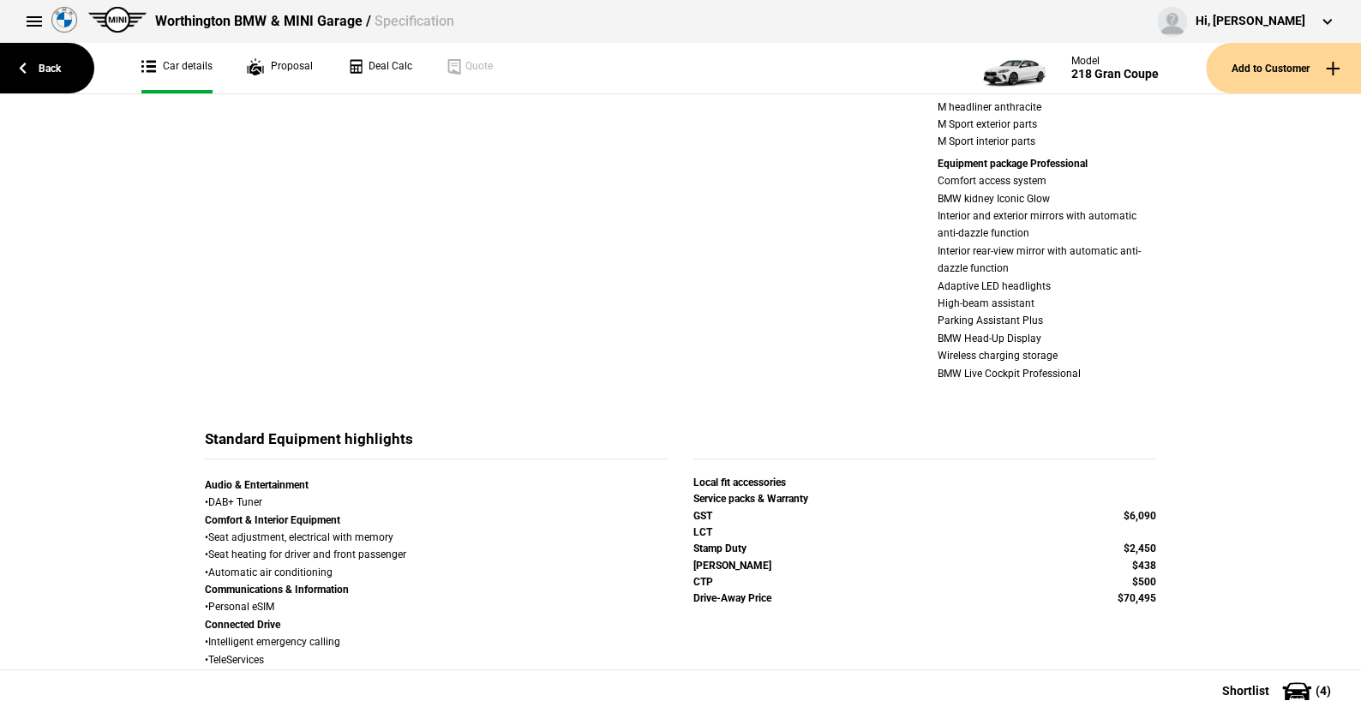
scroll to position [451, 0]
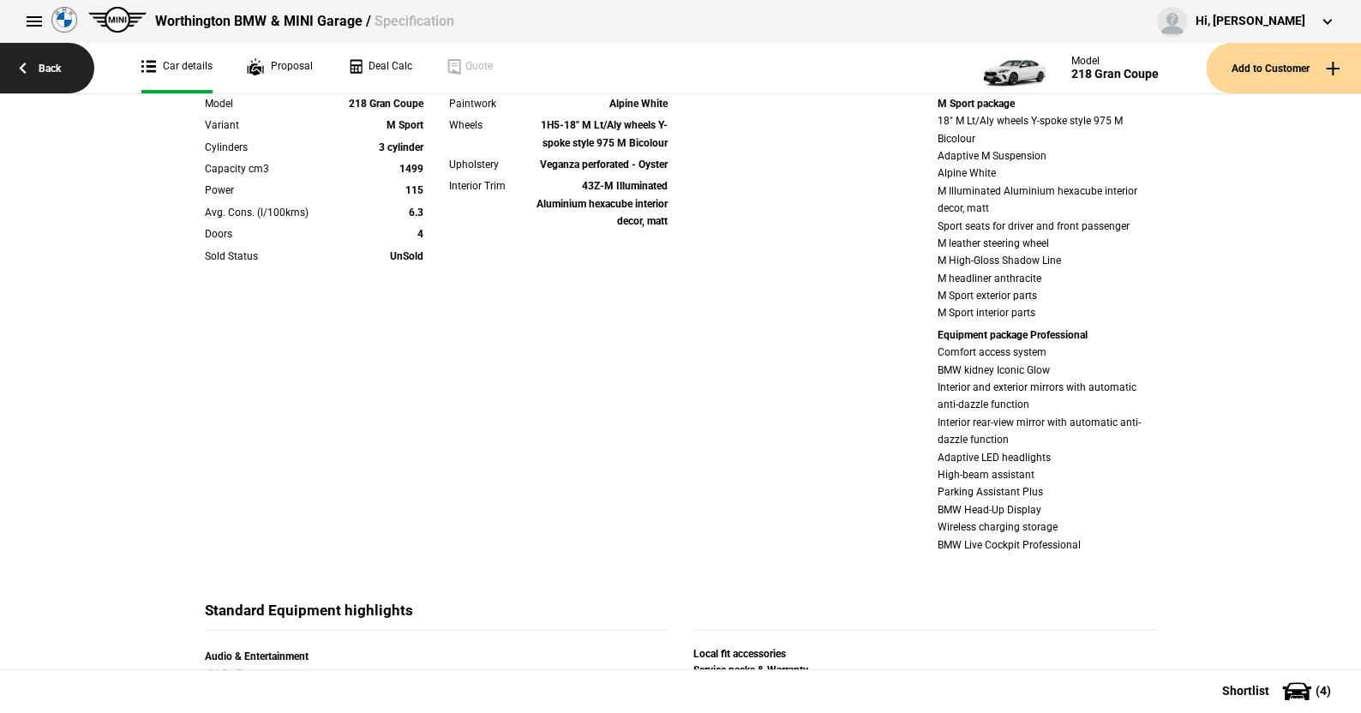
click at [49, 67] on link "Back" at bounding box center [47, 68] width 94 height 51
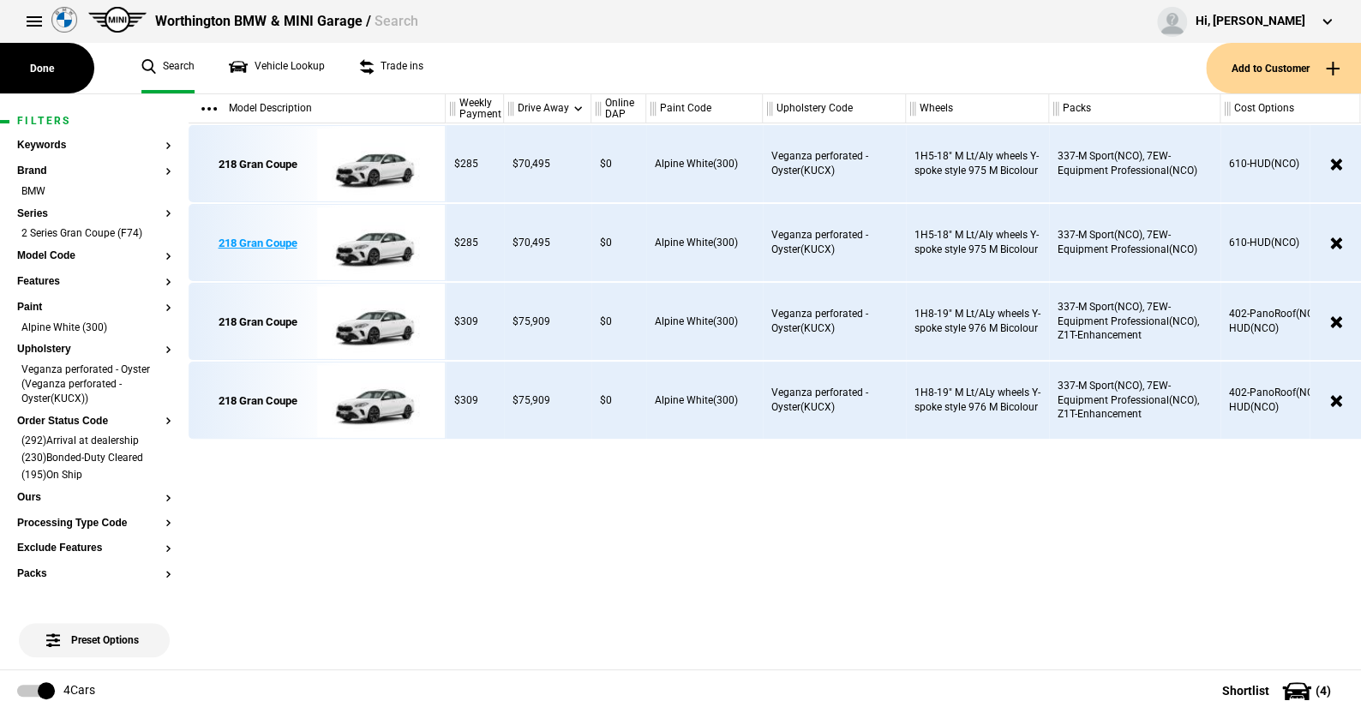
click at [377, 249] on img at bounding box center [376, 243] width 119 height 77
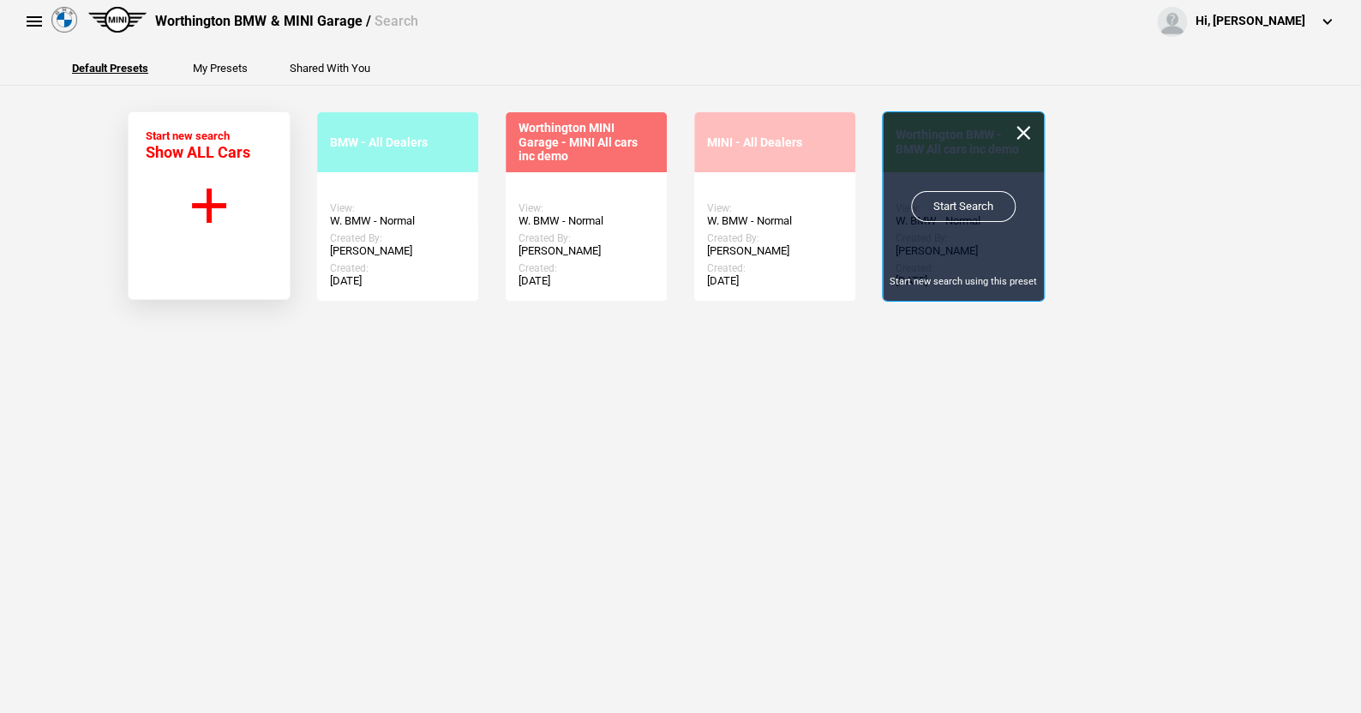
click at [958, 203] on link "Start Search" at bounding box center [963, 206] width 105 height 31
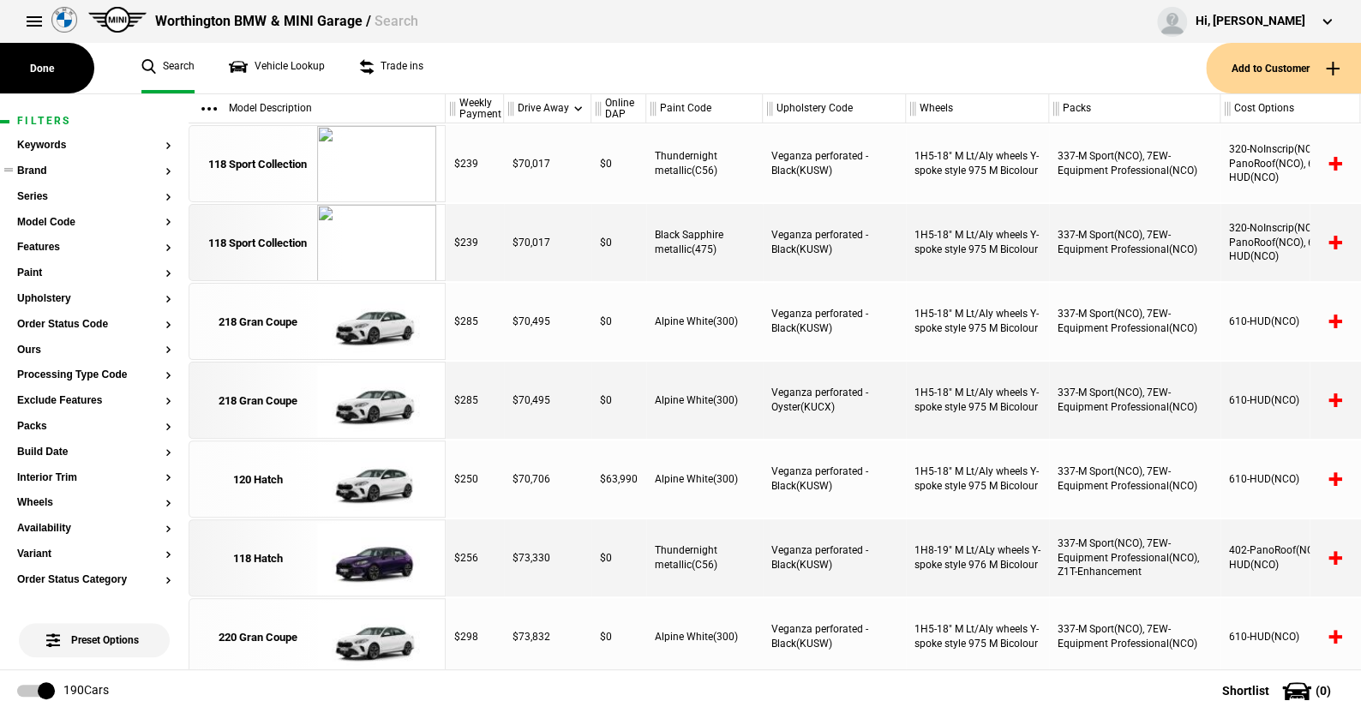
click at [43, 167] on button "Brand" at bounding box center [94, 171] width 154 height 12
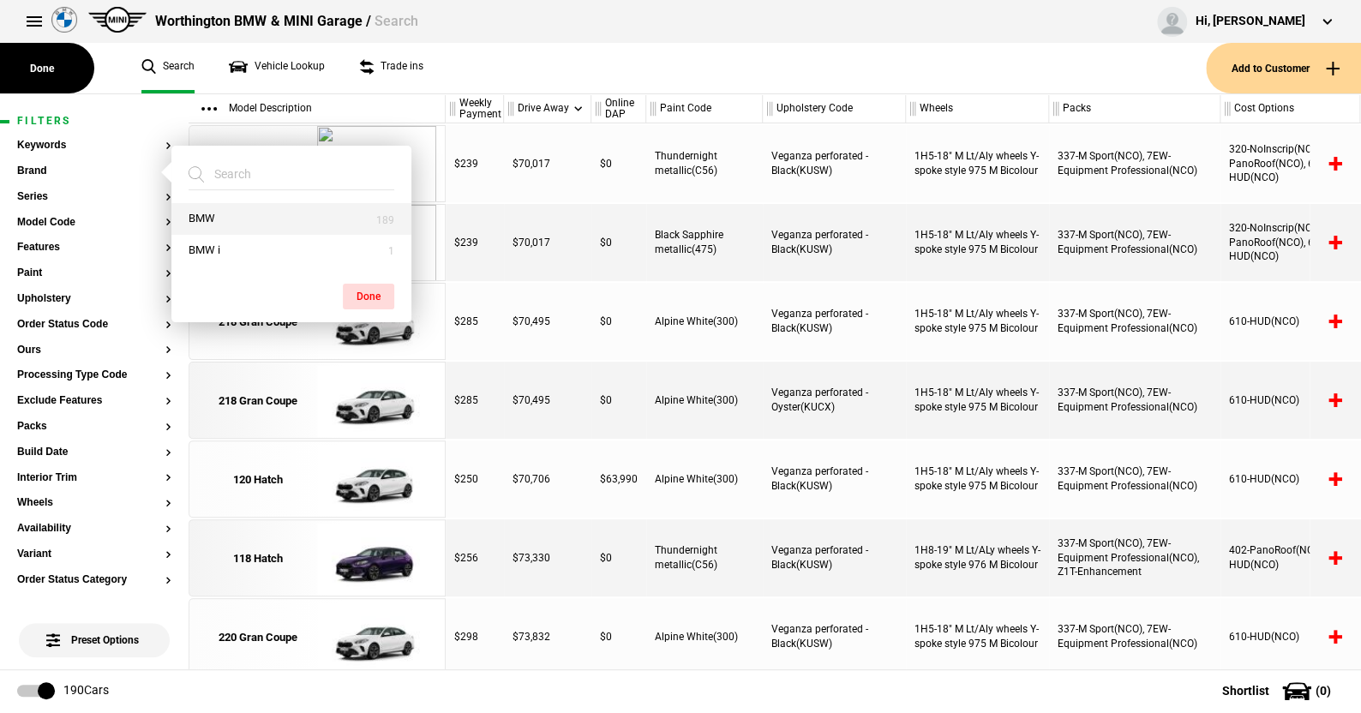
click at [203, 214] on button "BMW" at bounding box center [291, 219] width 240 height 32
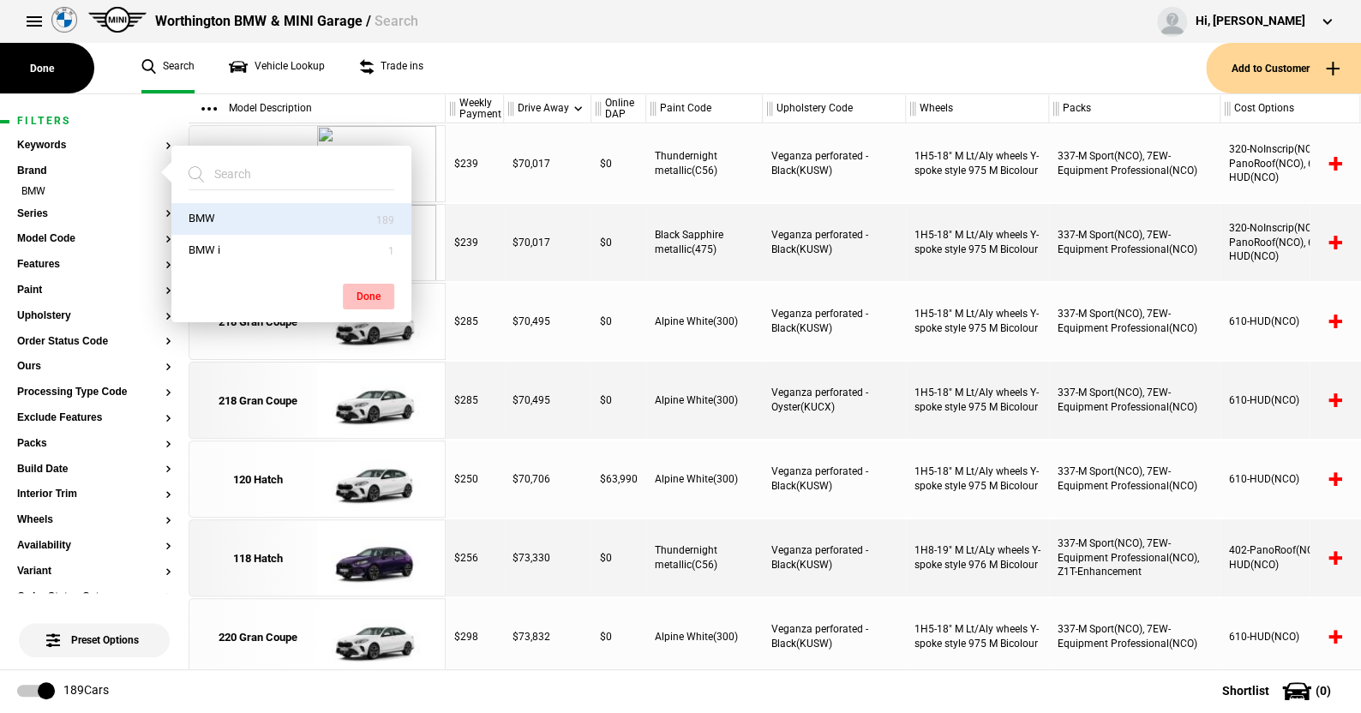
click at [370, 288] on button "Done" at bounding box center [368, 297] width 51 height 26
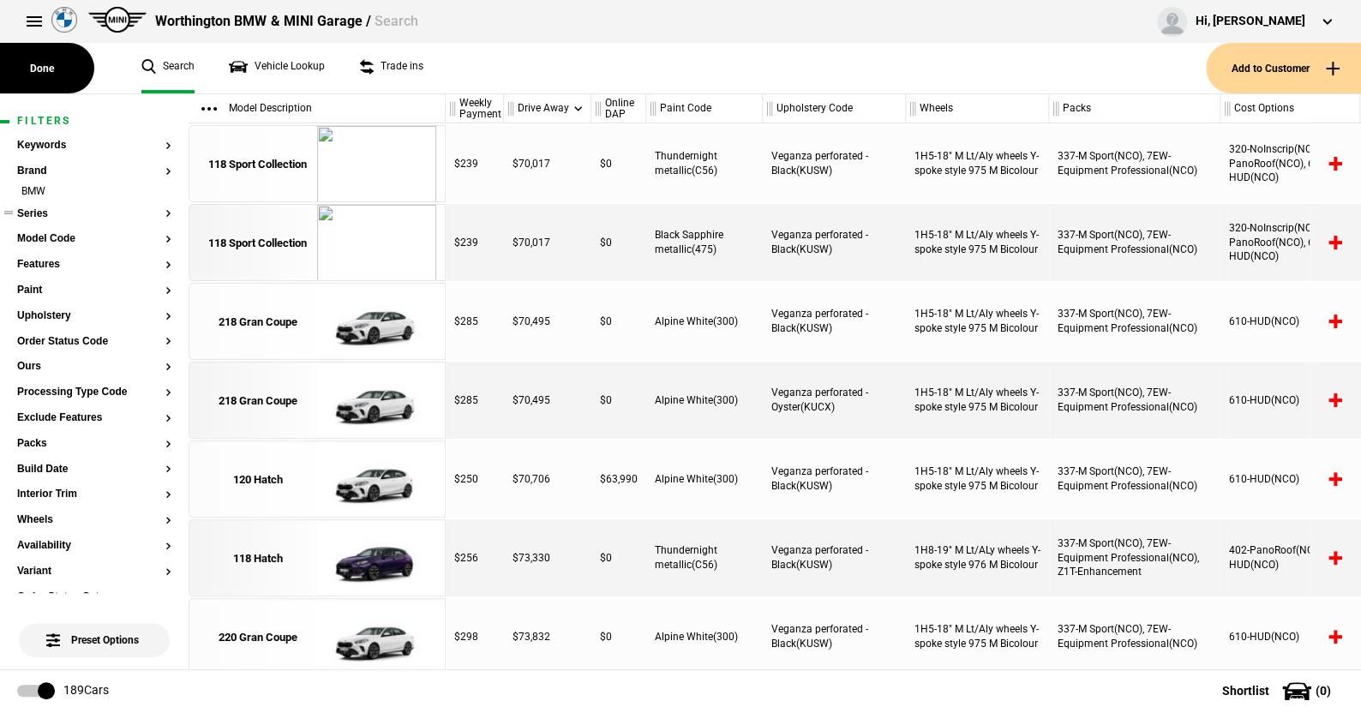
click at [36, 214] on button "Series" at bounding box center [94, 214] width 154 height 12
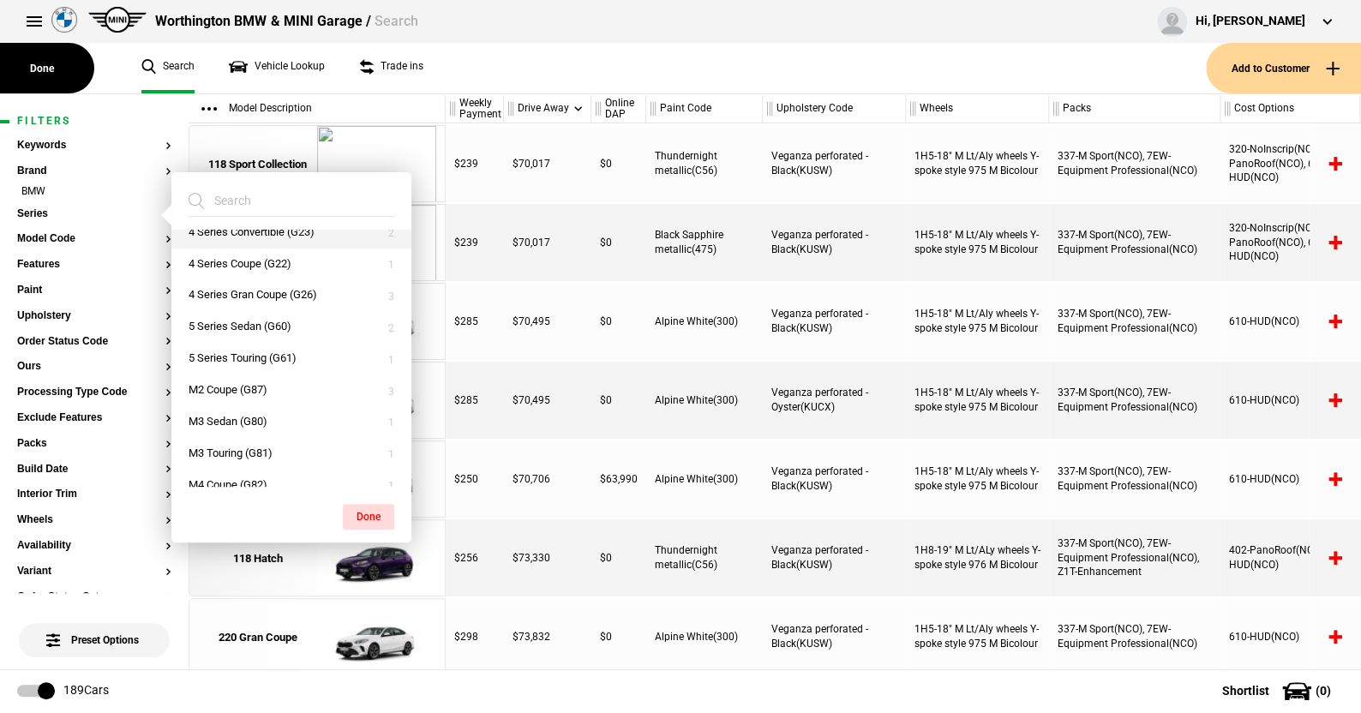
scroll to position [343, 0]
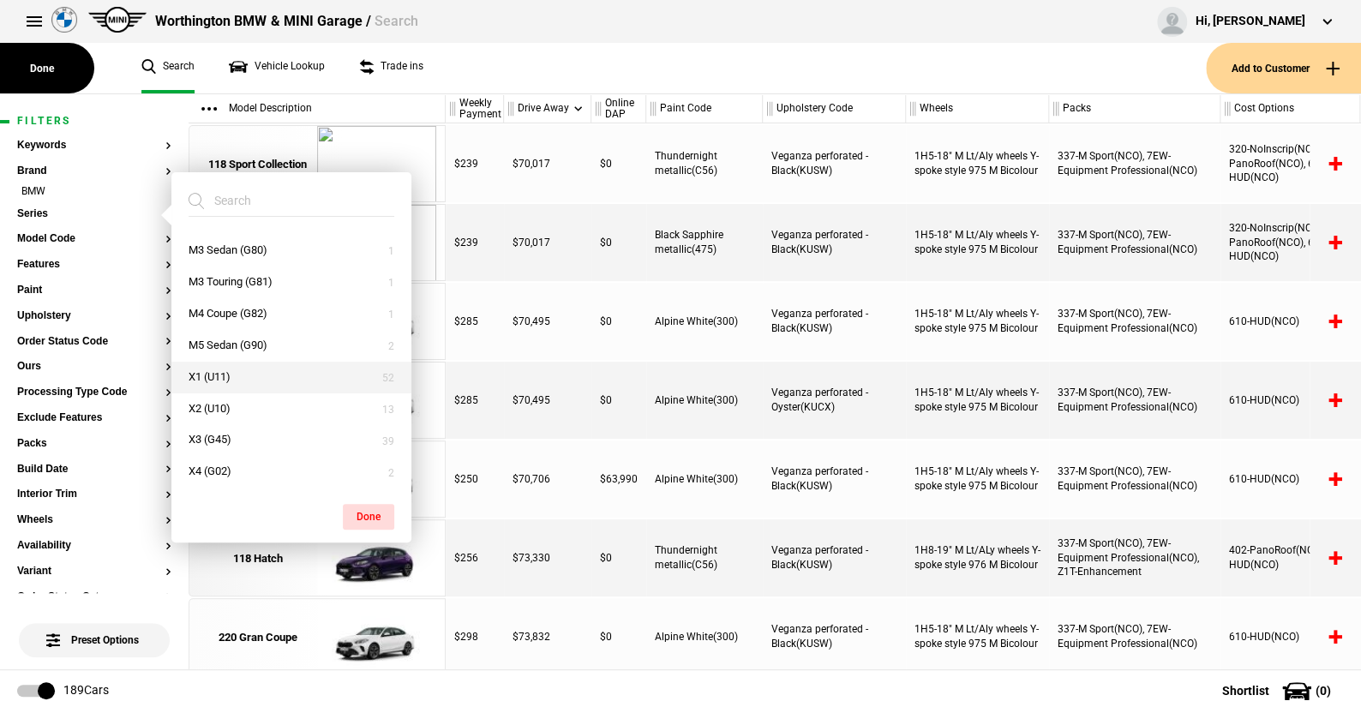
click at [212, 373] on button "X1 (U11)" at bounding box center [291, 378] width 240 height 32
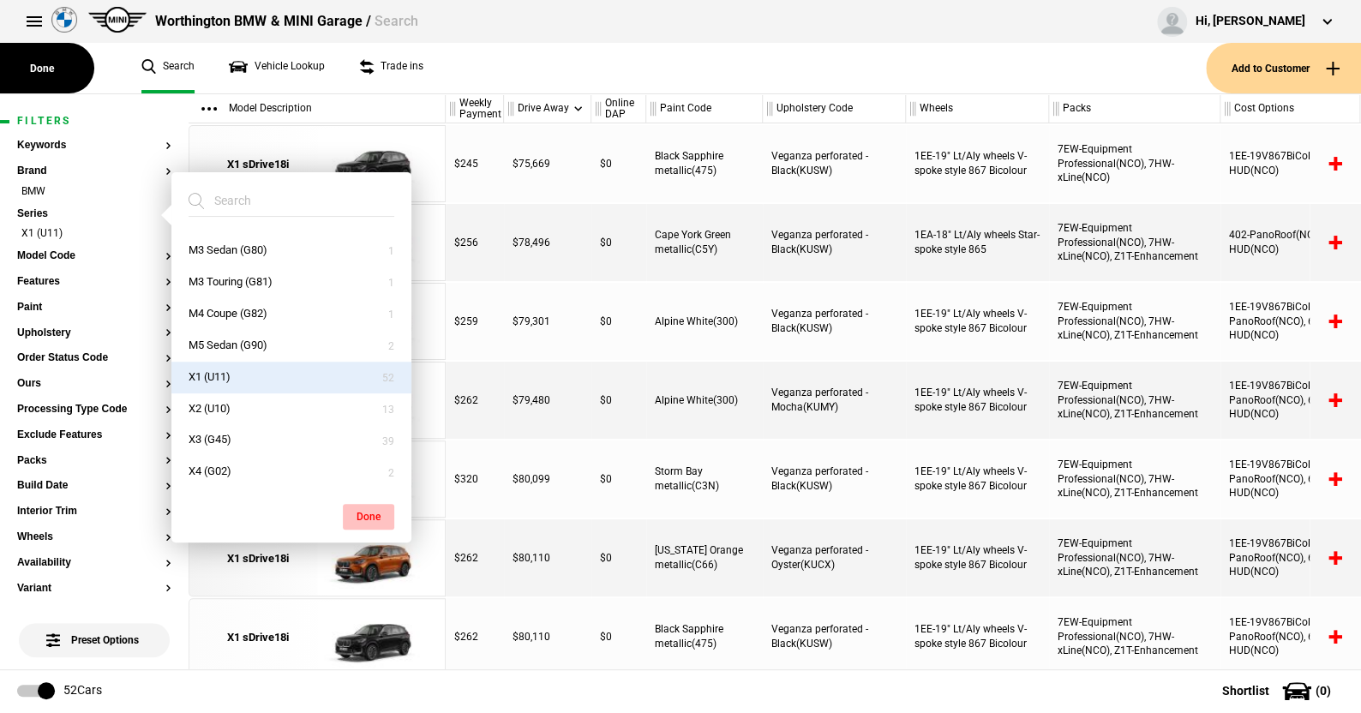
drag, startPoint x: 367, startPoint y: 511, endPoint x: 357, endPoint y: 501, distance: 13.3
click at [363, 509] on button "Done" at bounding box center [368, 517] width 51 height 26
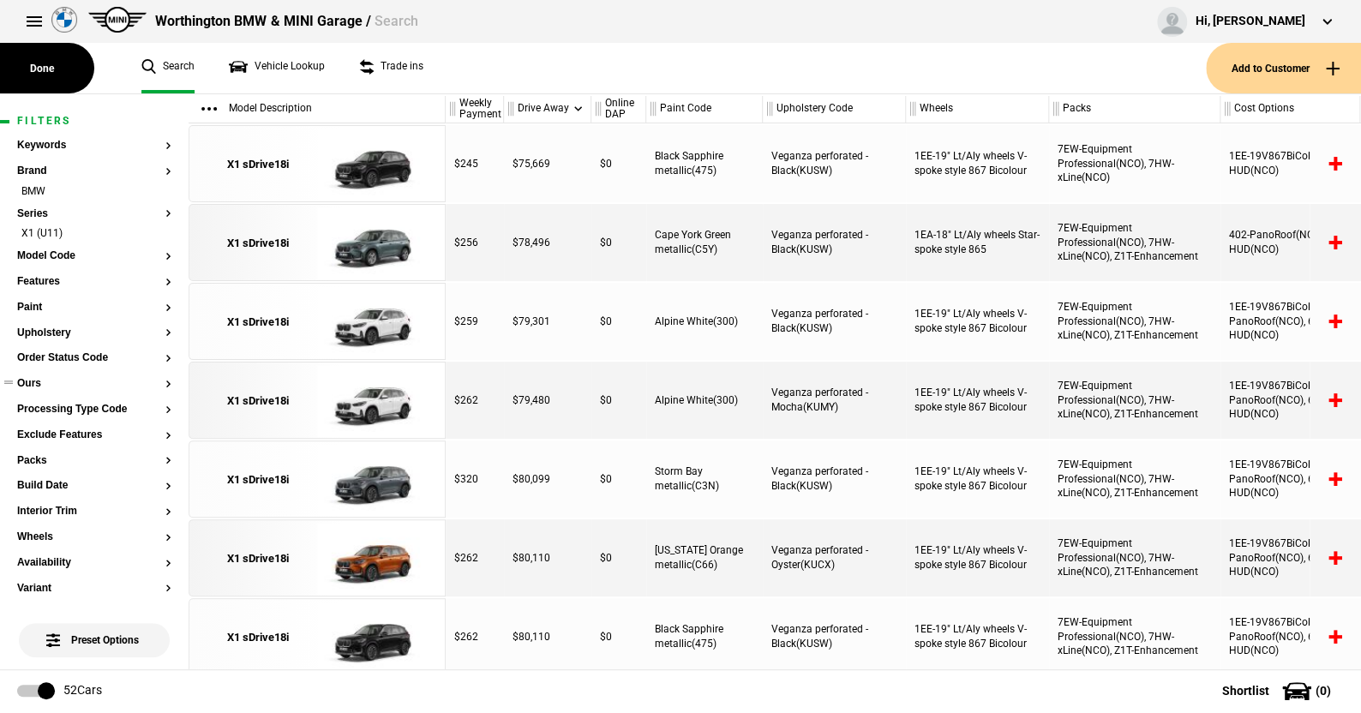
click at [36, 391] on section "Ours" at bounding box center [94, 391] width 154 height 26
click at [29, 382] on button "Ours" at bounding box center [94, 384] width 154 height 12
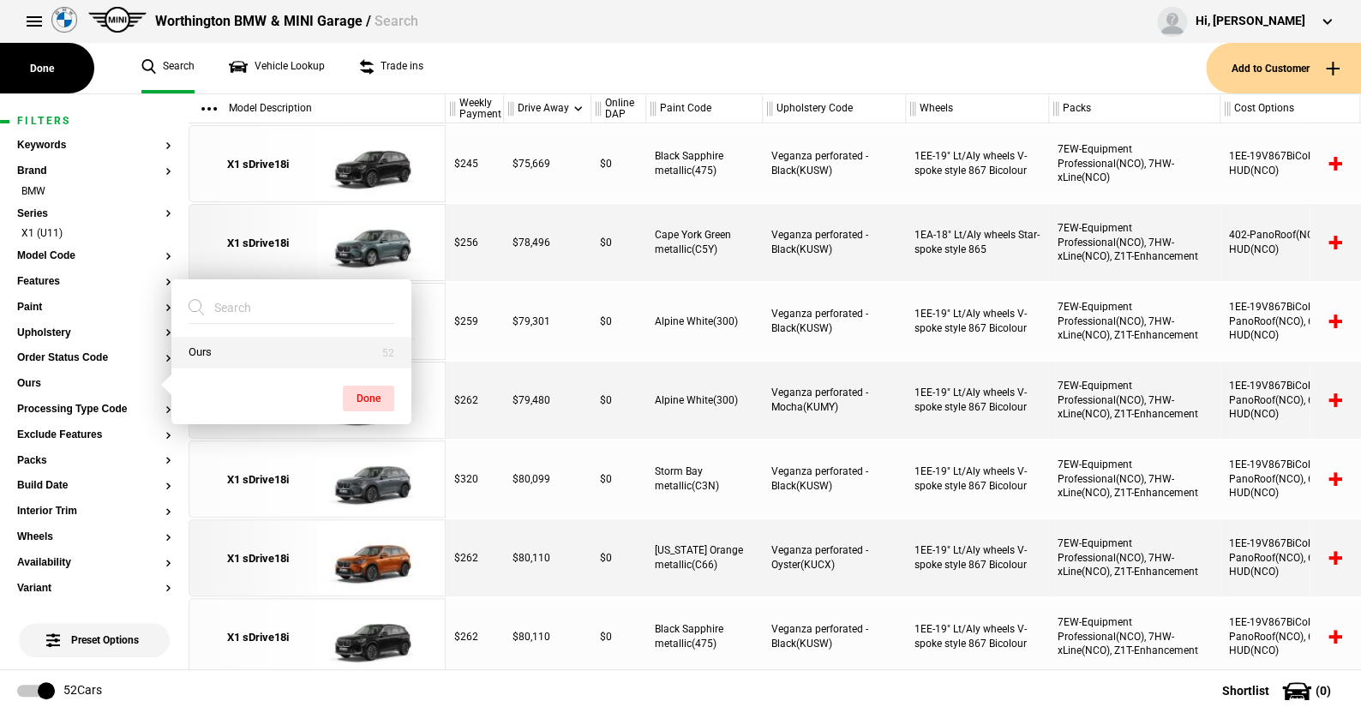
click at [194, 351] on button "Ours" at bounding box center [291, 353] width 240 height 32
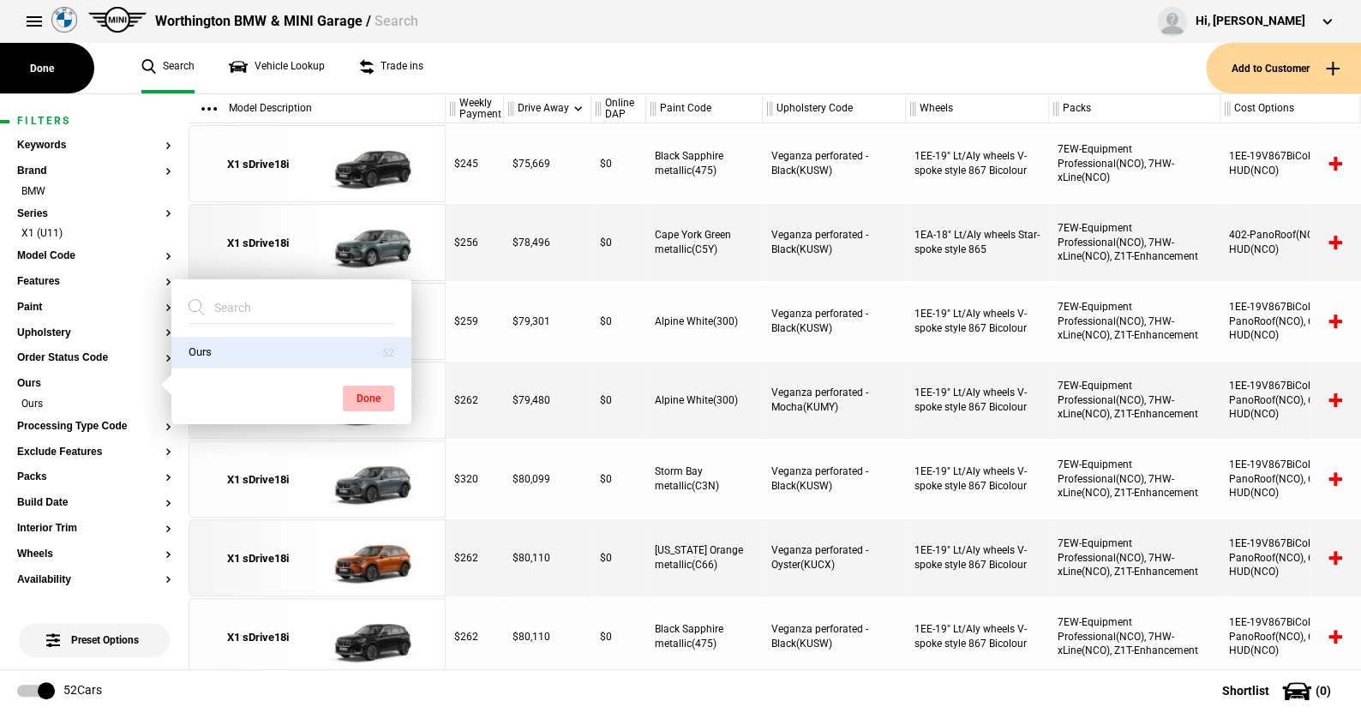
click at [375, 387] on button "Done" at bounding box center [368, 399] width 51 height 26
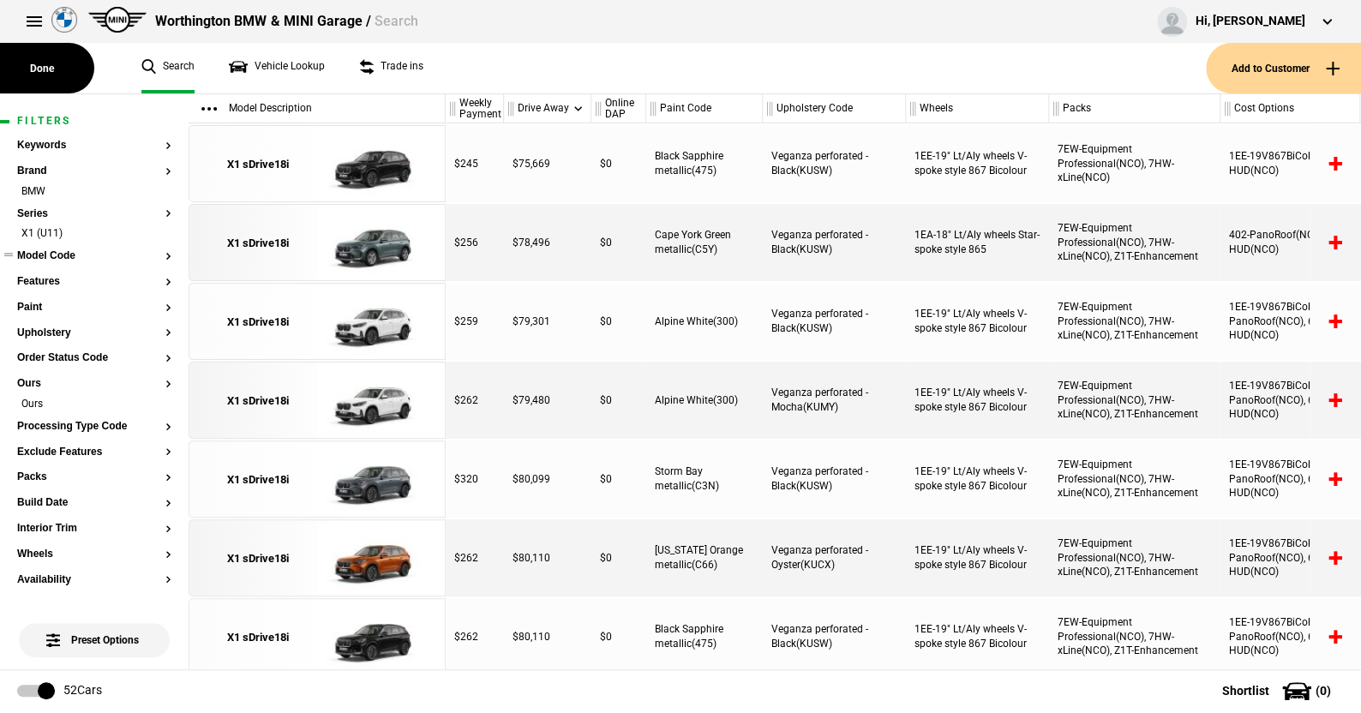
click at [61, 256] on button "Model Code" at bounding box center [94, 256] width 154 height 12
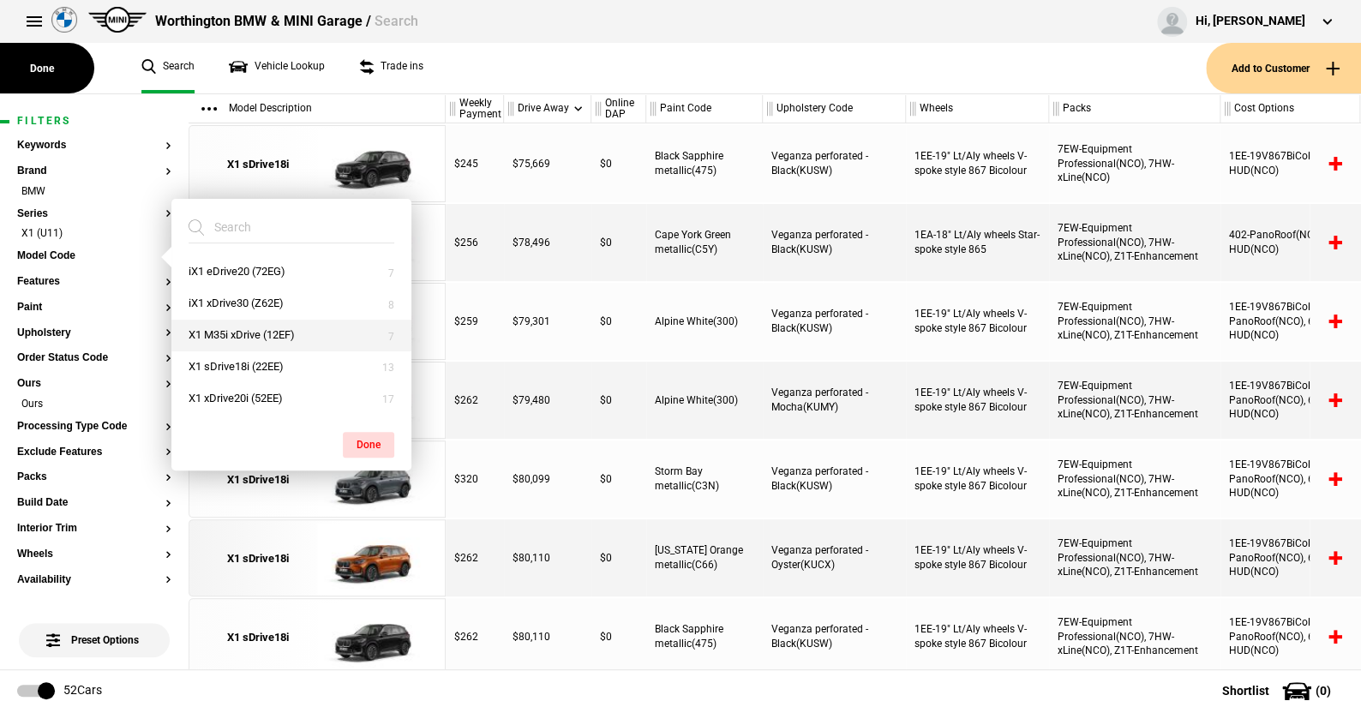
click at [231, 329] on button "X1 M35i xDrive (12EF)" at bounding box center [291, 336] width 240 height 32
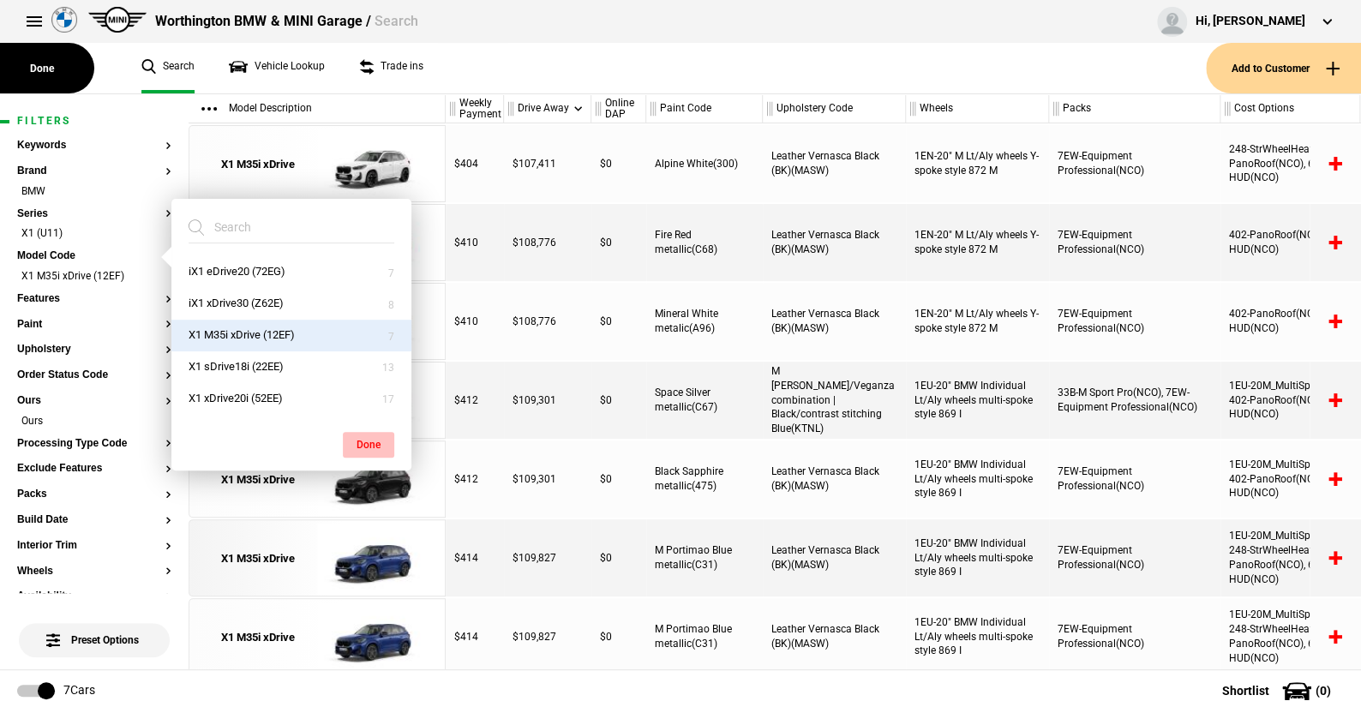
click at [366, 437] on button "Done" at bounding box center [368, 445] width 51 height 26
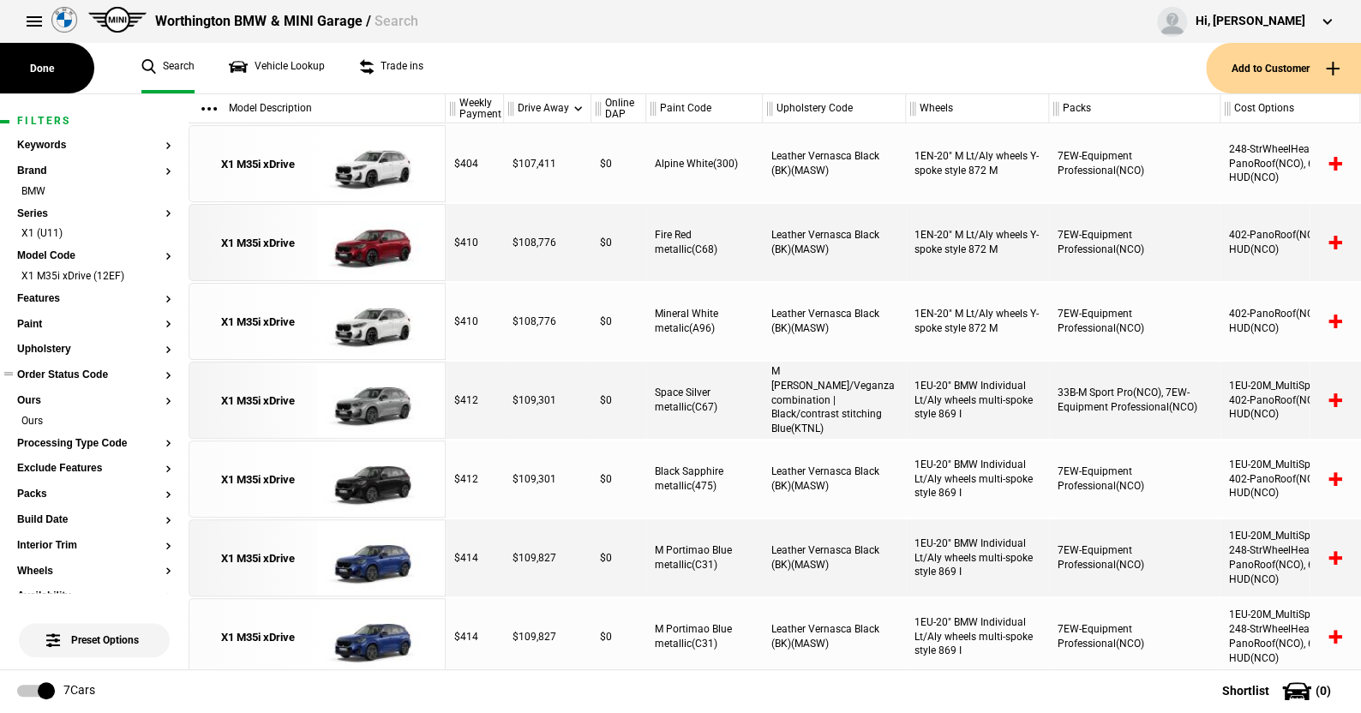
click at [77, 374] on button "Order Status Code" at bounding box center [94, 375] width 154 height 12
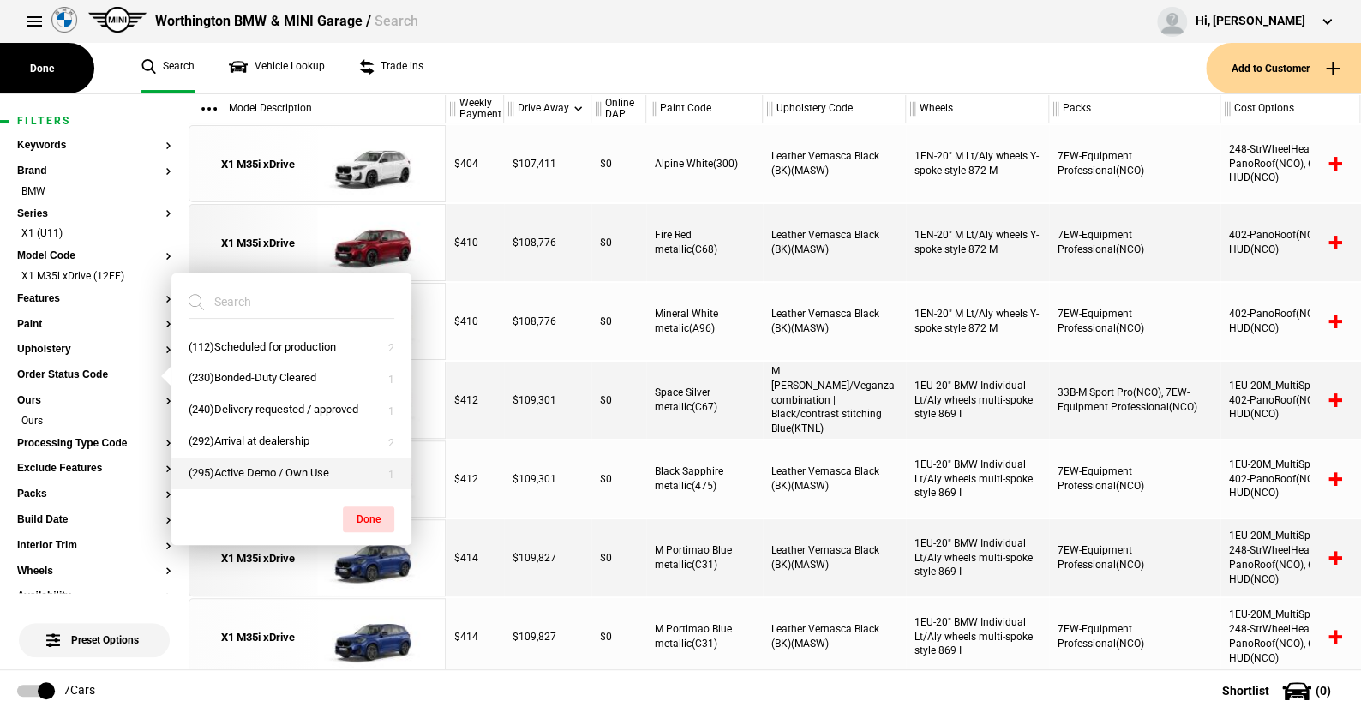
click at [245, 465] on button "(295)Active Demo / Own Use" at bounding box center [291, 474] width 240 height 32
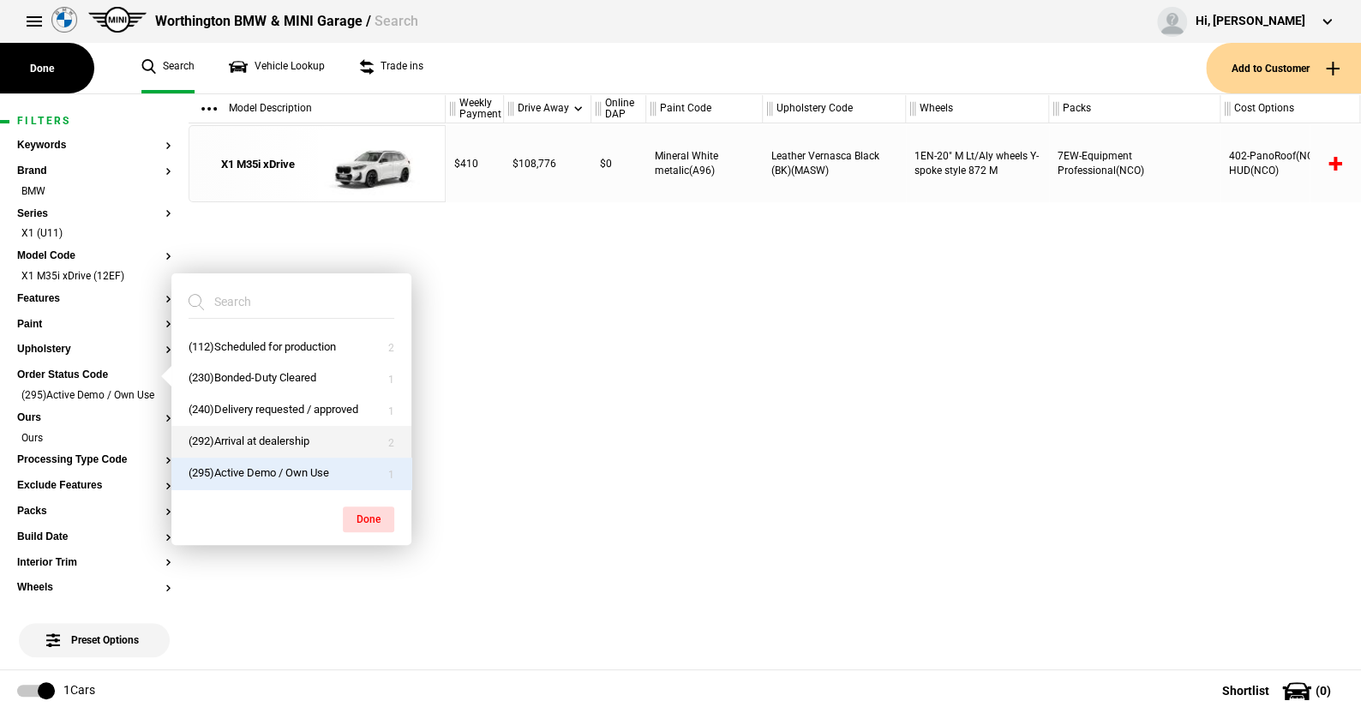
click at [243, 439] on button "(292)Arrival at dealership" at bounding box center [291, 442] width 240 height 32
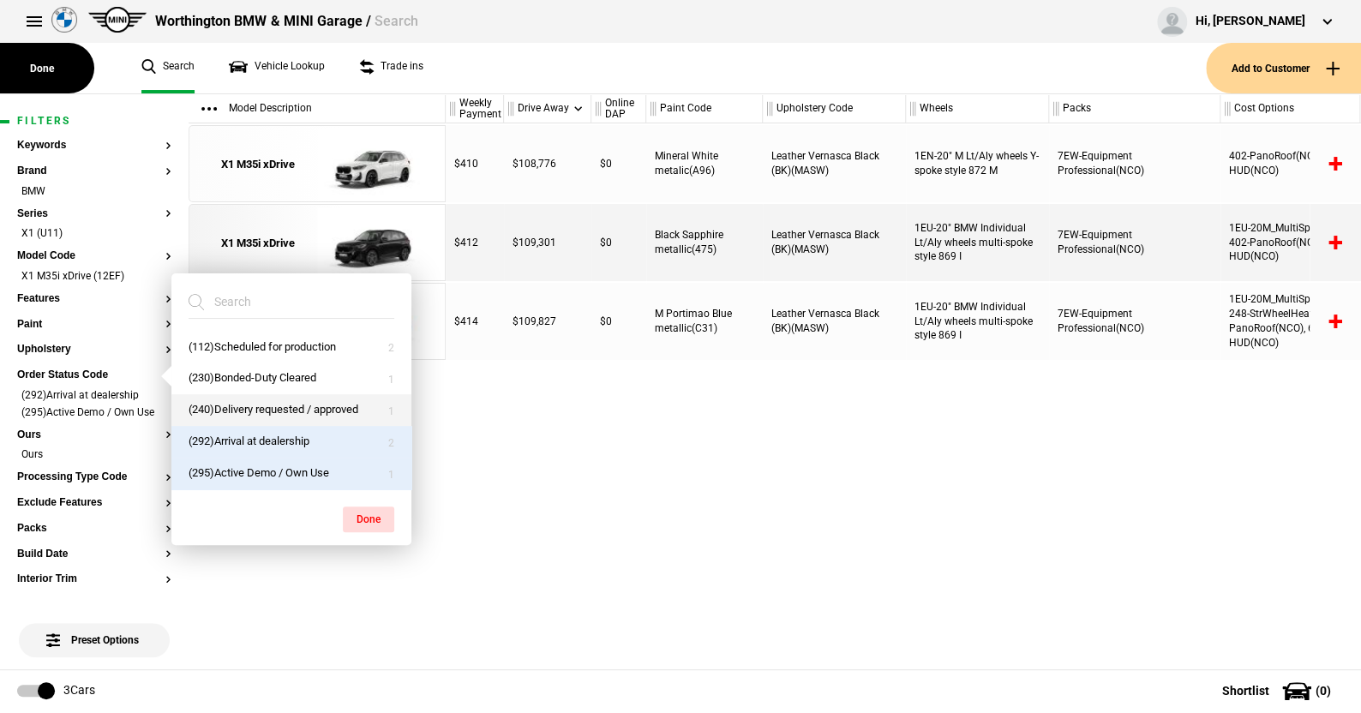
click at [242, 411] on button "(240)Delivery requested / approved" at bounding box center [291, 410] width 240 height 32
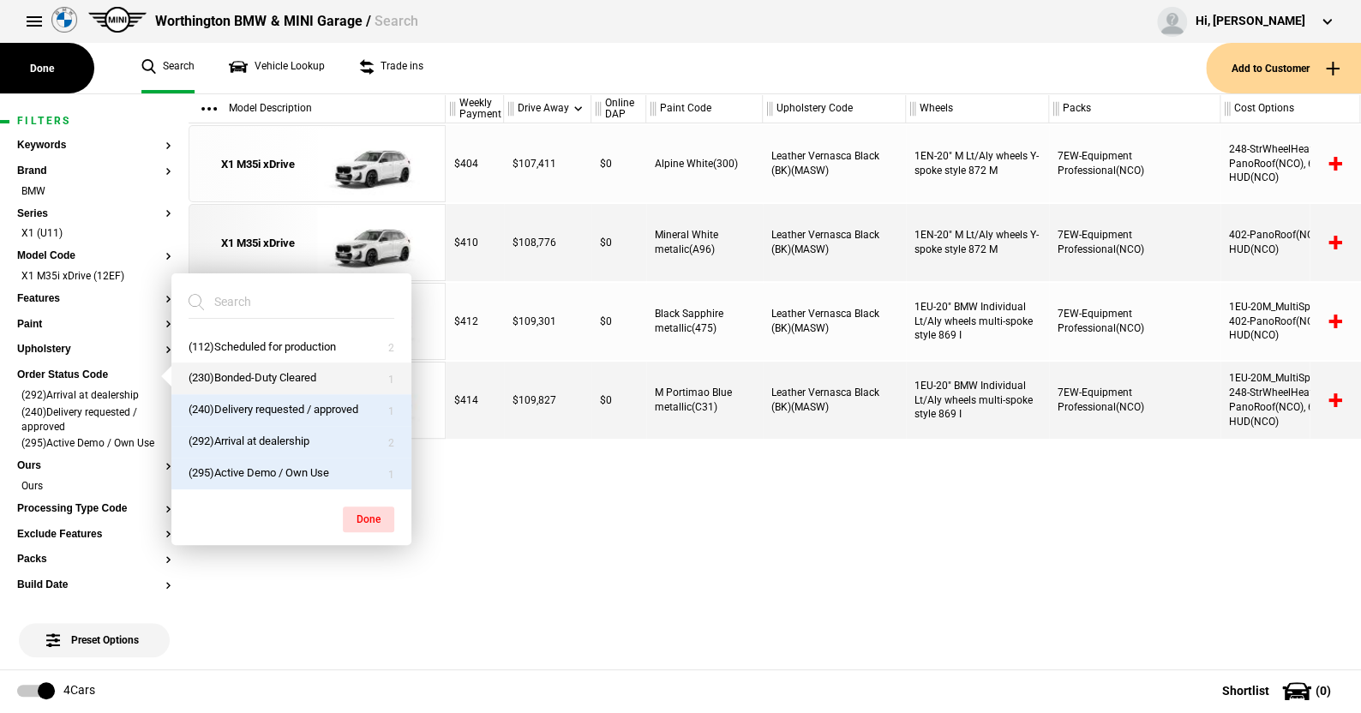
click at [244, 371] on button "(230)Bonded-Duty Cleared" at bounding box center [291, 379] width 240 height 32
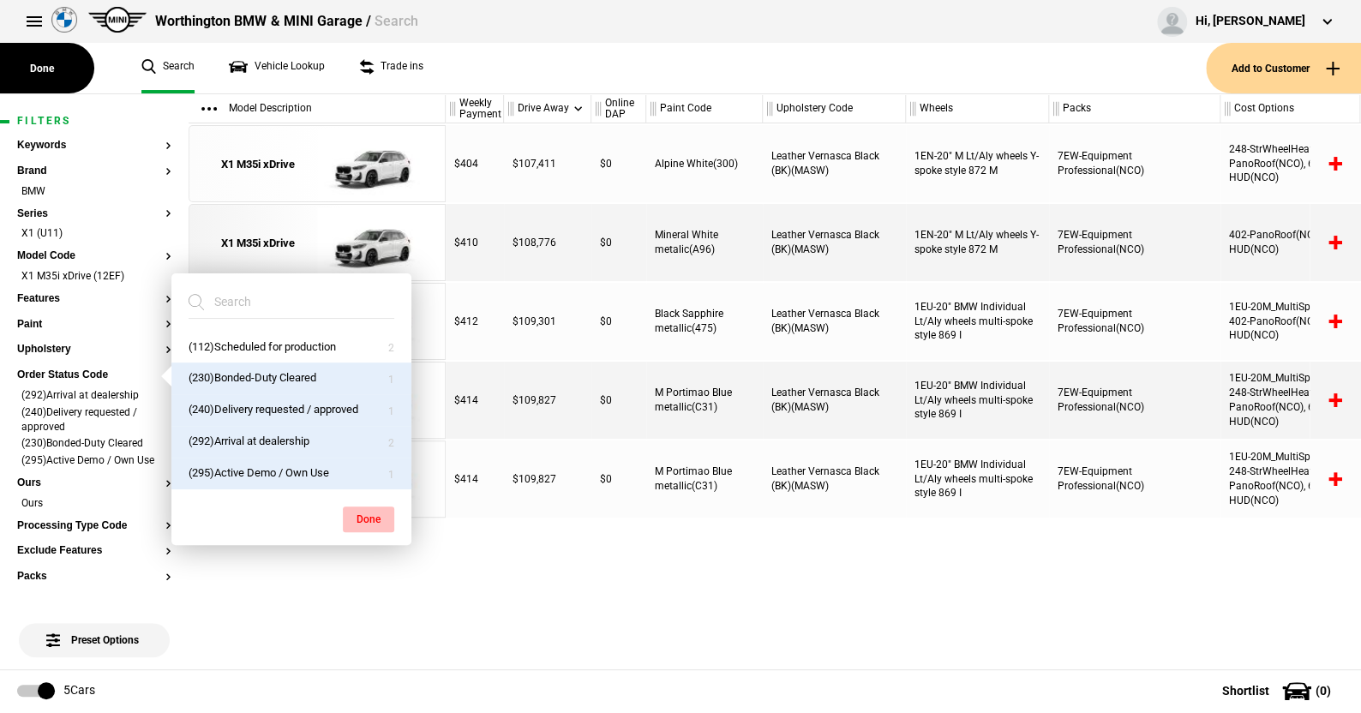
click at [362, 510] on button "Done" at bounding box center [368, 520] width 51 height 26
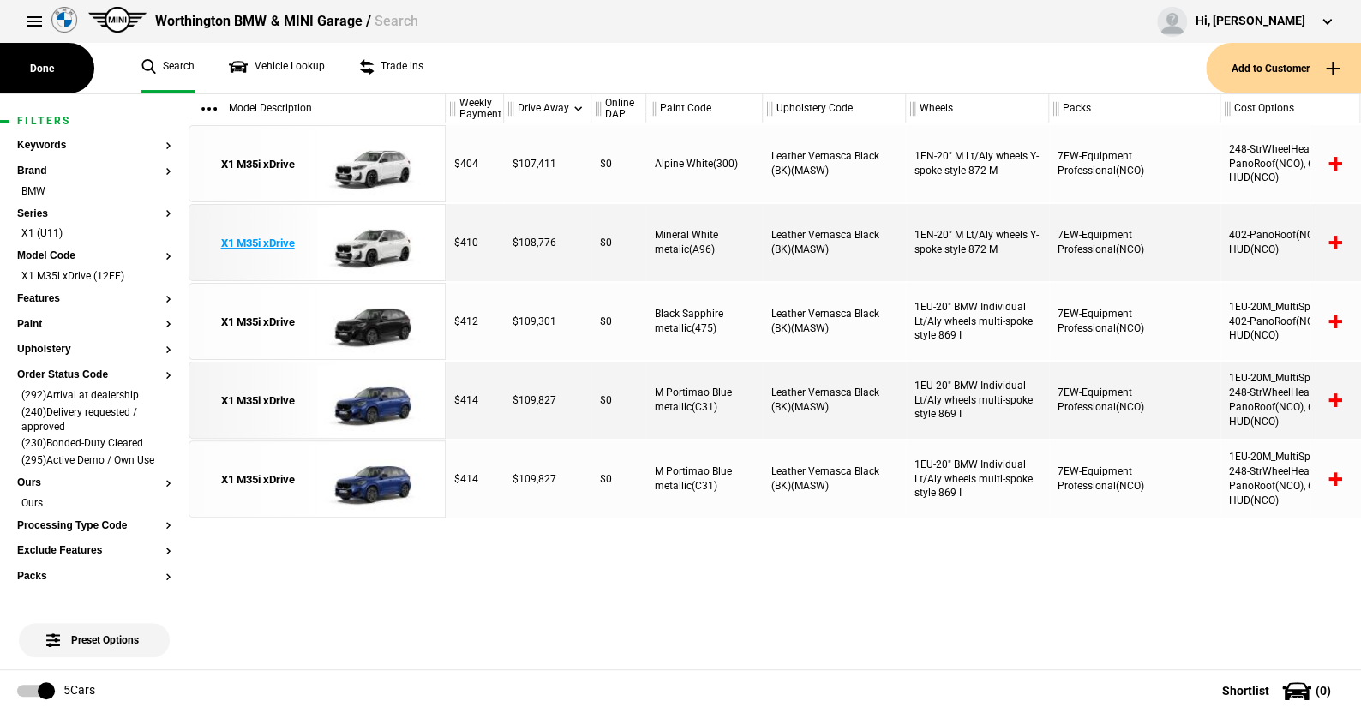
click at [381, 235] on img at bounding box center [376, 243] width 119 height 77
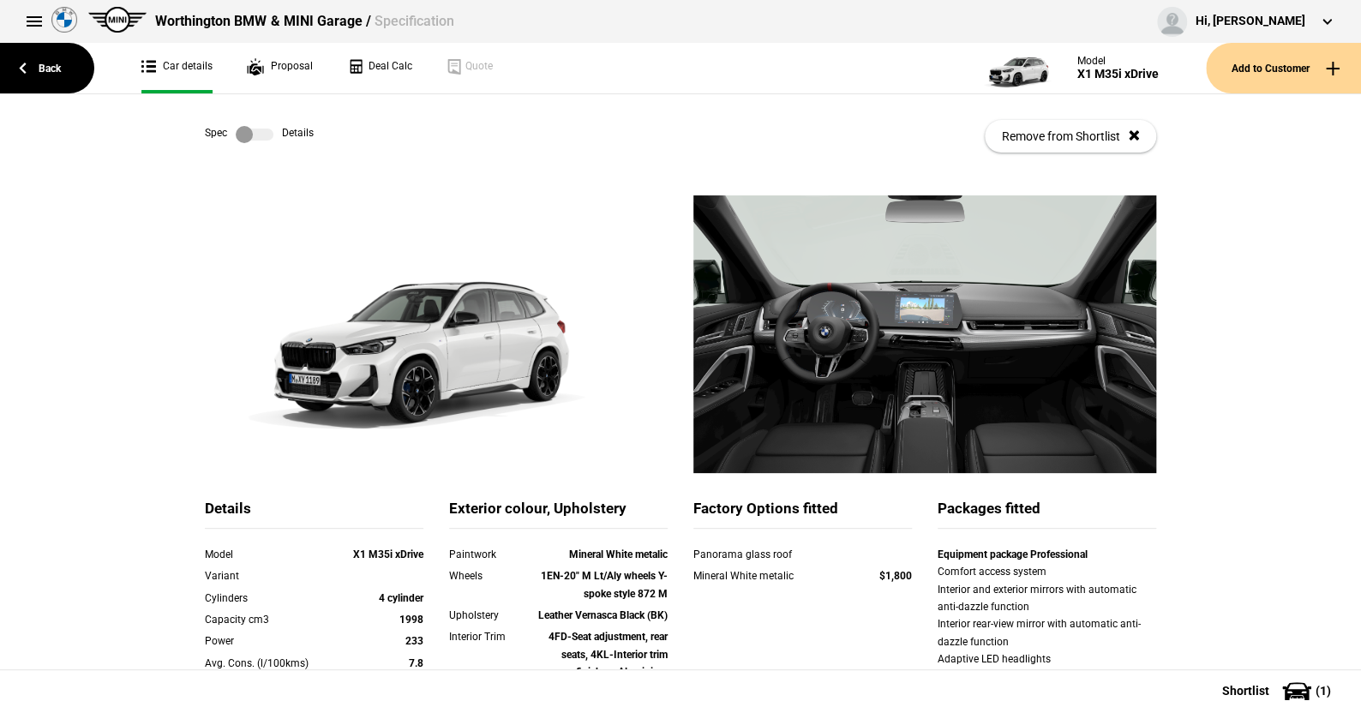
click at [261, 137] on label at bounding box center [255, 134] width 38 height 17
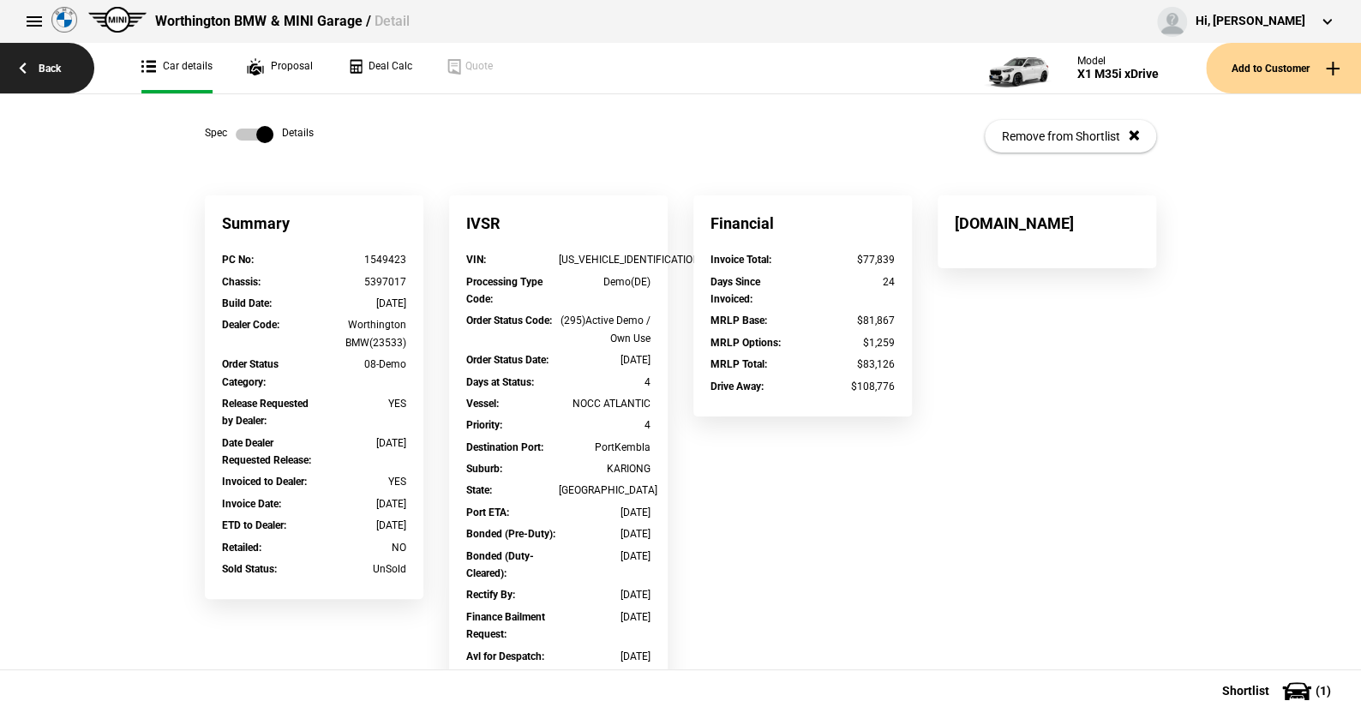
click at [58, 63] on link "Back" at bounding box center [47, 68] width 94 height 51
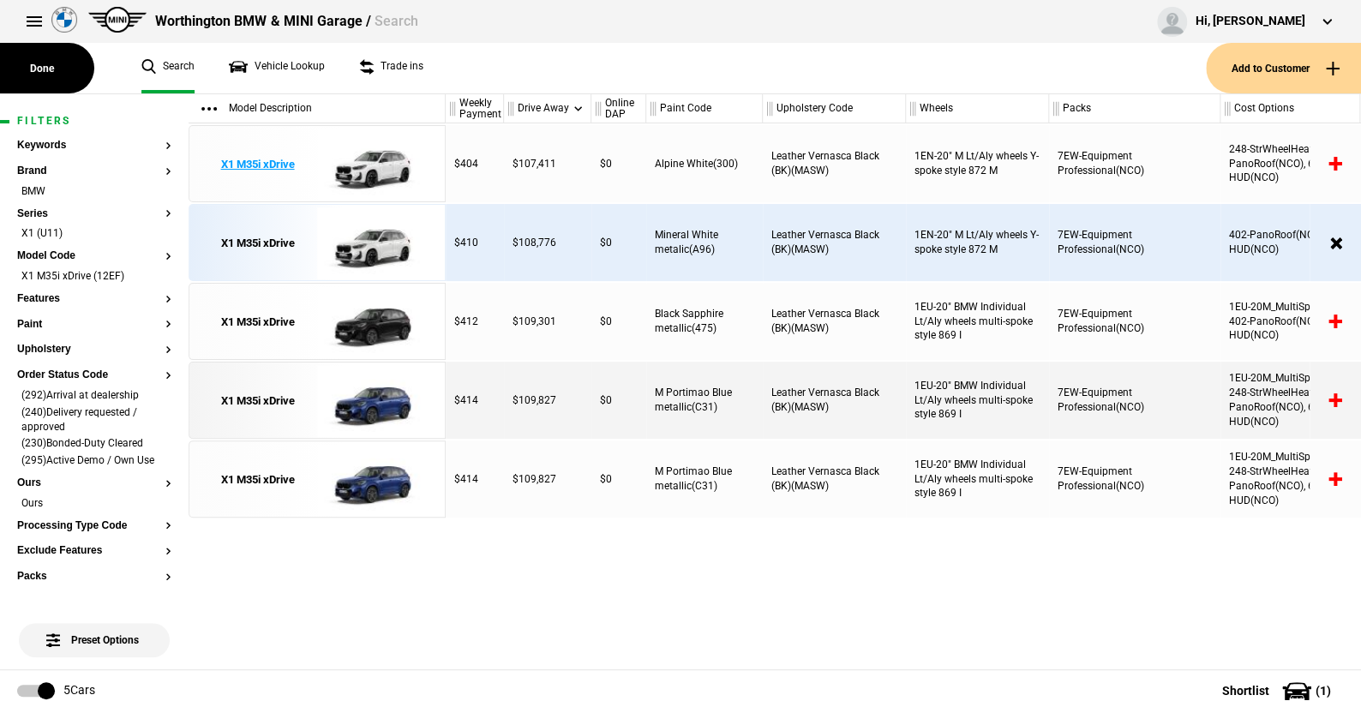
click at [379, 165] on img at bounding box center [376, 164] width 119 height 77
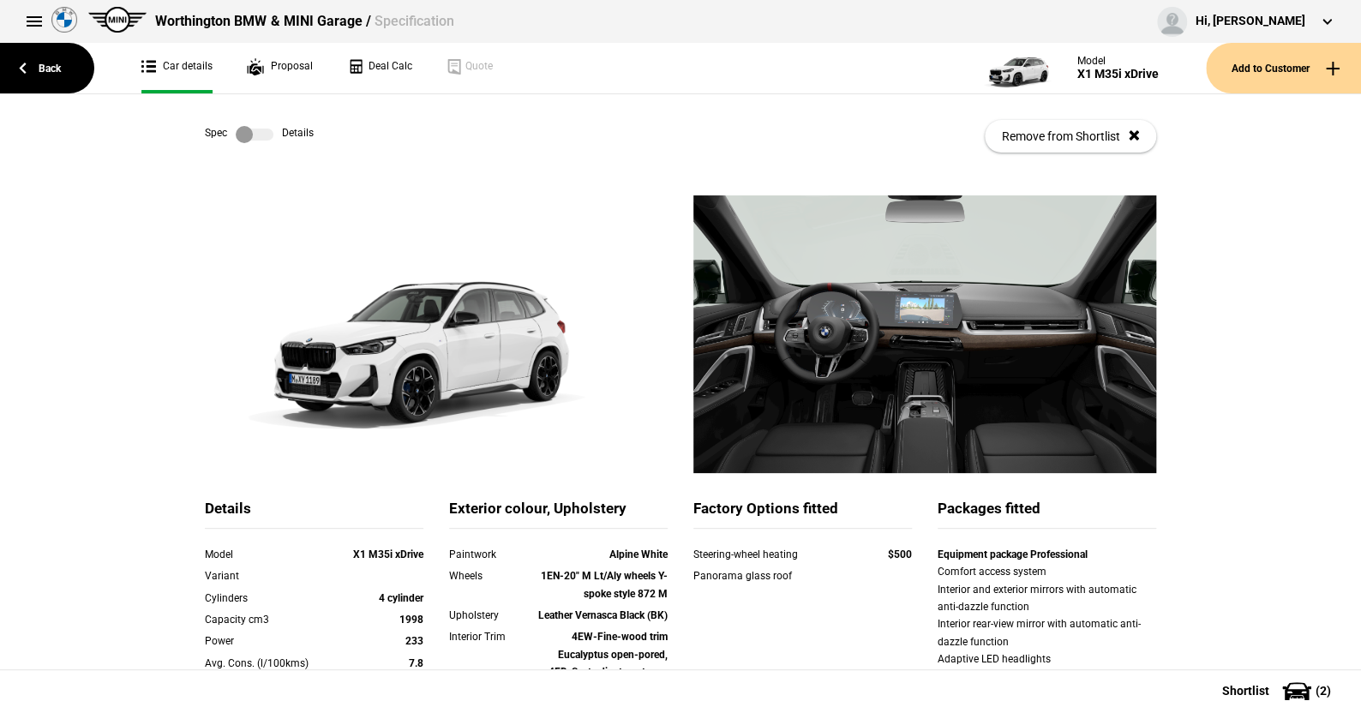
click at [264, 136] on label at bounding box center [255, 134] width 38 height 17
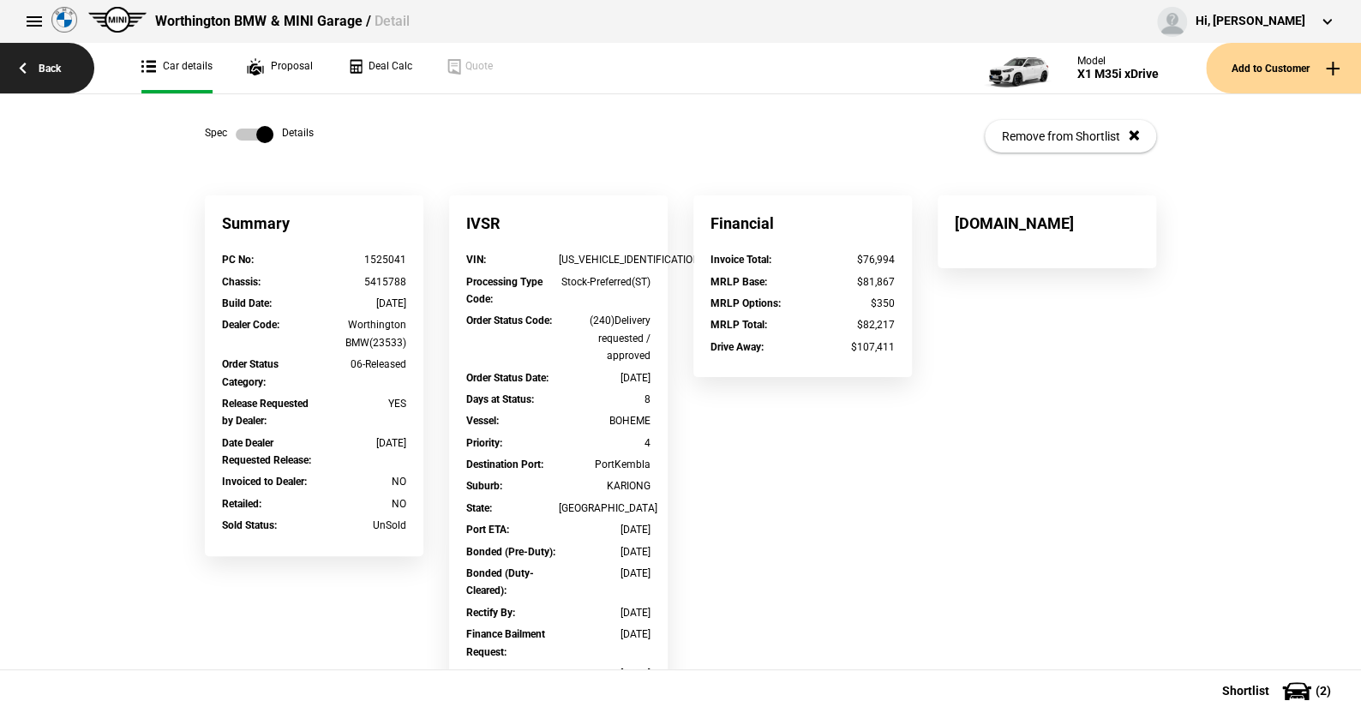
click at [52, 63] on link "Back" at bounding box center [47, 68] width 94 height 51
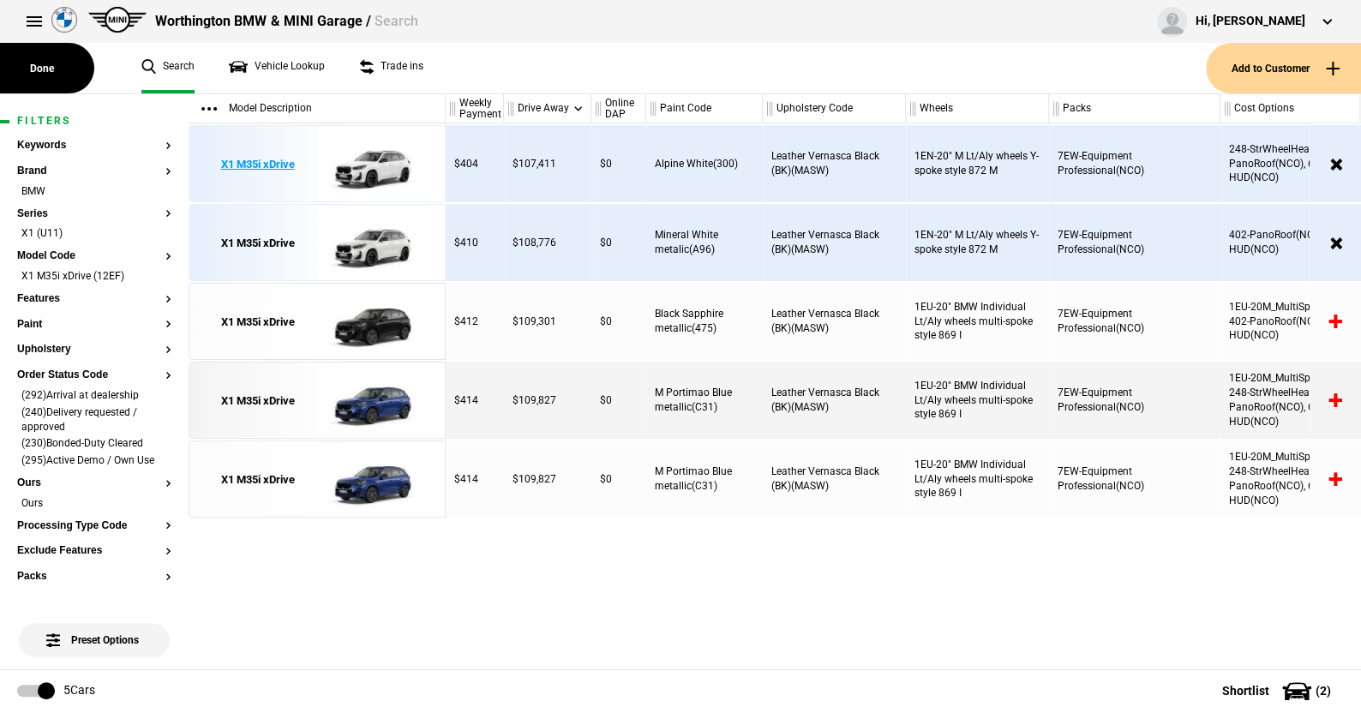
click at [388, 173] on img at bounding box center [376, 164] width 119 height 77
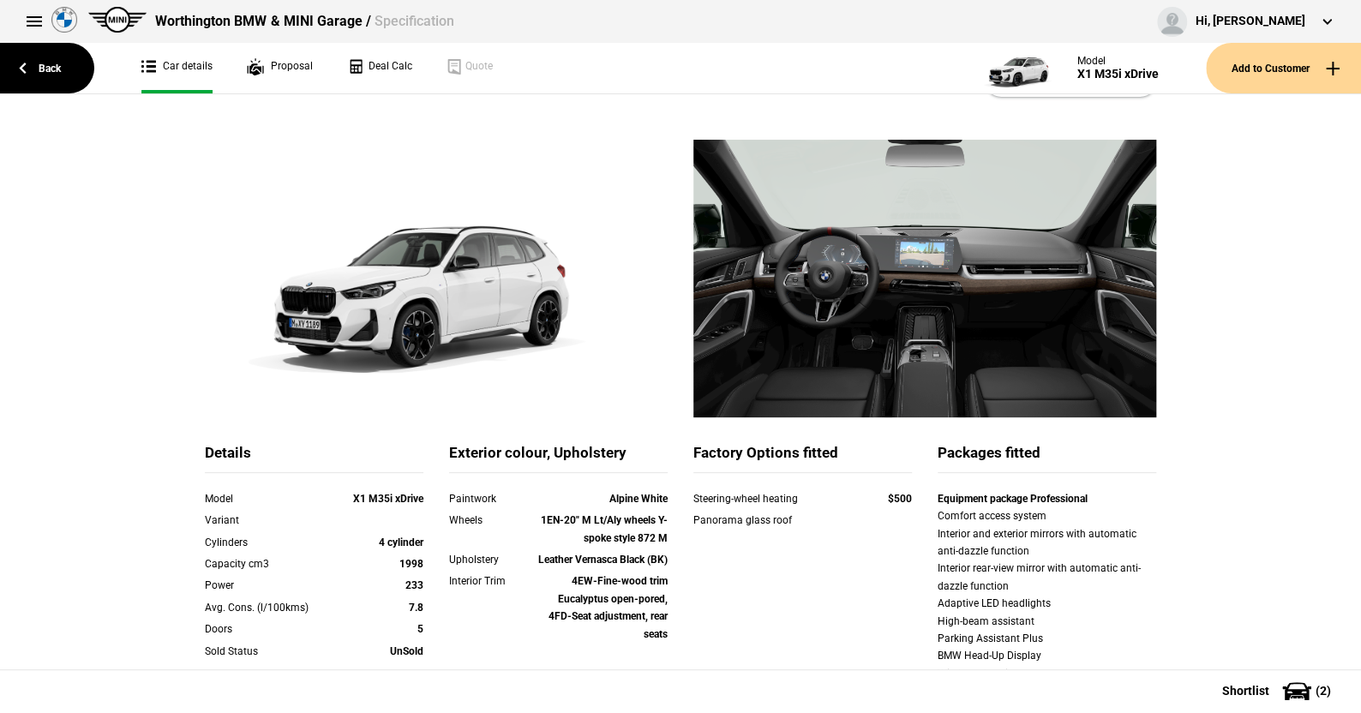
scroll to position [86, 0]
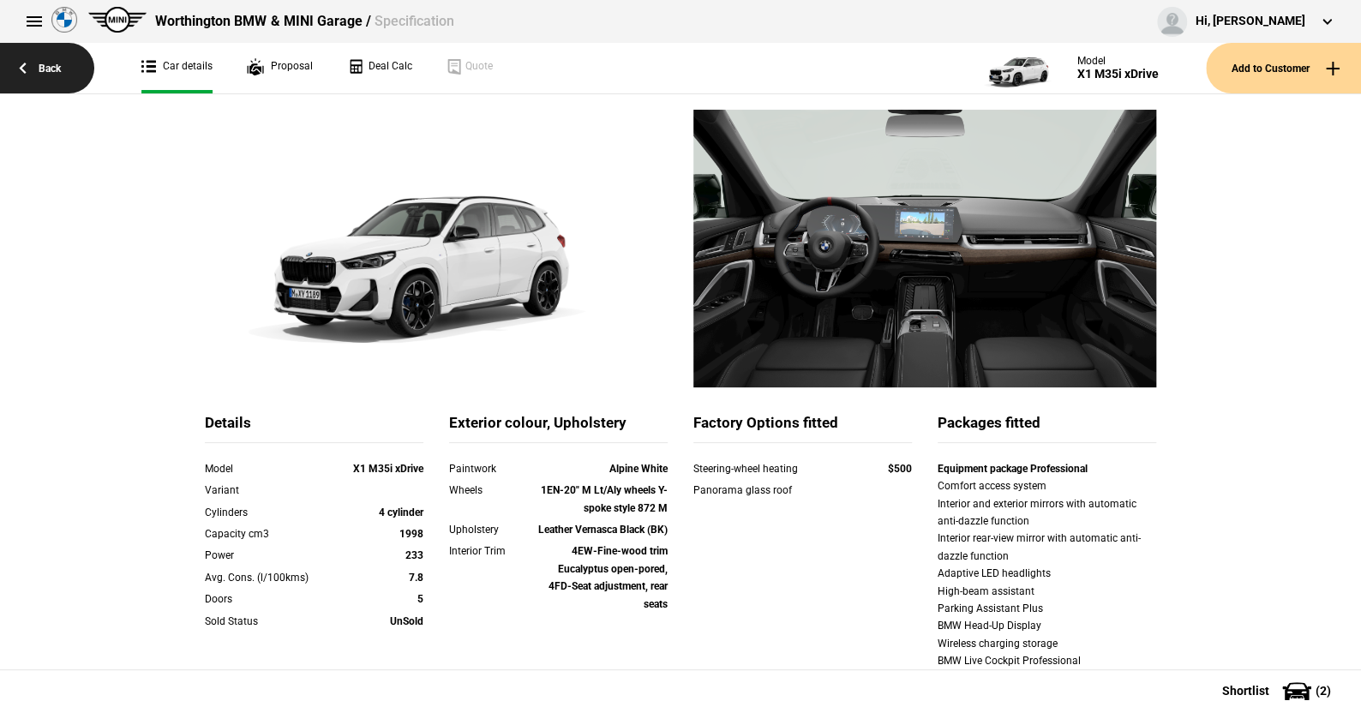
click at [59, 66] on link "Back" at bounding box center [47, 68] width 94 height 51
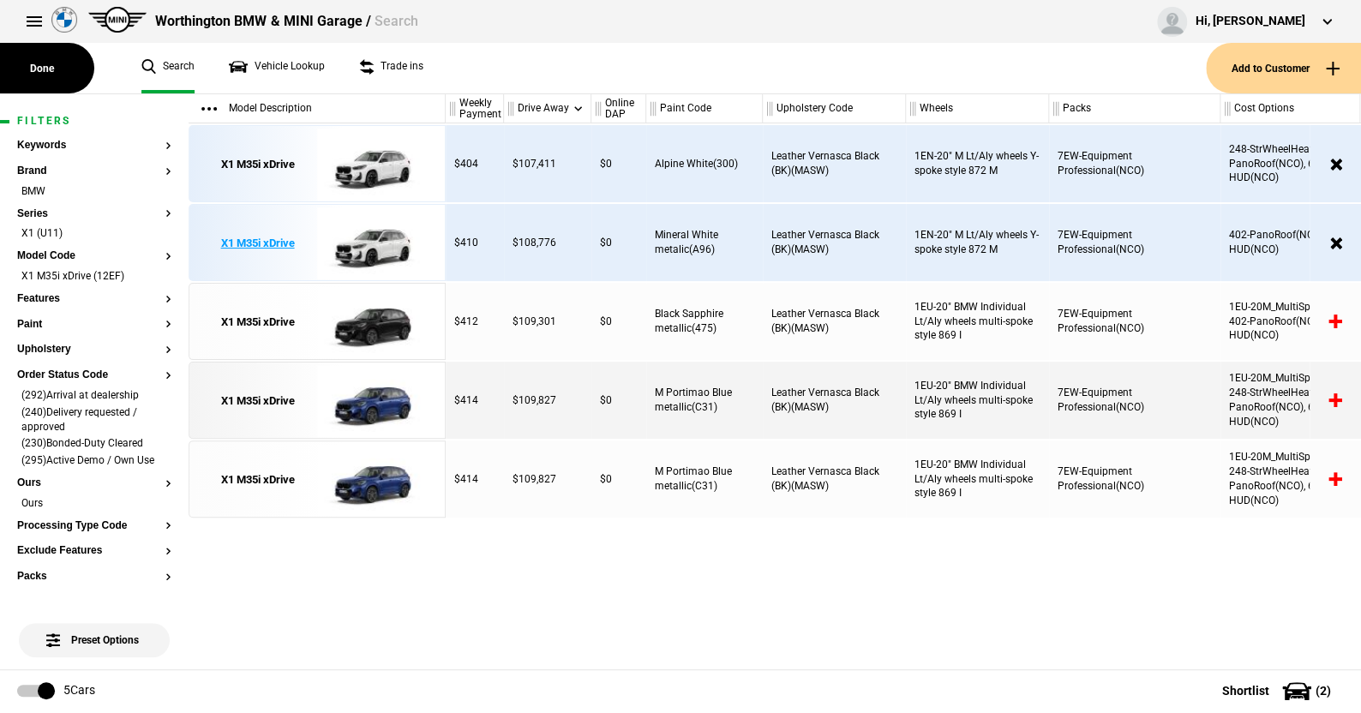
click at [388, 243] on img at bounding box center [376, 243] width 119 height 77
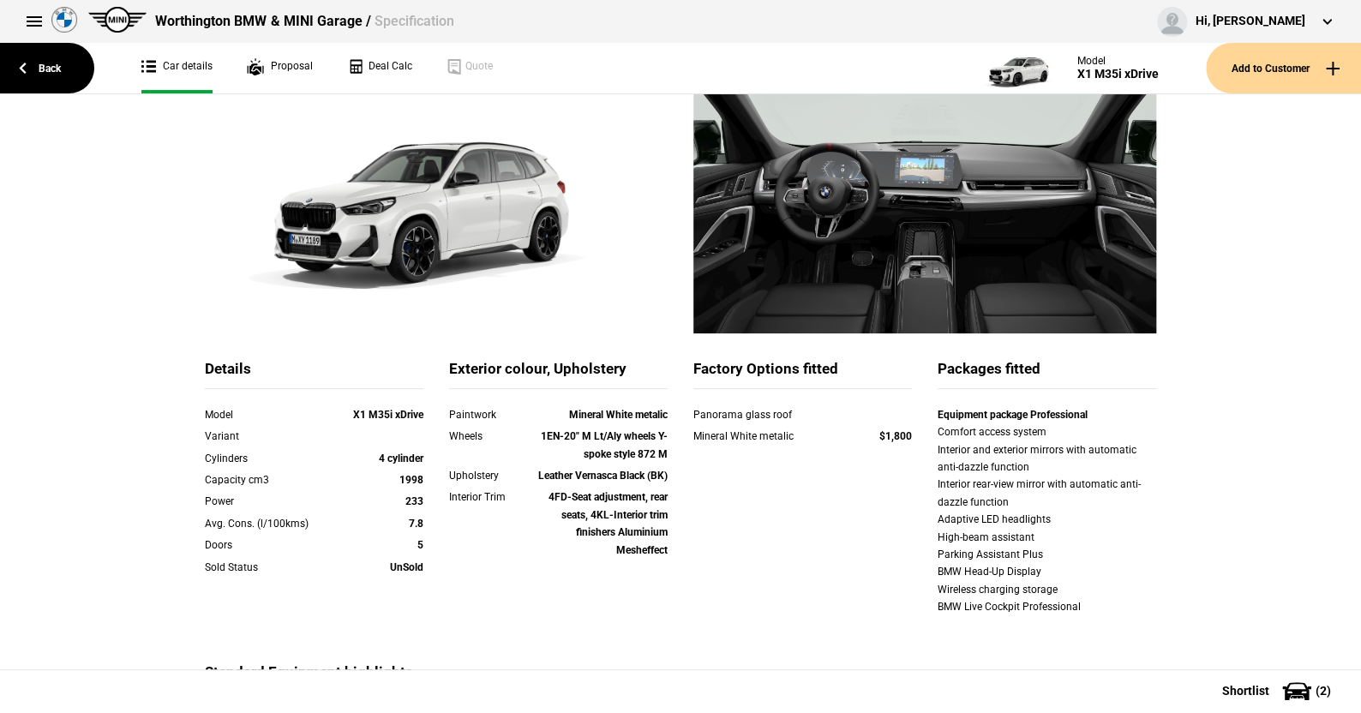
scroll to position [171, 0]
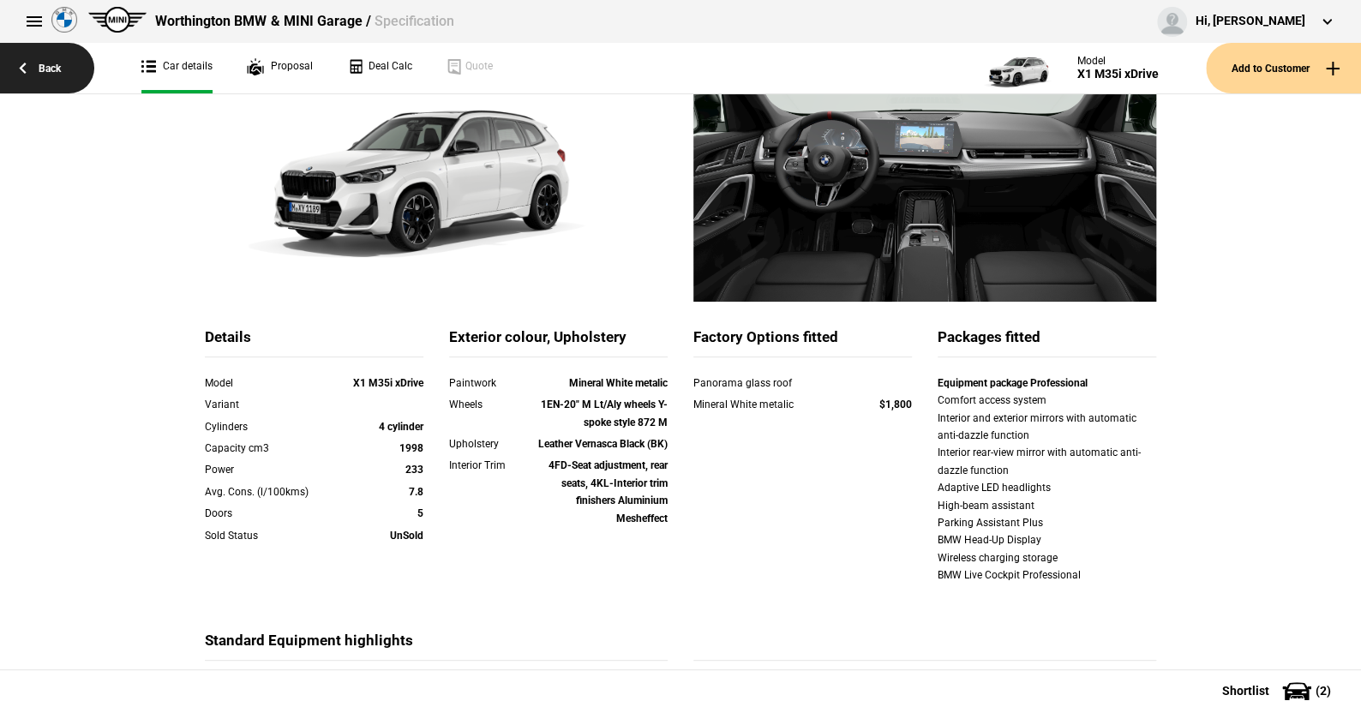
click at [52, 64] on link "Back" at bounding box center [47, 68] width 94 height 51
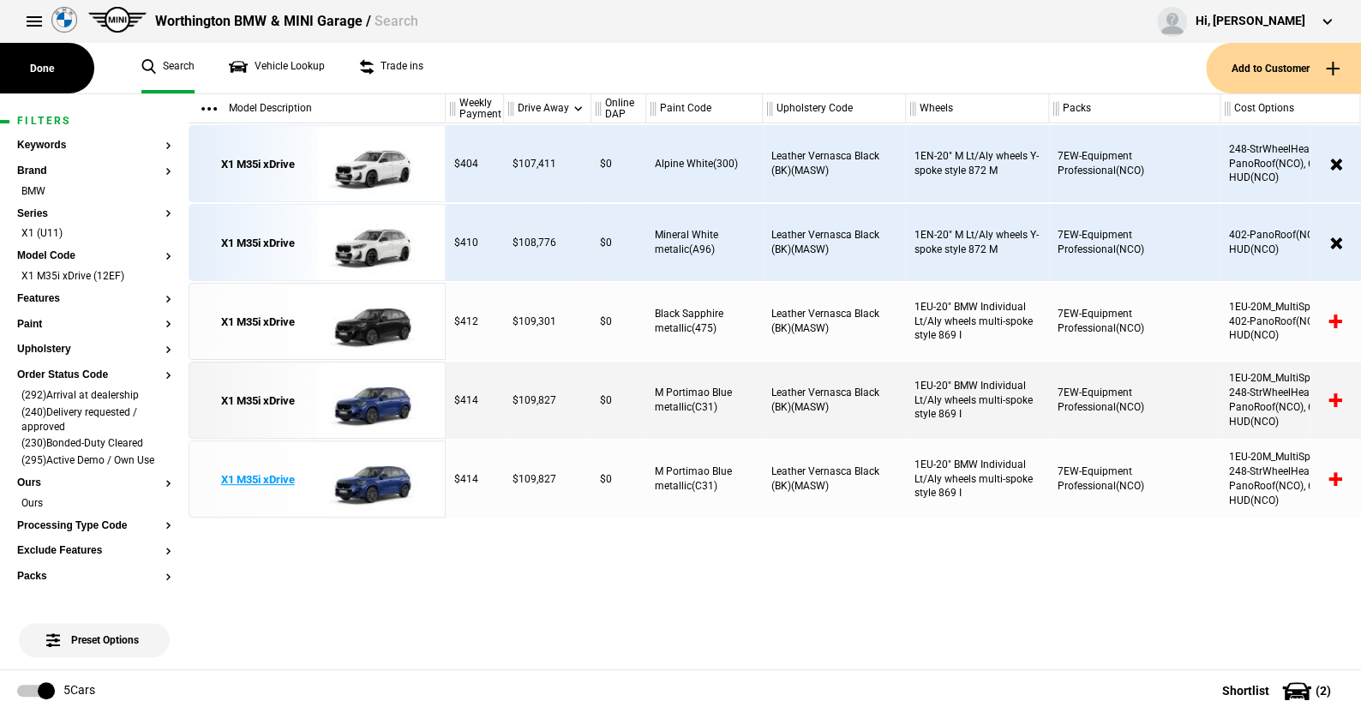
click at [395, 471] on img at bounding box center [376, 479] width 119 height 77
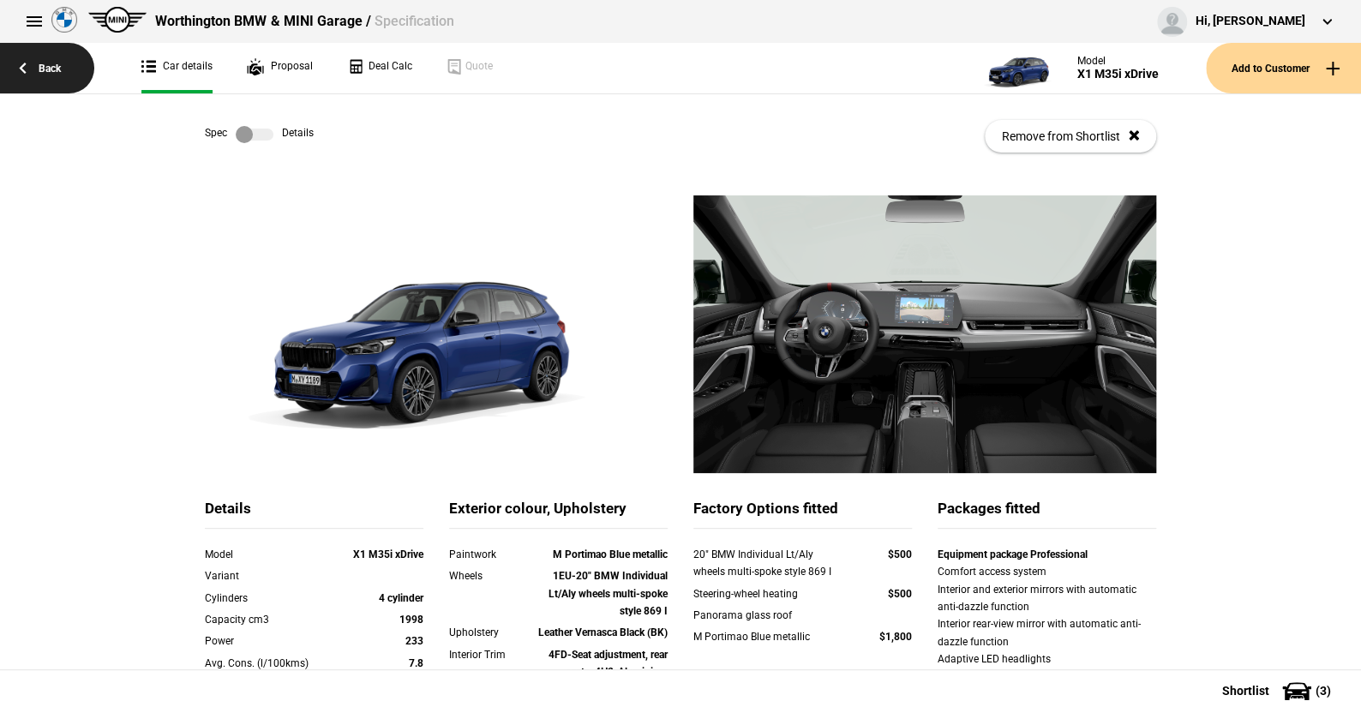
click at [45, 67] on link "Back" at bounding box center [47, 68] width 94 height 51
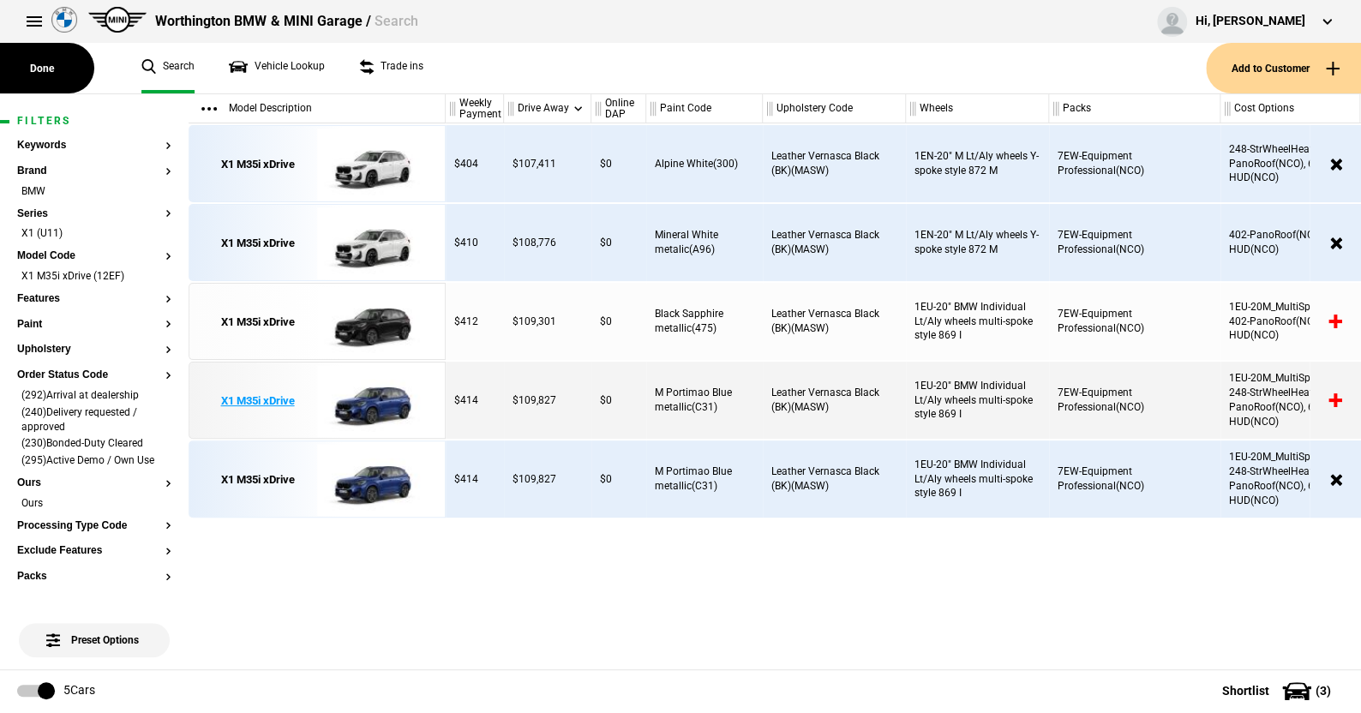
click at [369, 393] on img at bounding box center [376, 401] width 119 height 77
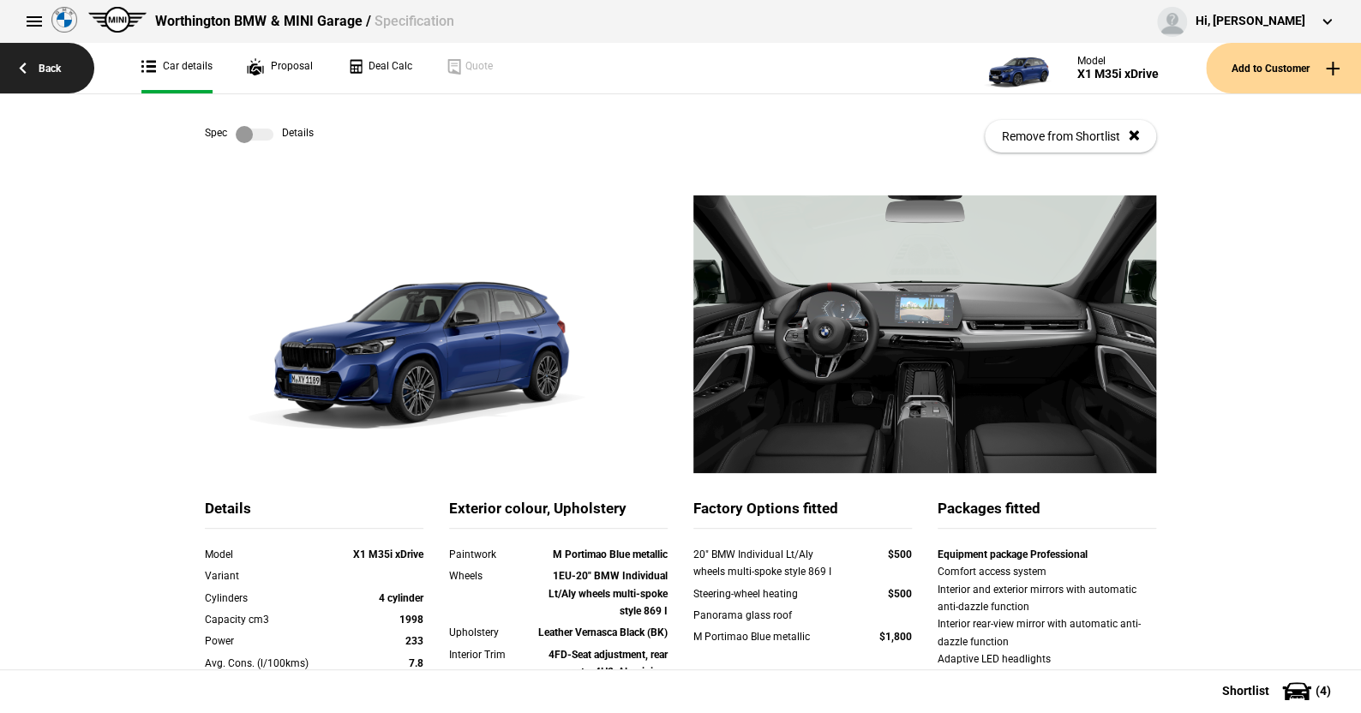
click at [49, 65] on link "Back" at bounding box center [47, 68] width 94 height 51
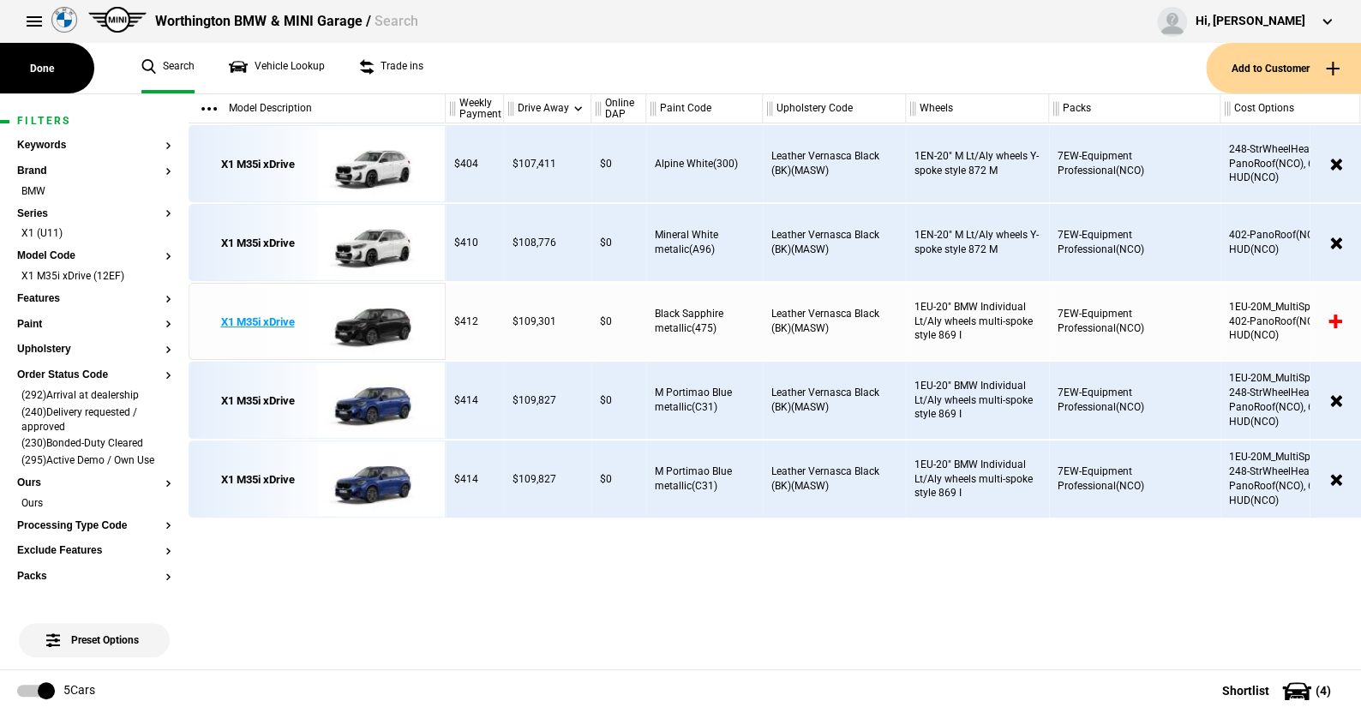
click at [377, 321] on img at bounding box center [376, 322] width 119 height 77
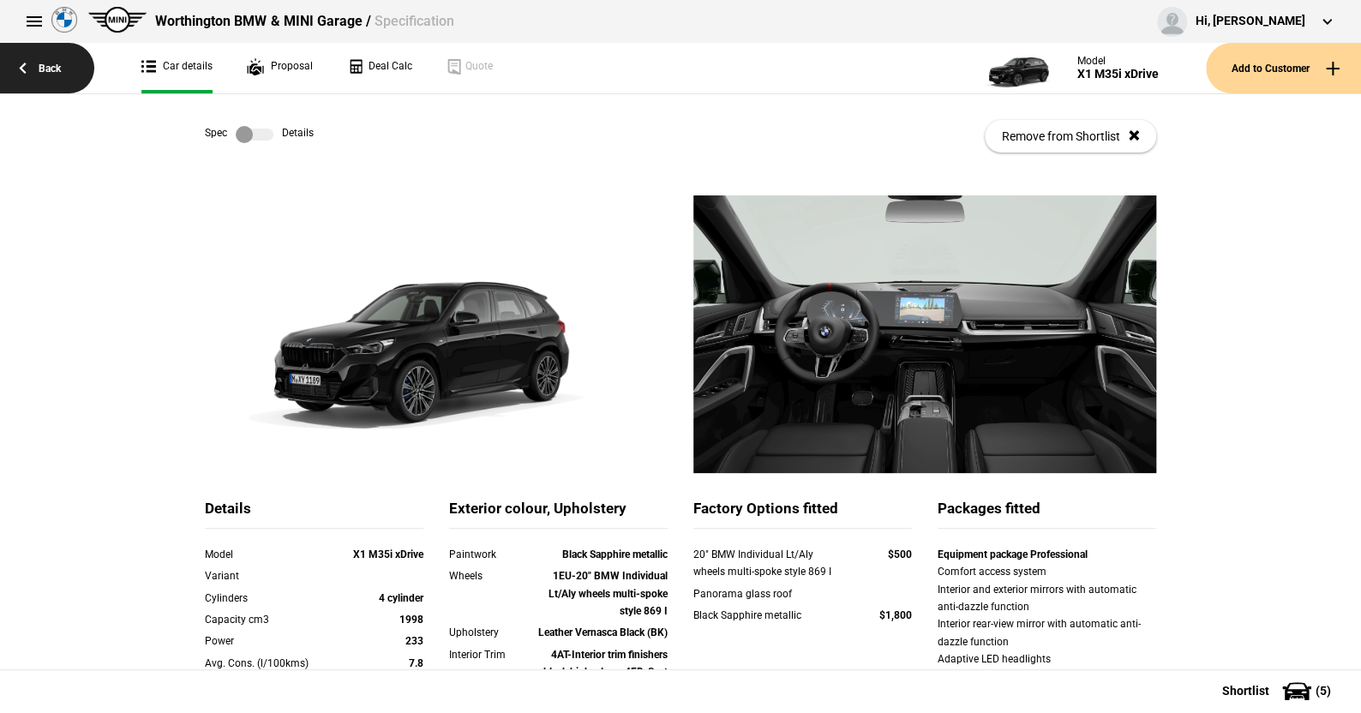
click at [56, 60] on link "Back" at bounding box center [47, 68] width 94 height 51
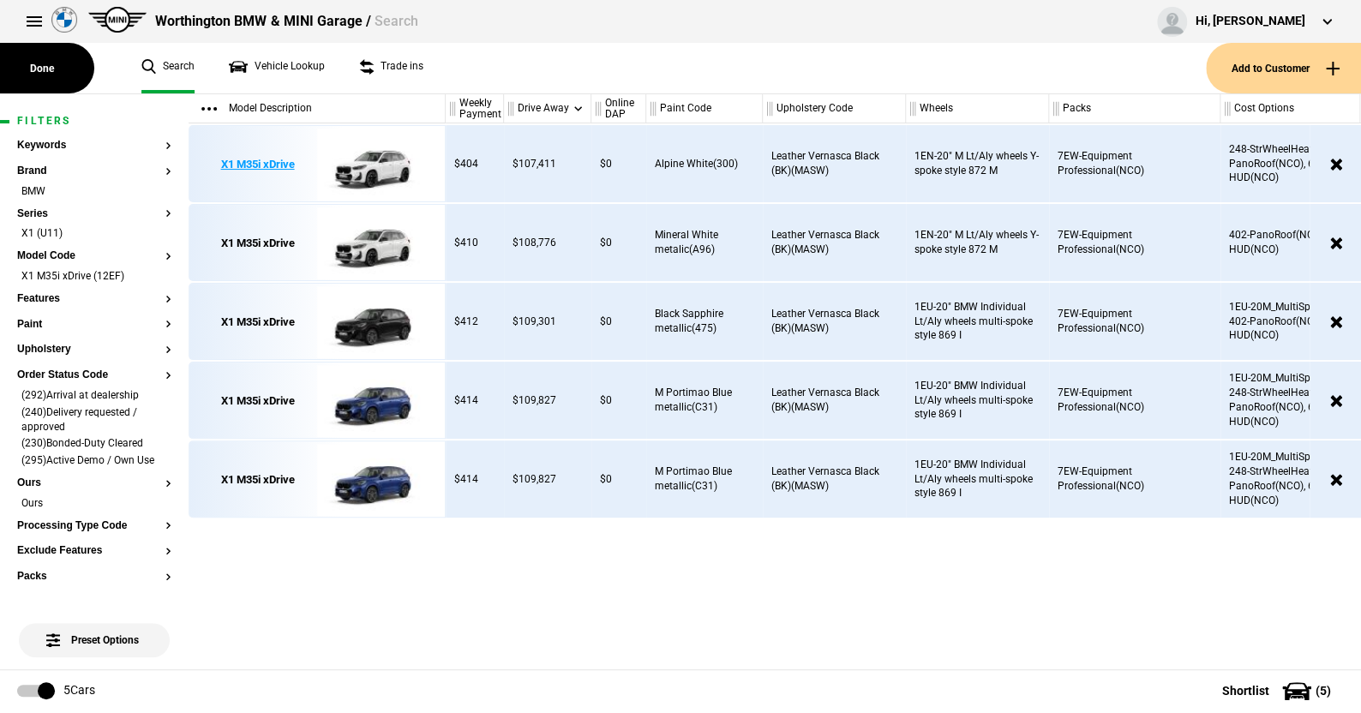
click at [394, 164] on img at bounding box center [376, 164] width 119 height 77
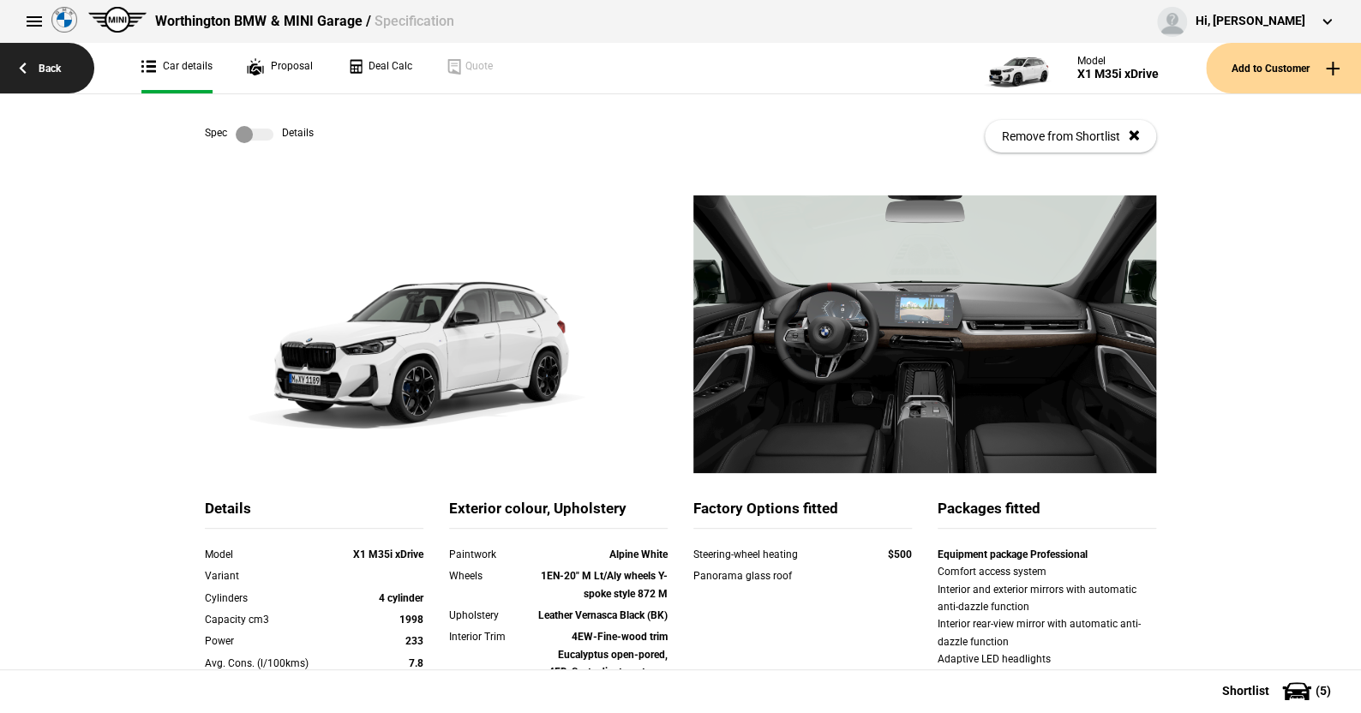
click at [51, 65] on link "Back" at bounding box center [47, 68] width 94 height 51
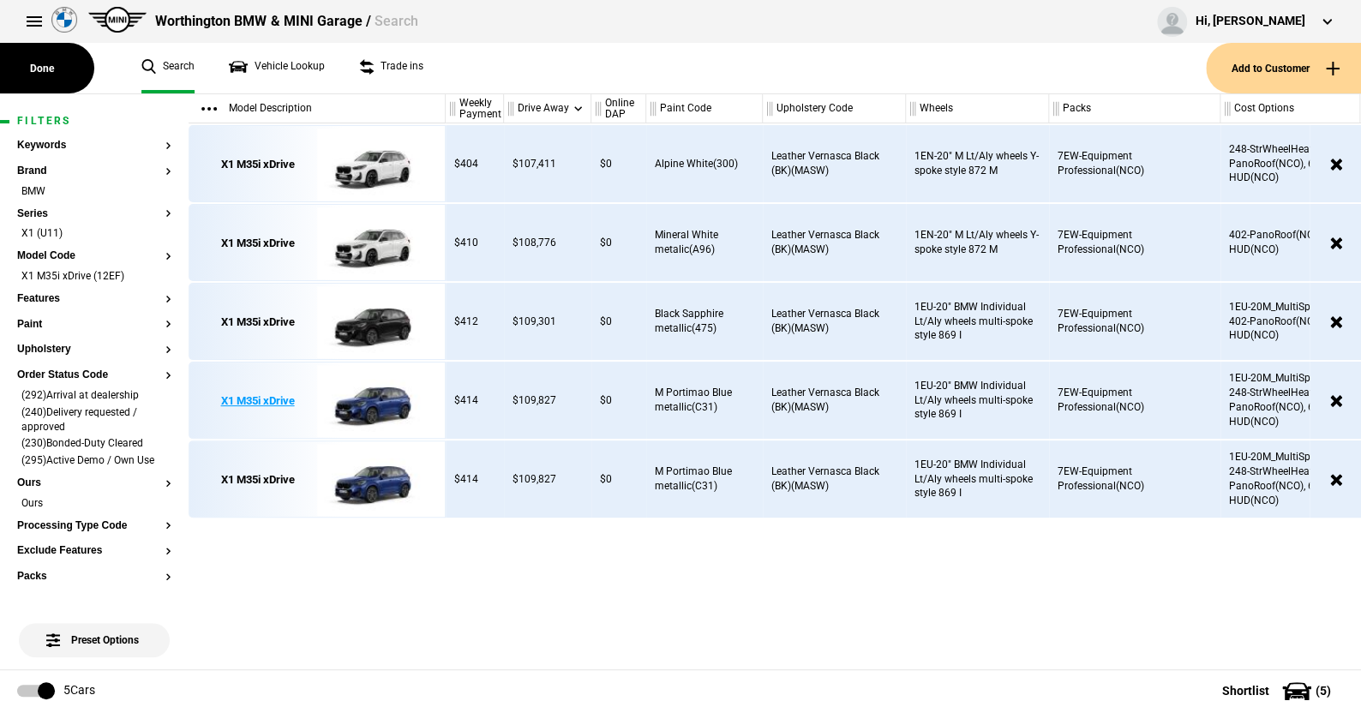
click at [387, 393] on img at bounding box center [376, 401] width 119 height 77
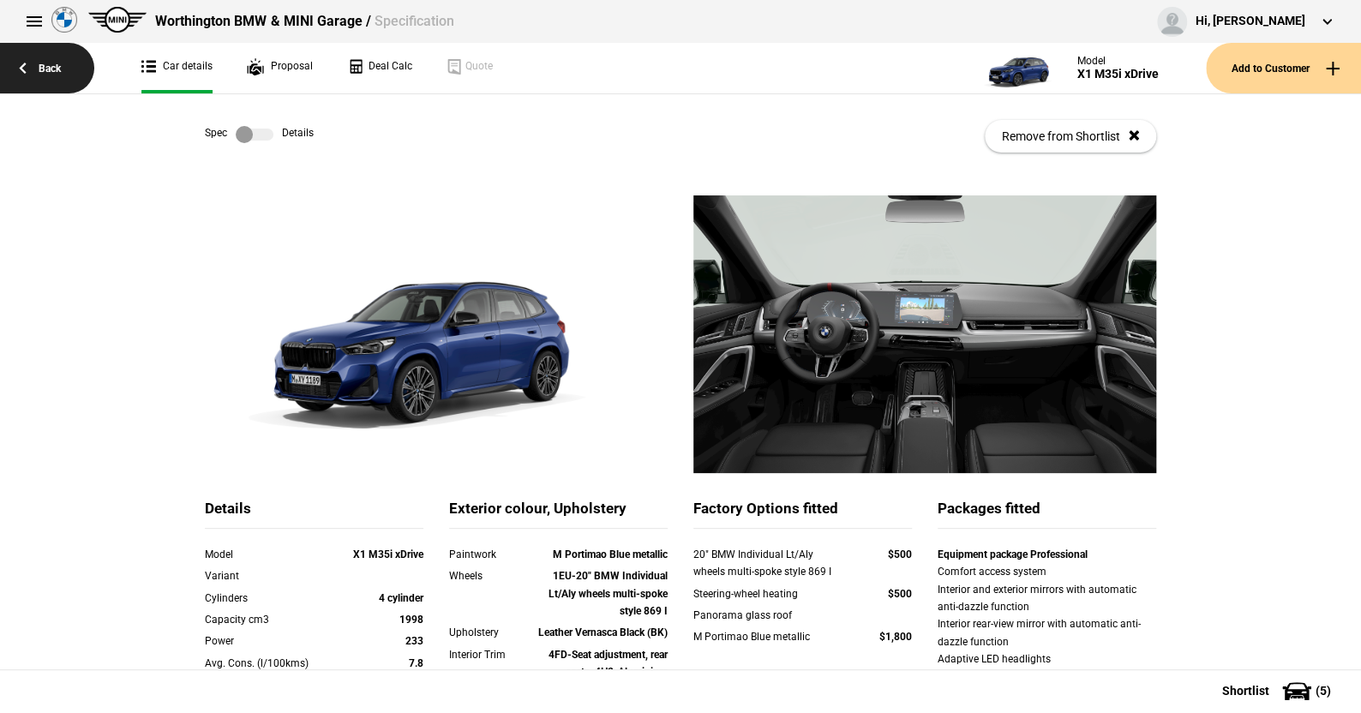
click at [50, 62] on link "Back" at bounding box center [47, 68] width 94 height 51
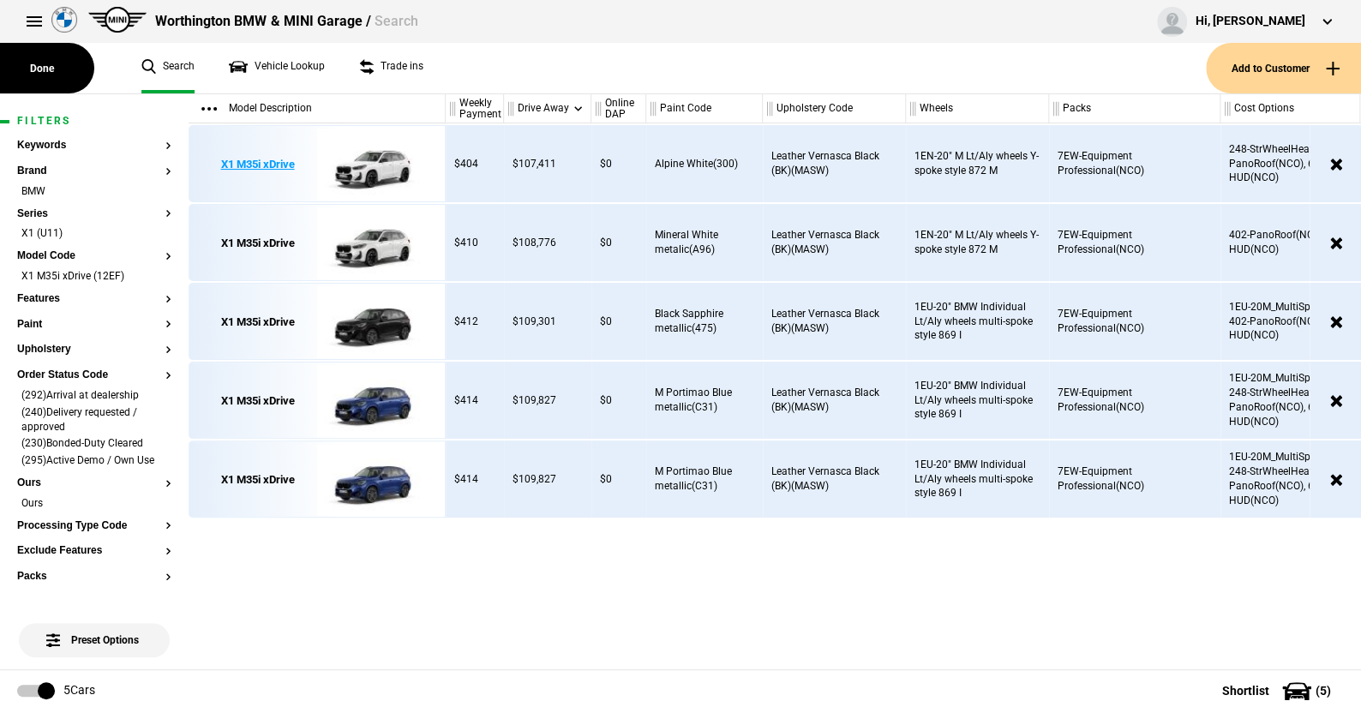
click at [376, 159] on img at bounding box center [376, 164] width 119 height 77
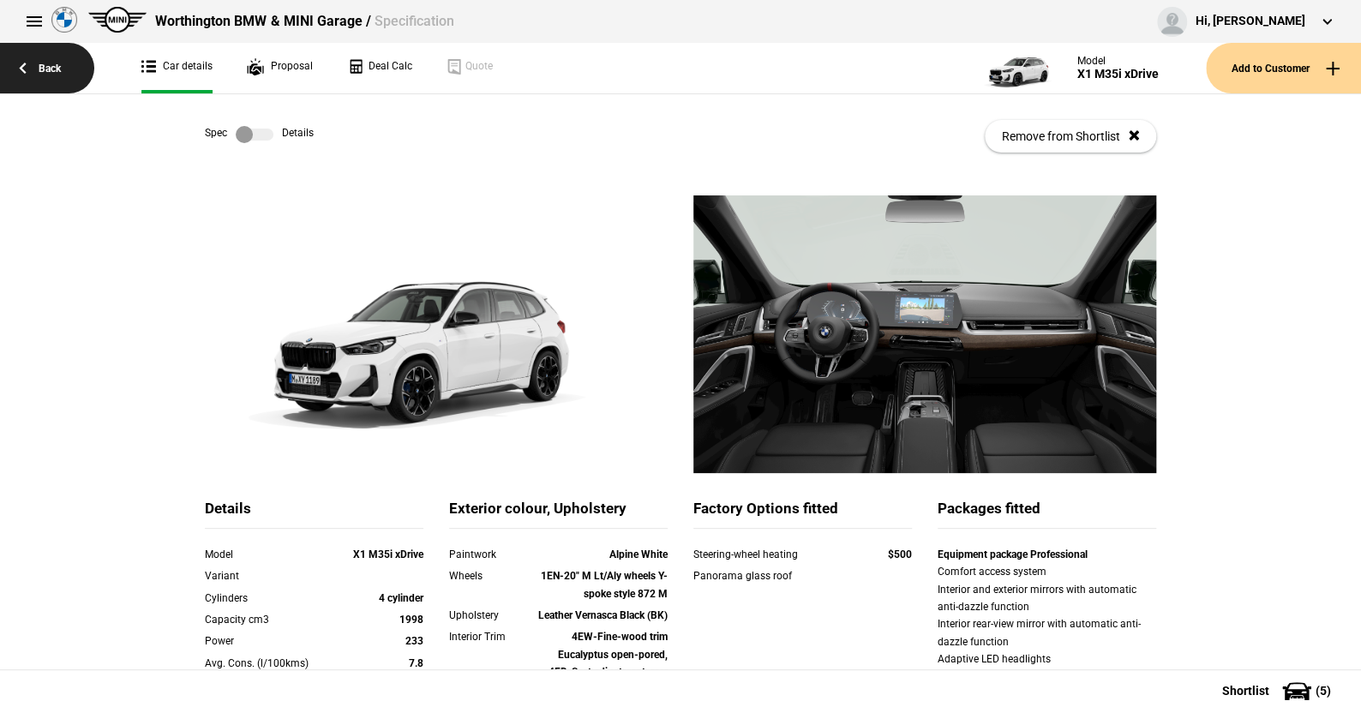
click at [49, 71] on link "Back" at bounding box center [47, 68] width 94 height 51
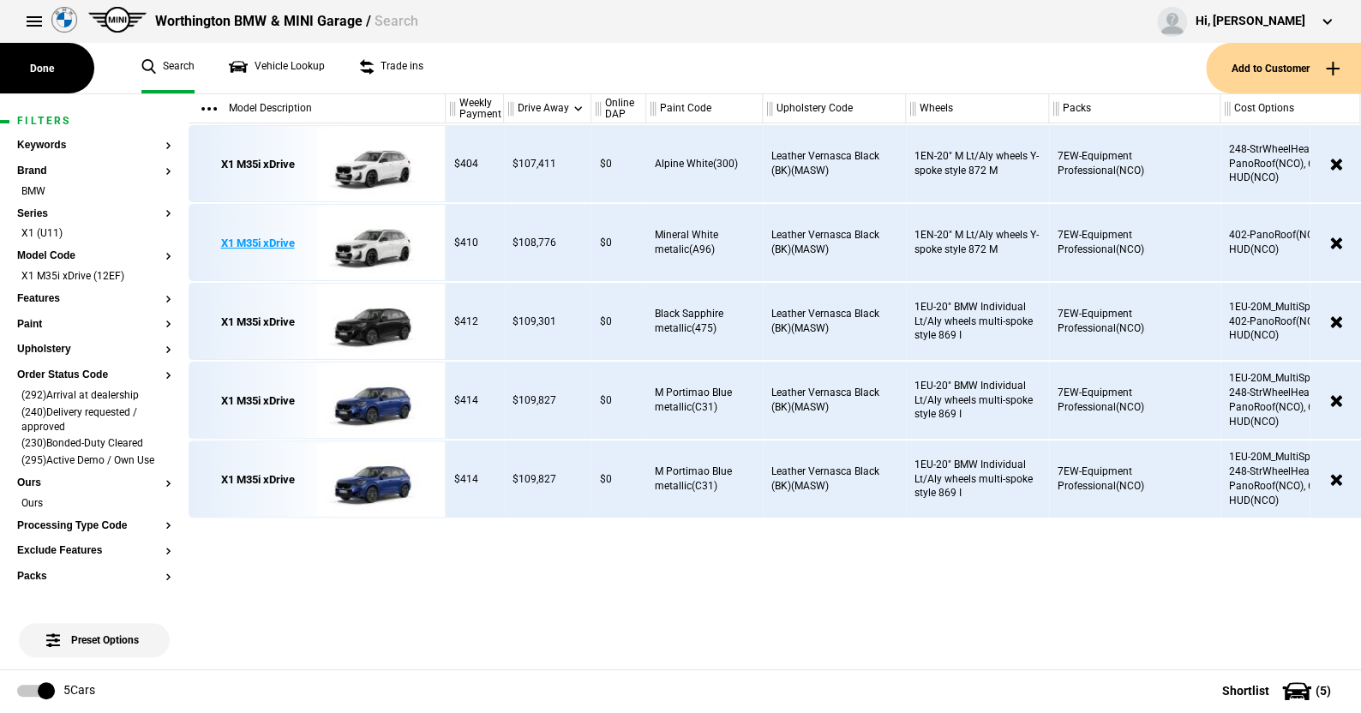
click at [375, 243] on img at bounding box center [376, 243] width 119 height 77
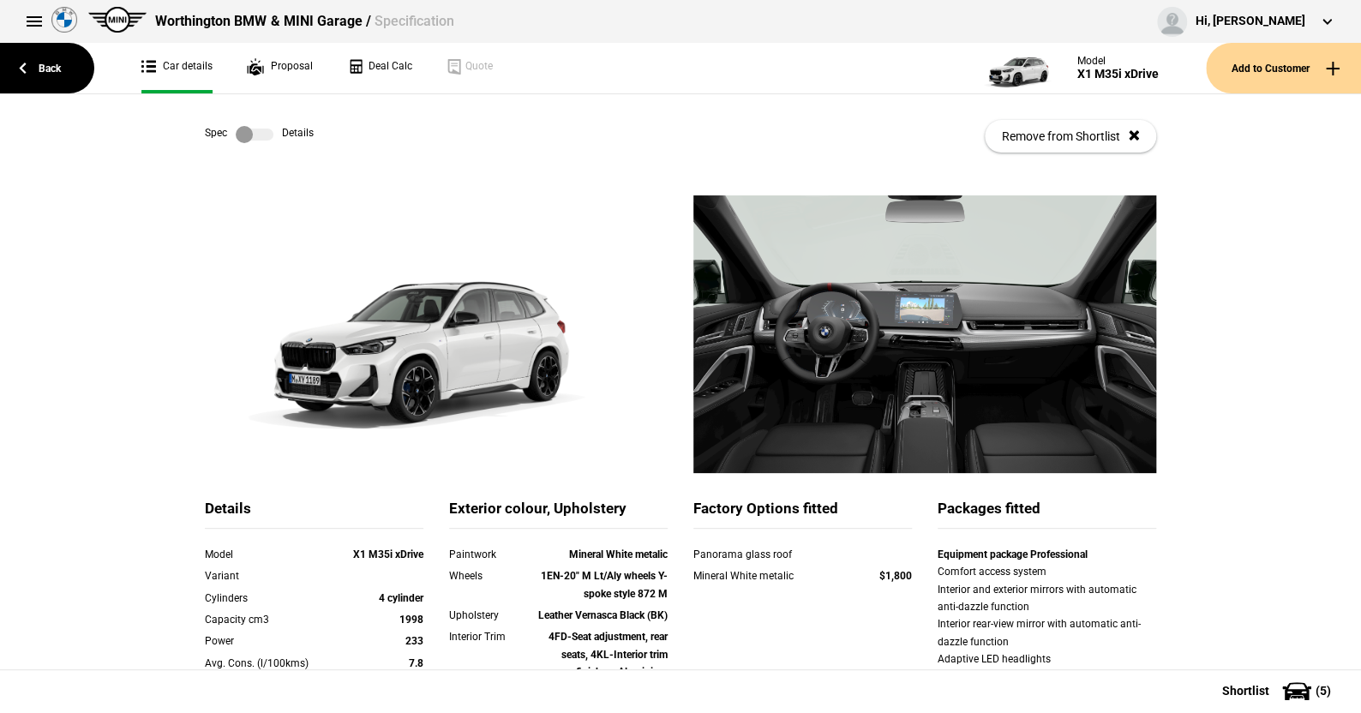
click at [265, 129] on label at bounding box center [255, 134] width 38 height 17
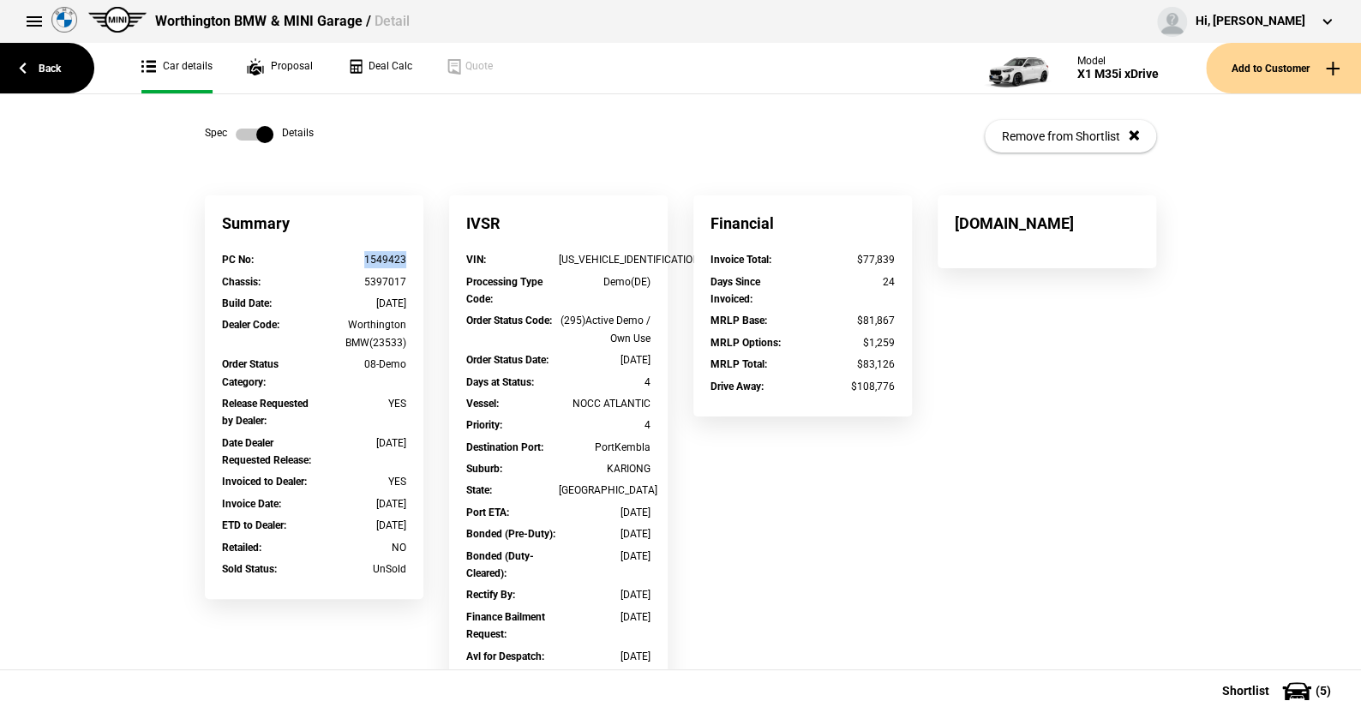
drag, startPoint x: 411, startPoint y: 260, endPoint x: 357, endPoint y: 260, distance: 54.0
click at [357, 260] on div "PC No : 1549423" at bounding box center [314, 261] width 210 height 21
copy div "1549423"
